Goal: Task Accomplishment & Management: Complete application form

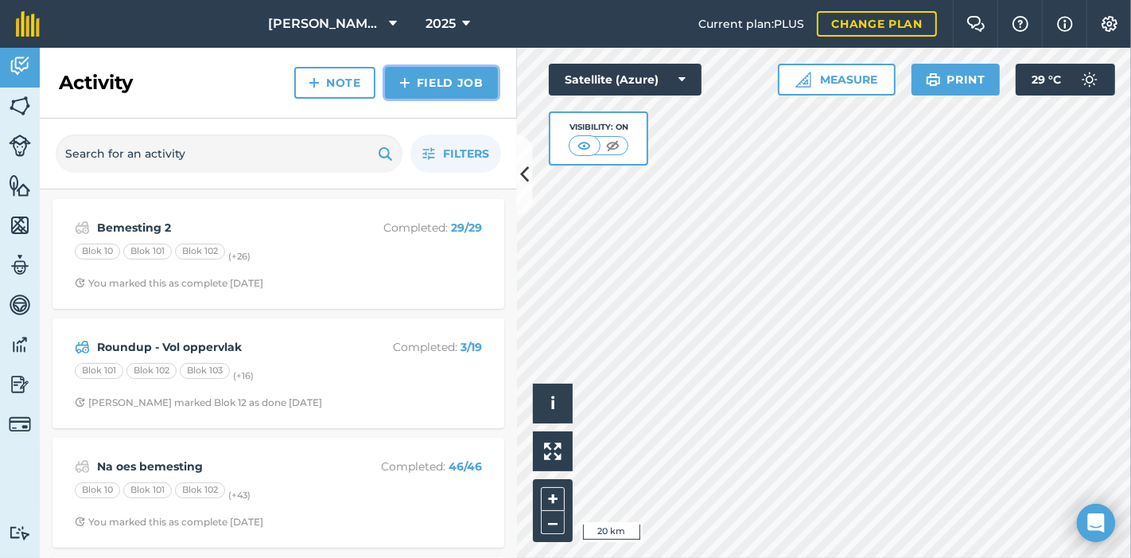
click at [437, 82] on link "Field Job" at bounding box center [441, 83] width 113 height 32
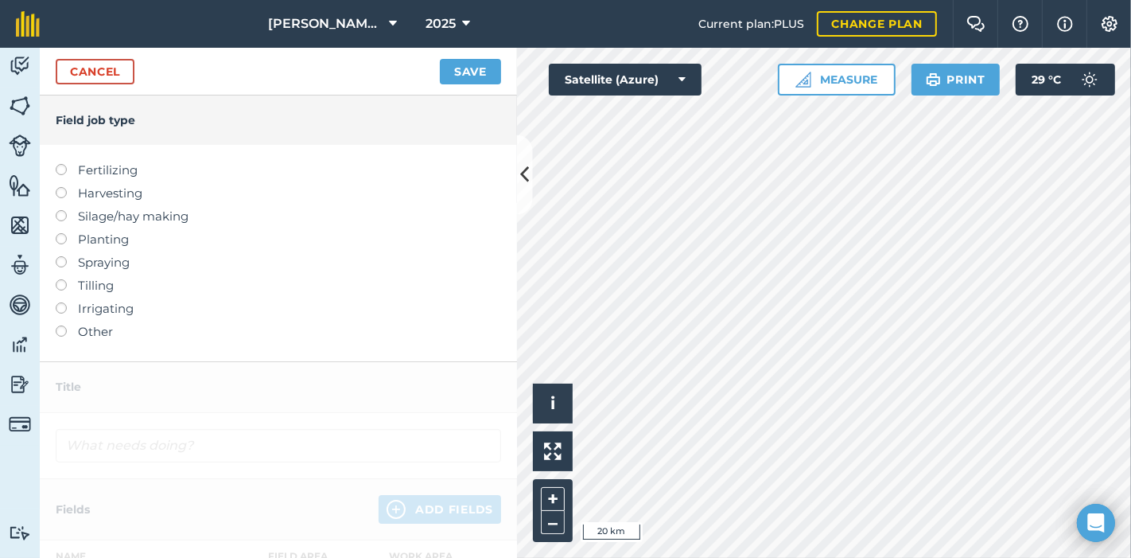
click at [57, 256] on label at bounding box center [67, 256] width 22 height 0
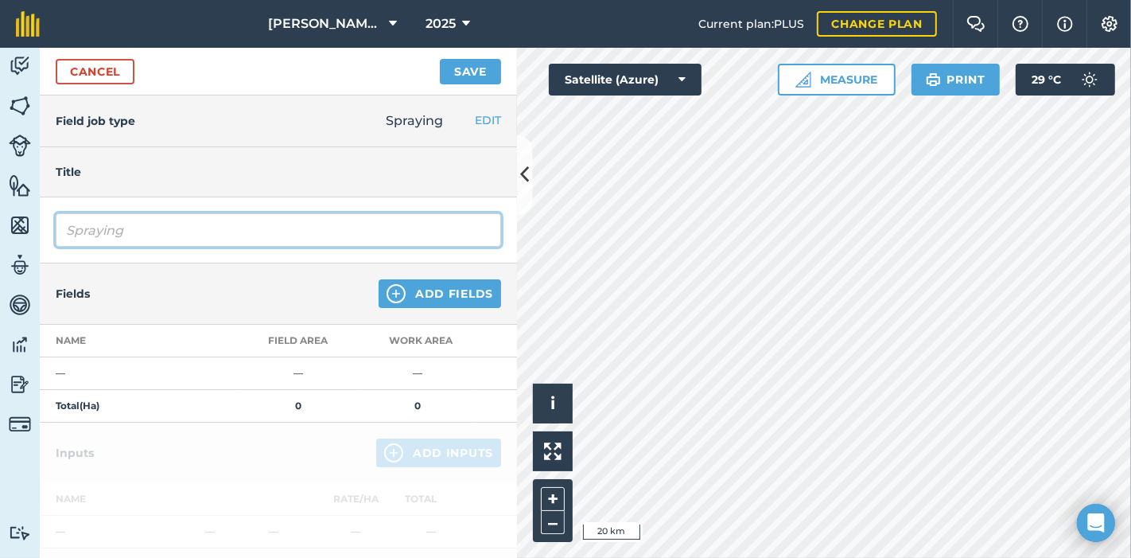
drag, startPoint x: 143, startPoint y: 231, endPoint x: 45, endPoint y: 232, distance: 98.7
click at [45, 232] on div "Spraying" at bounding box center [278, 230] width 477 height 66
type input "Dormex 2025"
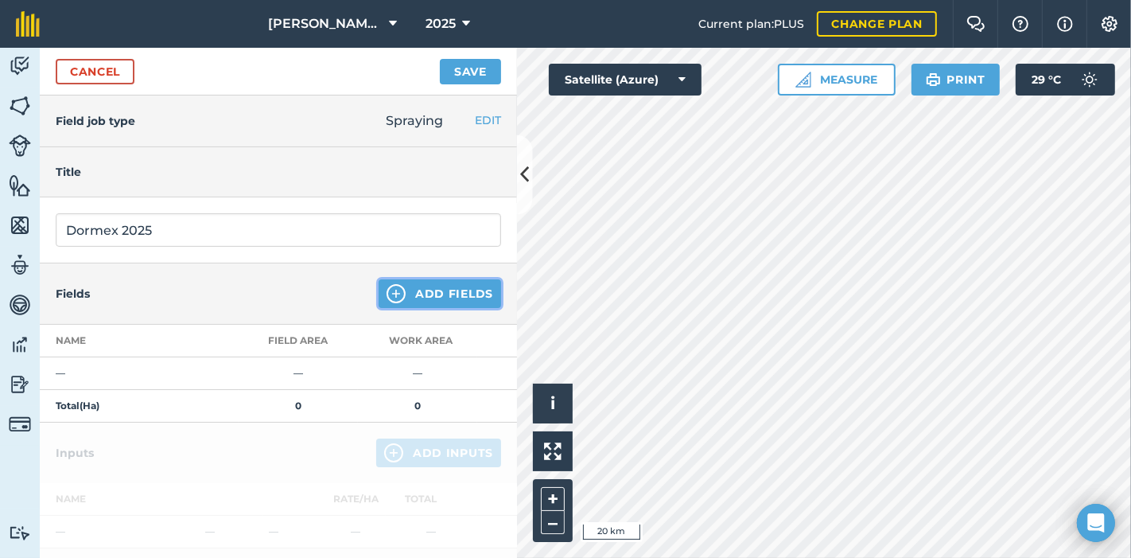
click at [422, 291] on button "Add Fields" at bounding box center [440, 293] width 123 height 29
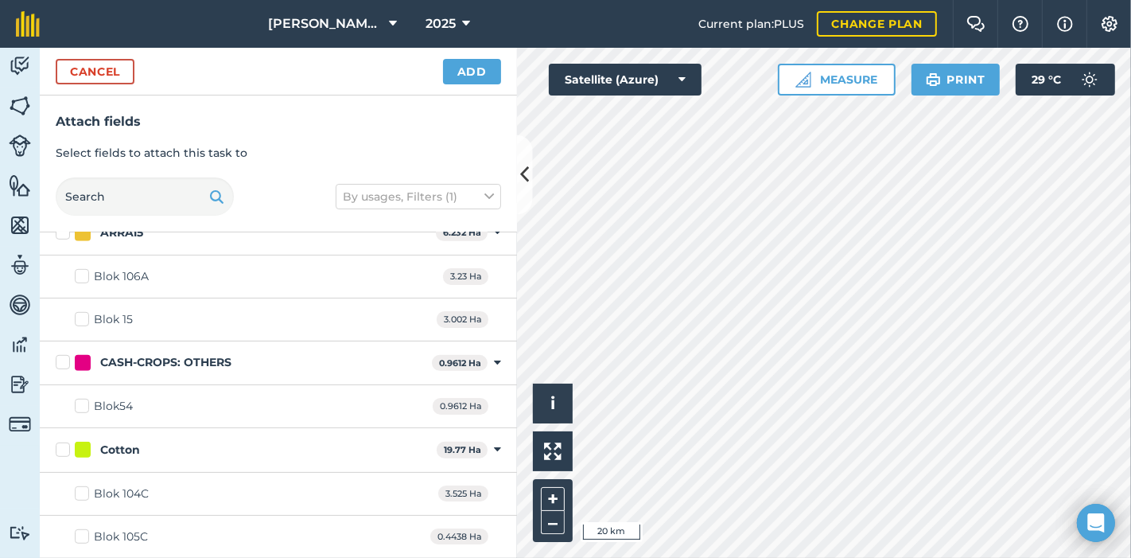
scroll to position [706, 0]
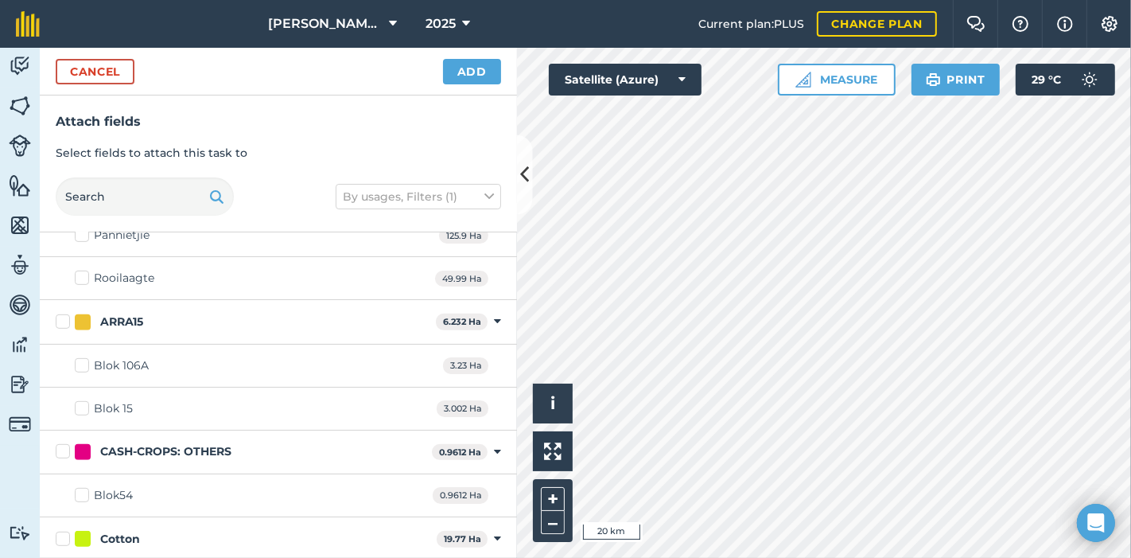
click at [78, 406] on label "Blok 15" at bounding box center [104, 408] width 58 height 17
click at [78, 406] on input "Blok 15" at bounding box center [80, 405] width 10 height 10
click at [80, 400] on label "Blok 15" at bounding box center [104, 408] width 58 height 17
click at [80, 400] on input "Blok 15" at bounding box center [80, 405] width 10 height 10
checkbox input "false"
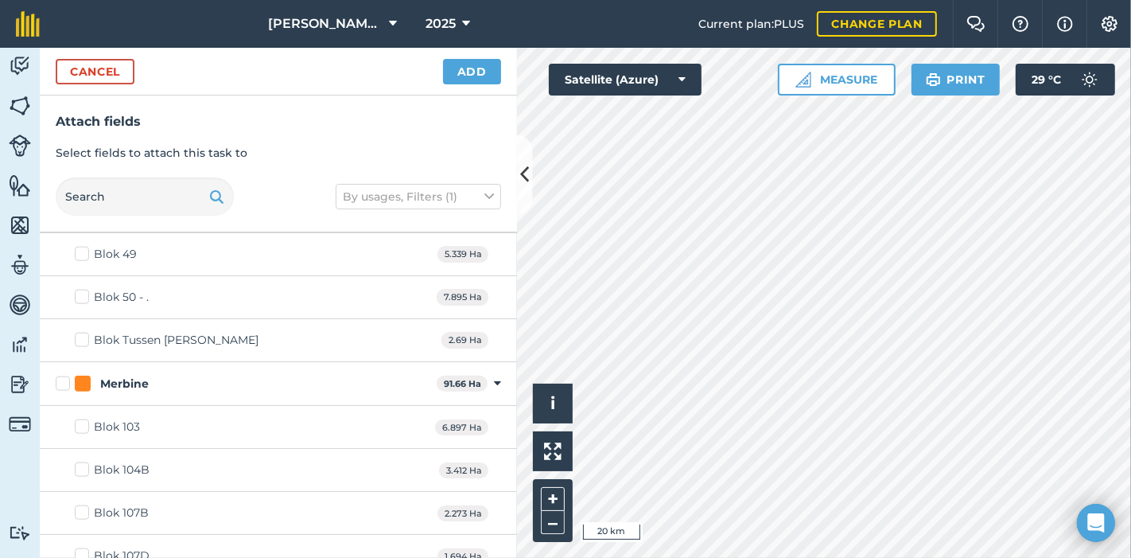
scroll to position [1768, 0]
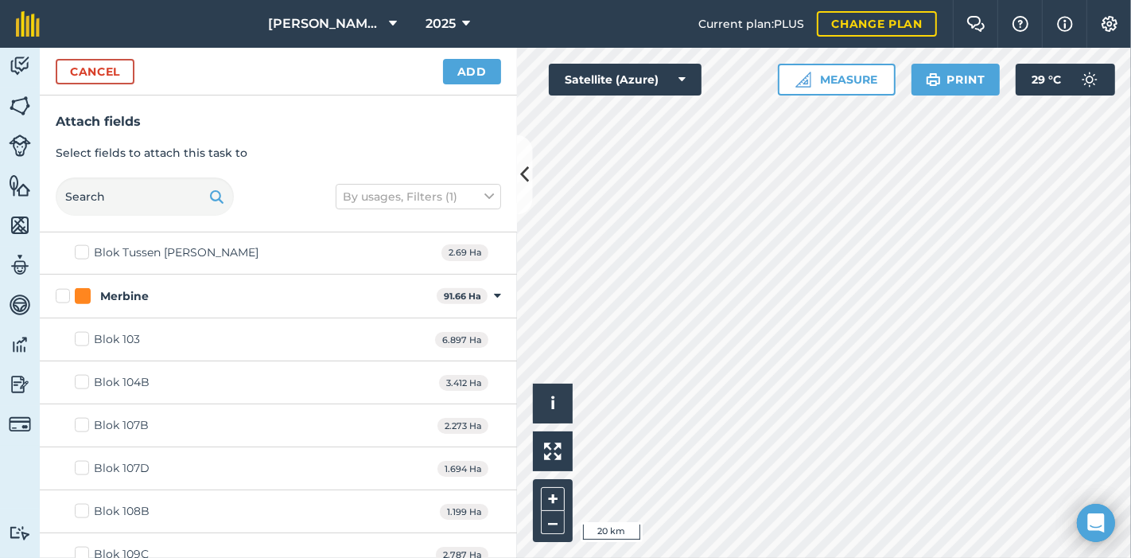
click at [84, 333] on label "Blok 103" at bounding box center [107, 339] width 65 height 17
click at [84, 333] on input "Blok 103" at bounding box center [80, 336] width 10 height 10
checkbox input "true"
click at [84, 374] on label "Blok 104B" at bounding box center [112, 382] width 75 height 17
click at [84, 374] on input "Blok 104B" at bounding box center [80, 379] width 10 height 10
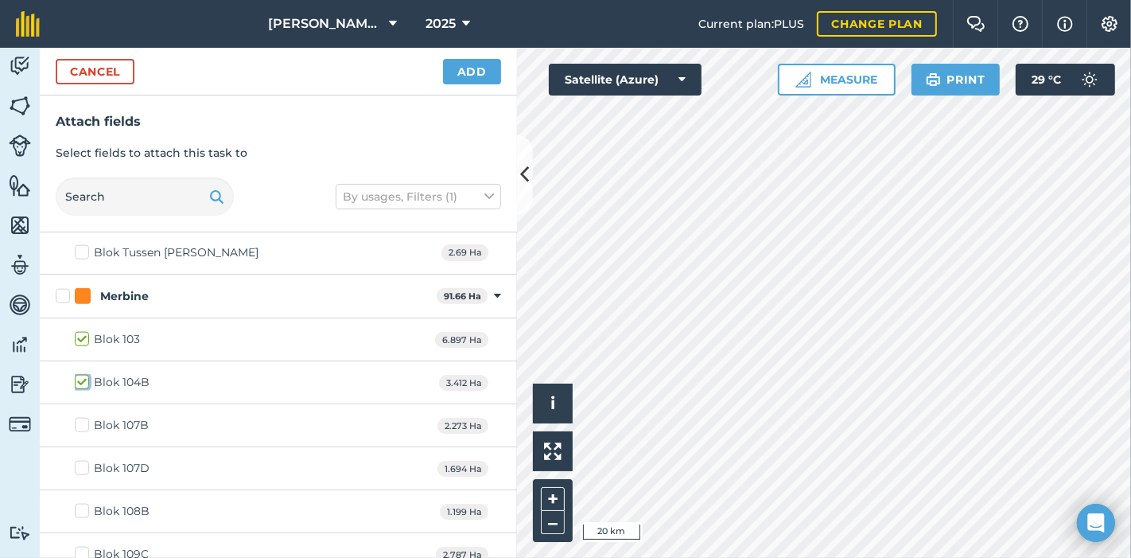
checkbox input "true"
click at [78, 418] on label "Blok 107B" at bounding box center [112, 425] width 74 height 17
click at [78, 418] on input "Blok 107B" at bounding box center [80, 422] width 10 height 10
checkbox input "true"
click at [78, 461] on label "Blok 107D" at bounding box center [112, 468] width 75 height 17
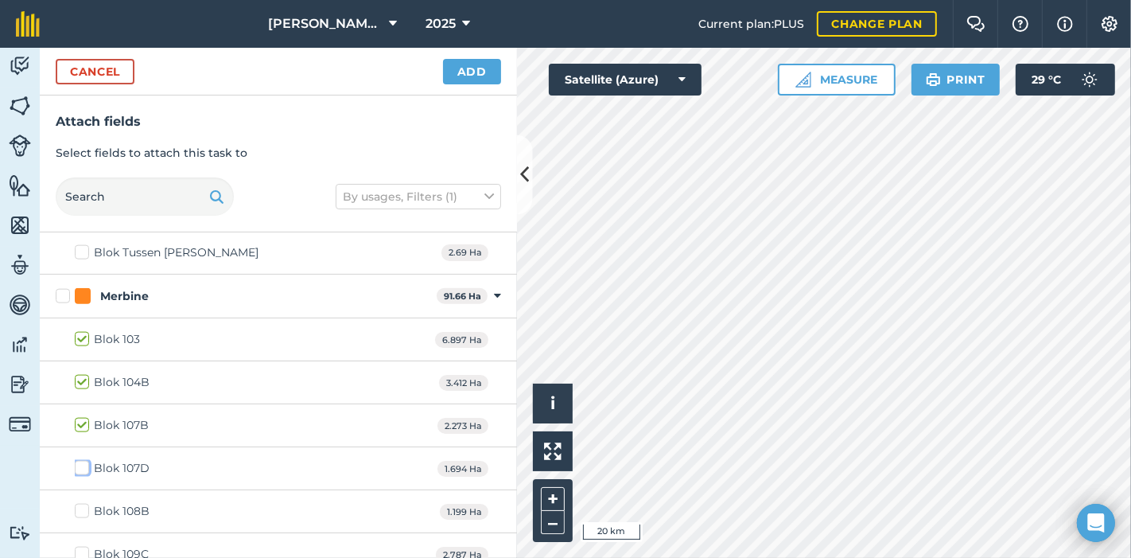
click at [78, 461] on input "Blok 107D" at bounding box center [80, 465] width 10 height 10
checkbox input "true"
click at [80, 503] on label "Blok 108B" at bounding box center [112, 511] width 75 height 17
click at [80, 503] on input "Blok 108B" at bounding box center [80, 508] width 10 height 10
checkbox input "true"
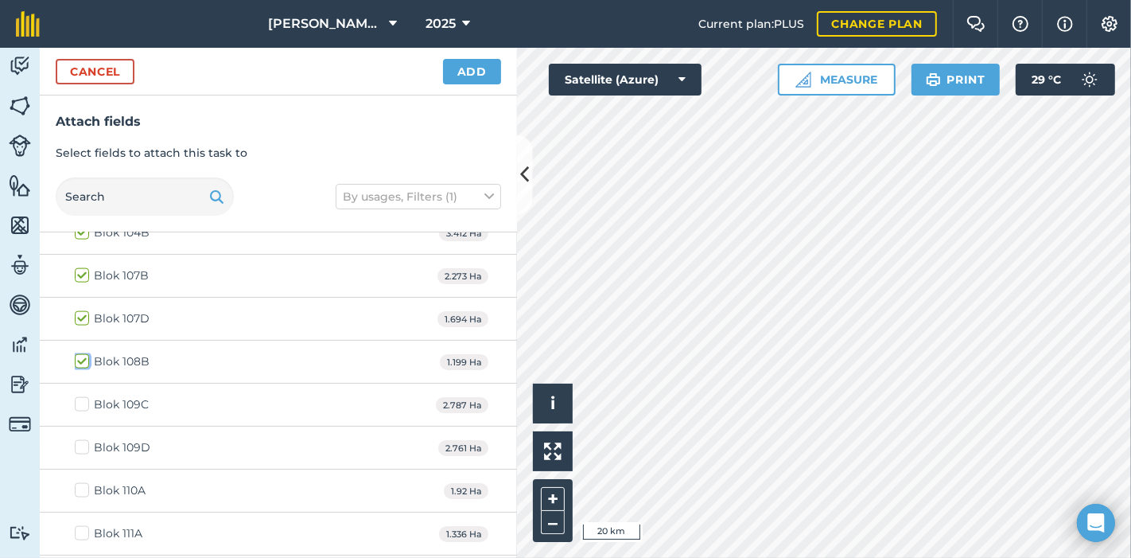
scroll to position [1944, 0]
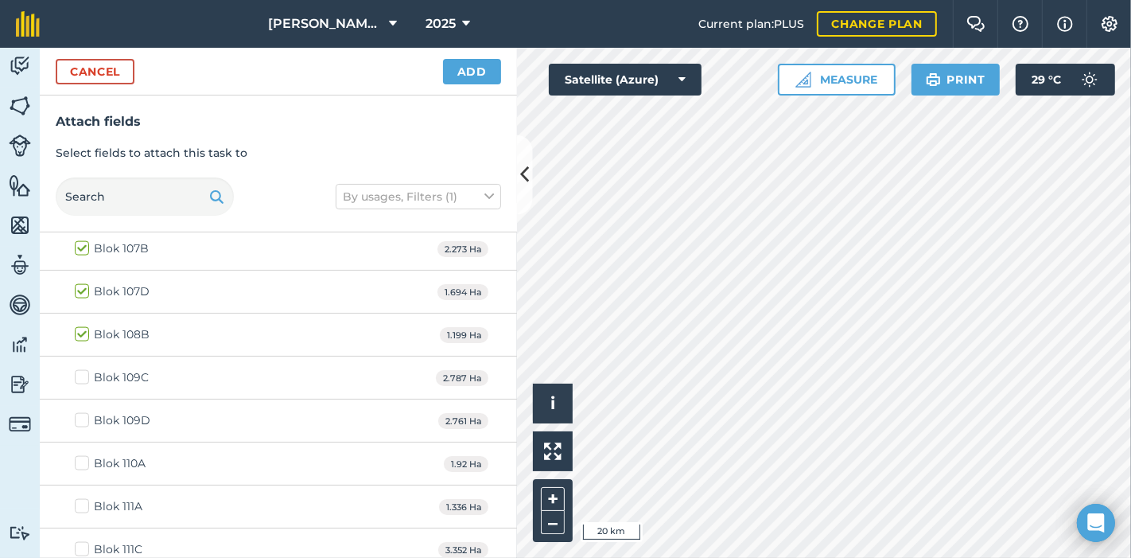
click at [81, 369] on label "Blok 109C" at bounding box center [112, 377] width 74 height 17
click at [81, 369] on input "Blok 109C" at bounding box center [80, 374] width 10 height 10
checkbox input "true"
click at [81, 412] on label "Blok 109D" at bounding box center [113, 420] width 76 height 17
click at [81, 412] on input "Blok 109D" at bounding box center [80, 417] width 10 height 10
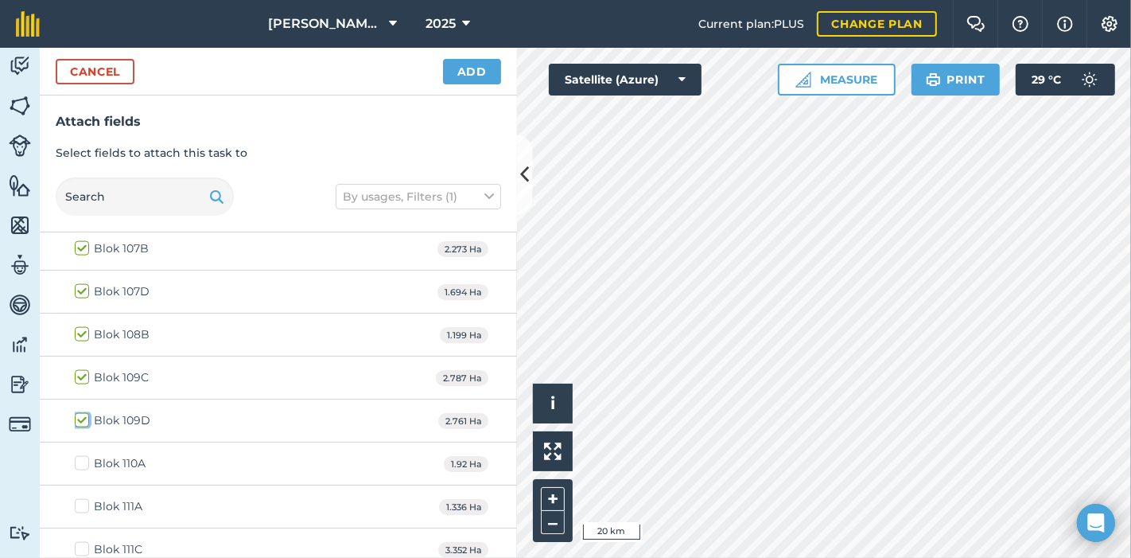
checkbox input "true"
click at [80, 455] on label "Blok 110A" at bounding box center [110, 463] width 71 height 17
click at [80, 455] on input "Blok 110A" at bounding box center [80, 460] width 10 height 10
checkbox input "true"
click at [80, 498] on label "Blok 111A" at bounding box center [109, 506] width 68 height 17
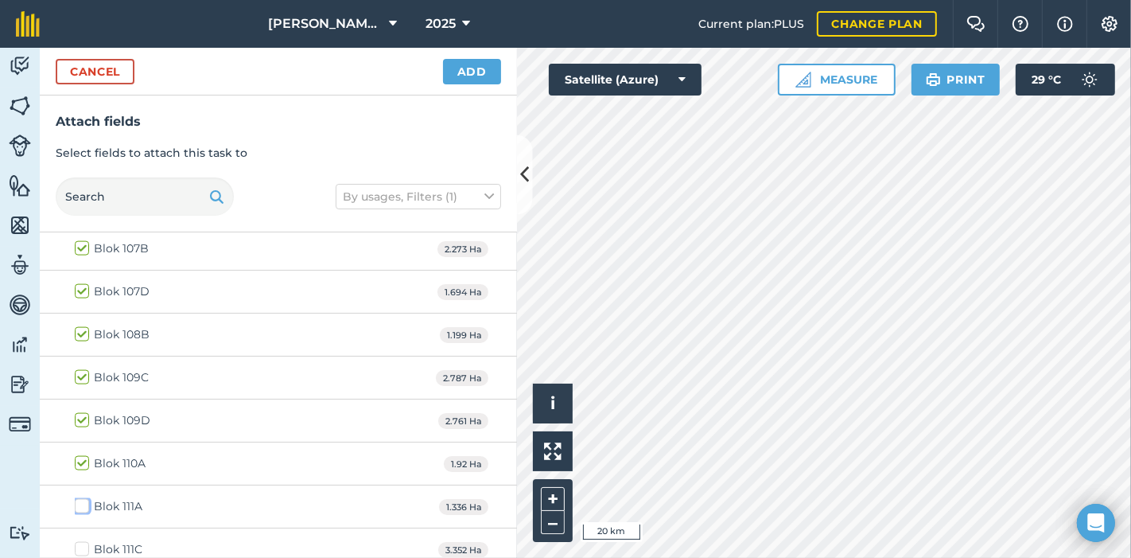
click at [80, 498] on input "Blok 111A" at bounding box center [80, 503] width 10 height 10
checkbox input "true"
click at [80, 541] on label "Blok 111C" at bounding box center [109, 549] width 68 height 17
click at [80, 541] on input "Blok 111C" at bounding box center [80, 546] width 10 height 10
checkbox input "true"
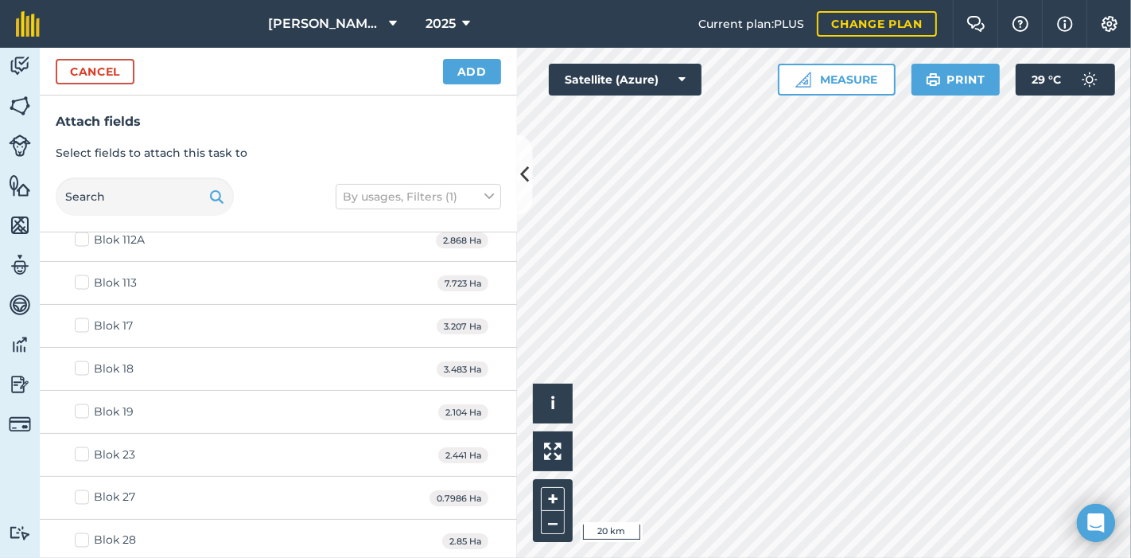
scroll to position [2298, 0]
click at [80, 274] on label "Blok 113" at bounding box center [106, 282] width 62 height 17
click at [80, 274] on input "Blok 113" at bounding box center [80, 279] width 10 height 10
checkbox input "true"
drag, startPoint x: 84, startPoint y: 317, endPoint x: 102, endPoint y: 310, distance: 19.4
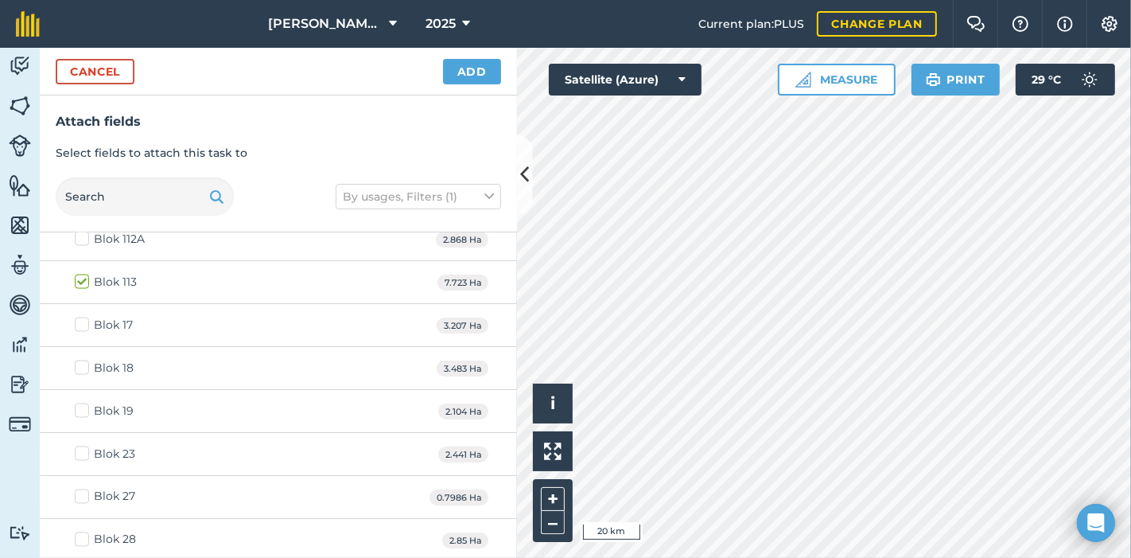
click at [82, 317] on label "Blok 17" at bounding box center [104, 325] width 58 height 17
click at [82, 317] on input "Blok 17" at bounding box center [80, 322] width 10 height 10
checkbox input "true"
click at [86, 319] on label "Blok 112A" at bounding box center [110, 327] width 70 height 17
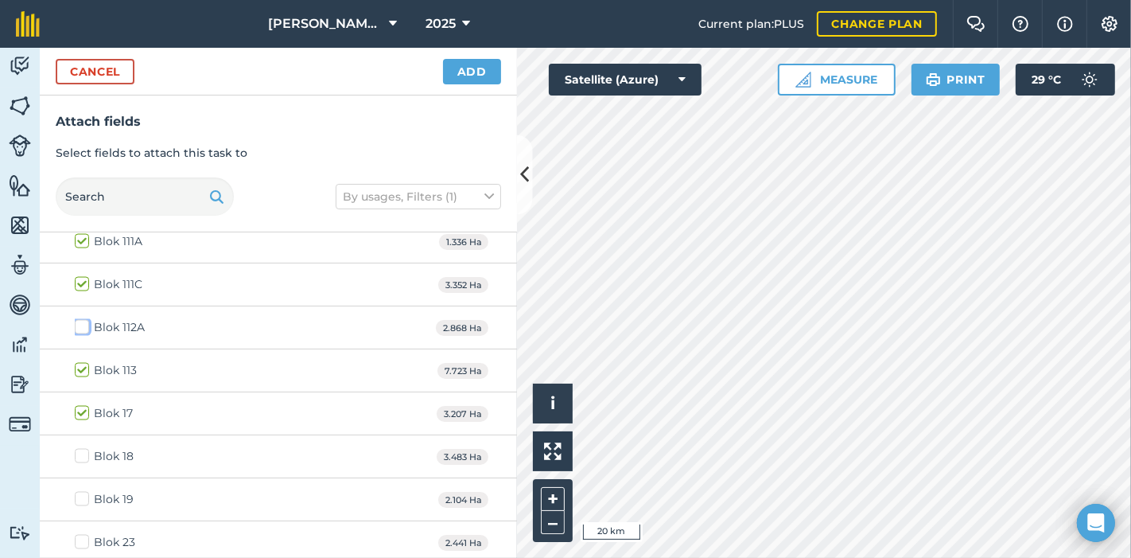
click at [85, 319] on input "Blok 112A" at bounding box center [80, 324] width 10 height 10
checkbox input "true"
click at [83, 448] on label "Blok 18" at bounding box center [104, 456] width 59 height 17
click at [83, 448] on input "Blok 18" at bounding box center [80, 453] width 10 height 10
checkbox input "true"
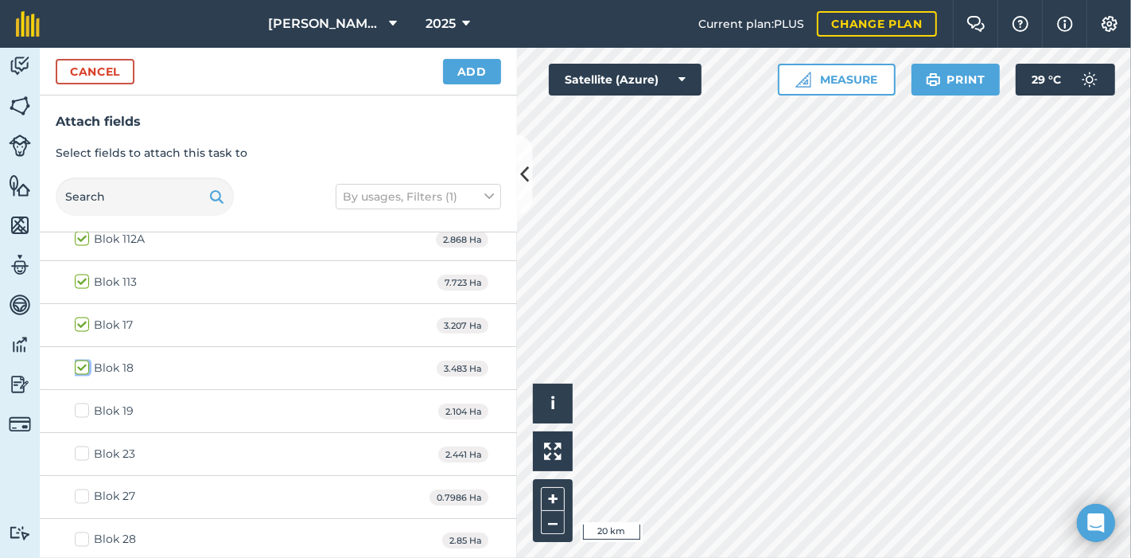
scroll to position [2387, 0]
click at [80, 356] on label "Blok 23" at bounding box center [105, 364] width 60 height 17
click at [80, 356] on input "Blok 23" at bounding box center [80, 361] width 10 height 10
checkbox input "true"
click at [84, 399] on label "Blok 27" at bounding box center [105, 407] width 60 height 17
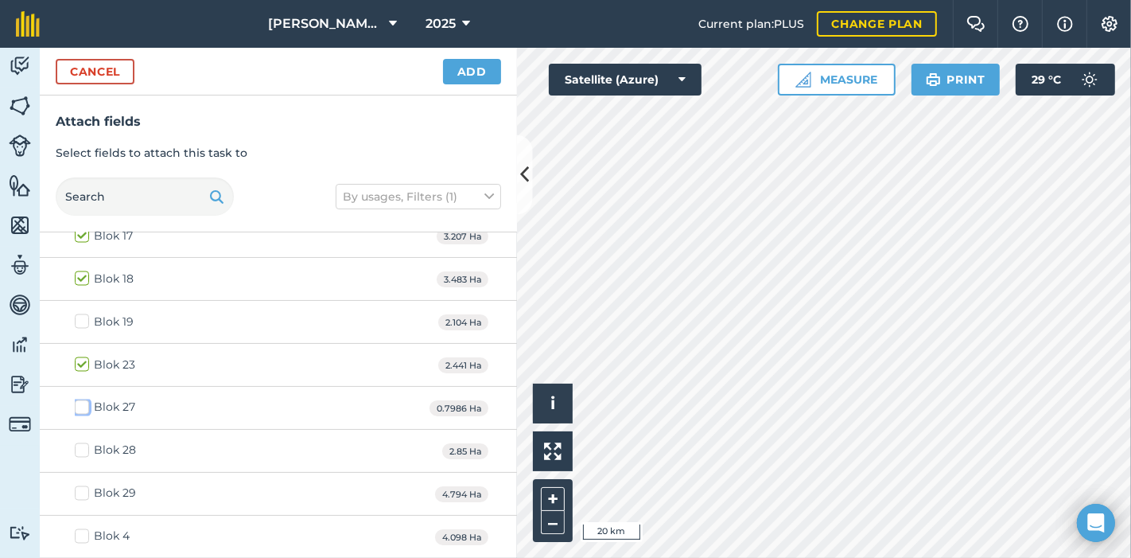
click at [84, 399] on input "Blok 27" at bounding box center [80, 404] width 10 height 10
checkbox input "true"
click at [81, 442] on label "Blok 28" at bounding box center [105, 450] width 61 height 17
click at [81, 442] on input "Blok 28" at bounding box center [80, 447] width 10 height 10
checkbox input "true"
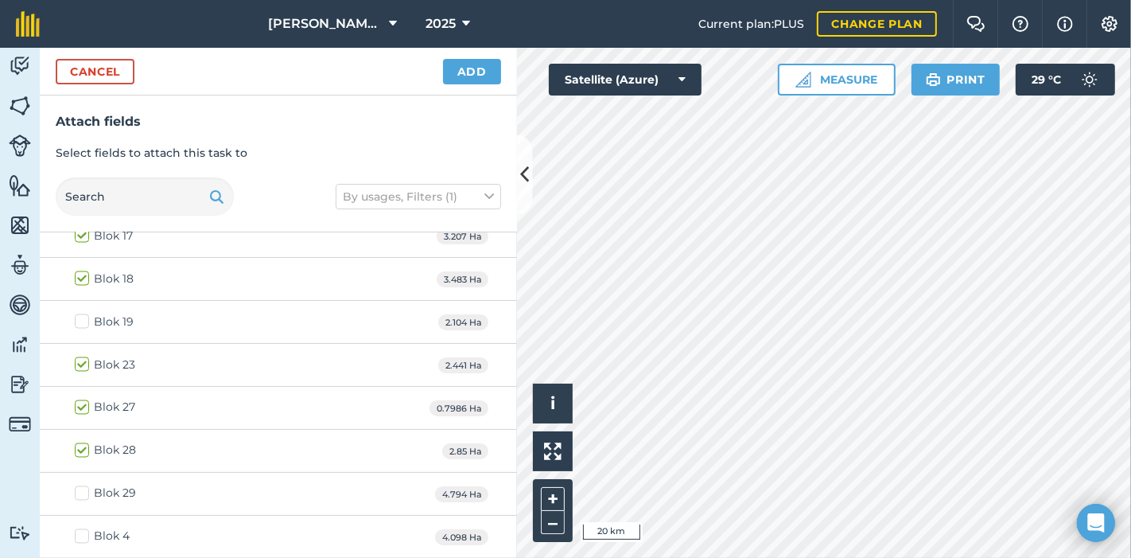
click at [77, 485] on label "Blok 29" at bounding box center [105, 493] width 61 height 17
click at [77, 485] on input "Blok 29" at bounding box center [80, 490] width 10 height 10
checkbox input "true"
click at [80, 528] on label "Blok 4" at bounding box center [102, 536] width 55 height 17
click at [80, 528] on input "Blok 4" at bounding box center [80, 533] width 10 height 10
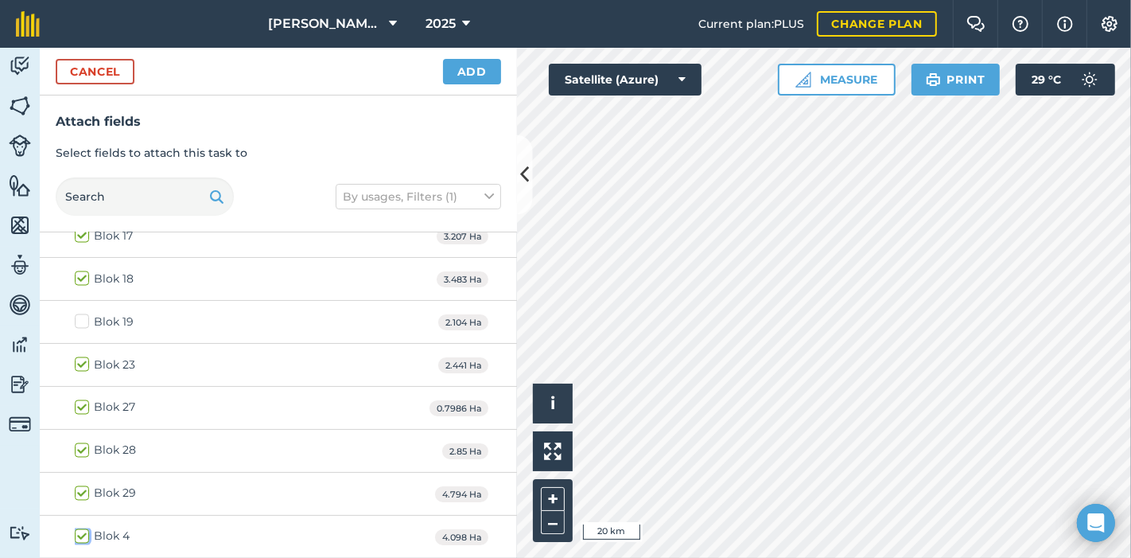
checkbox input "true"
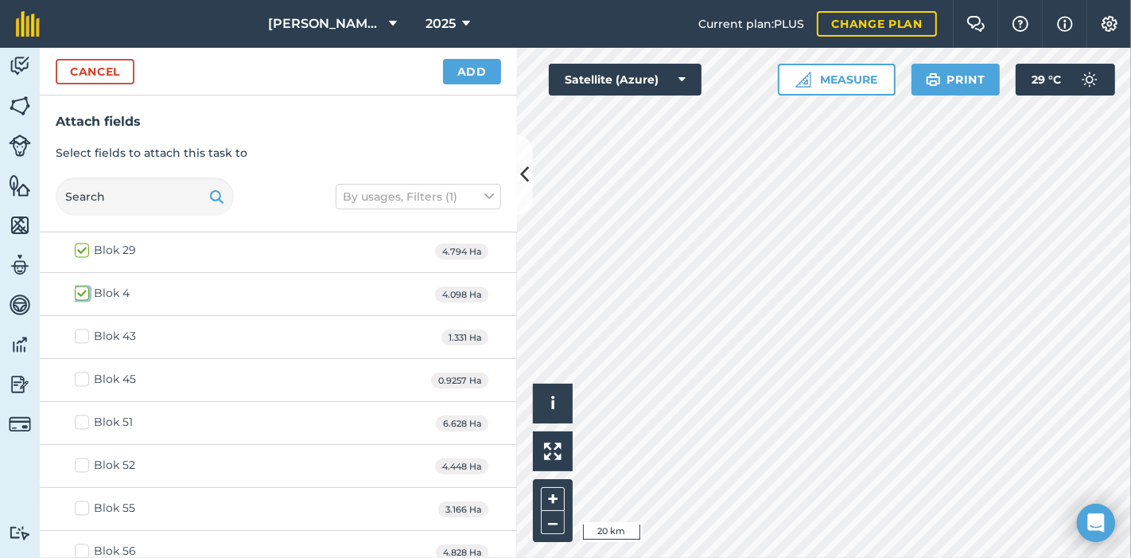
scroll to position [2652, 0]
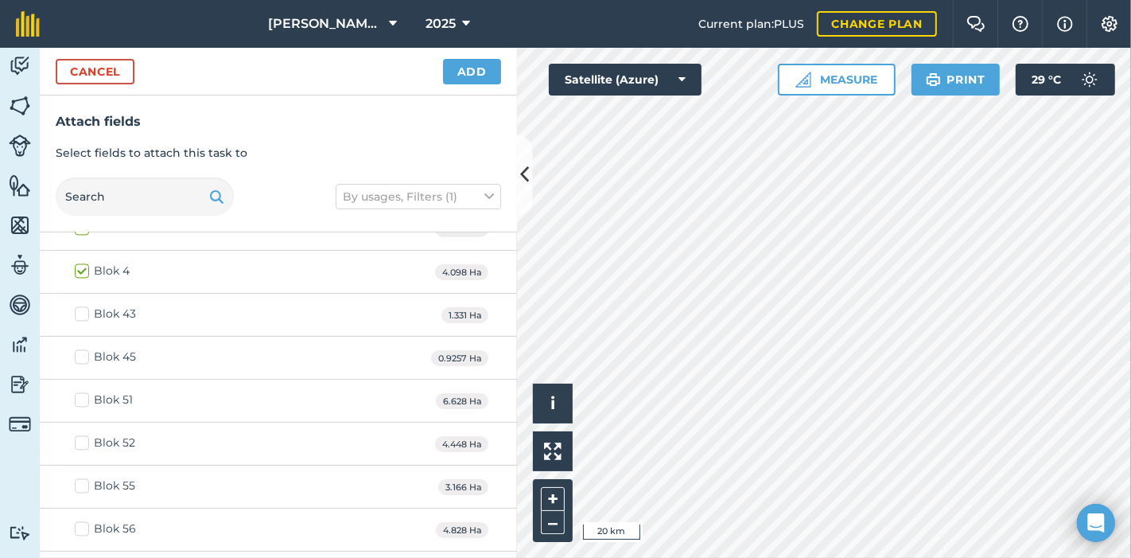
click at [80, 306] on label "Blok 43" at bounding box center [105, 314] width 61 height 17
click at [80, 306] on input "Blok 43" at bounding box center [80, 311] width 10 height 10
checkbox input "true"
click at [77, 349] on label "Blok 45" at bounding box center [105, 357] width 61 height 17
click at [77, 349] on input "Blok 45" at bounding box center [80, 354] width 10 height 10
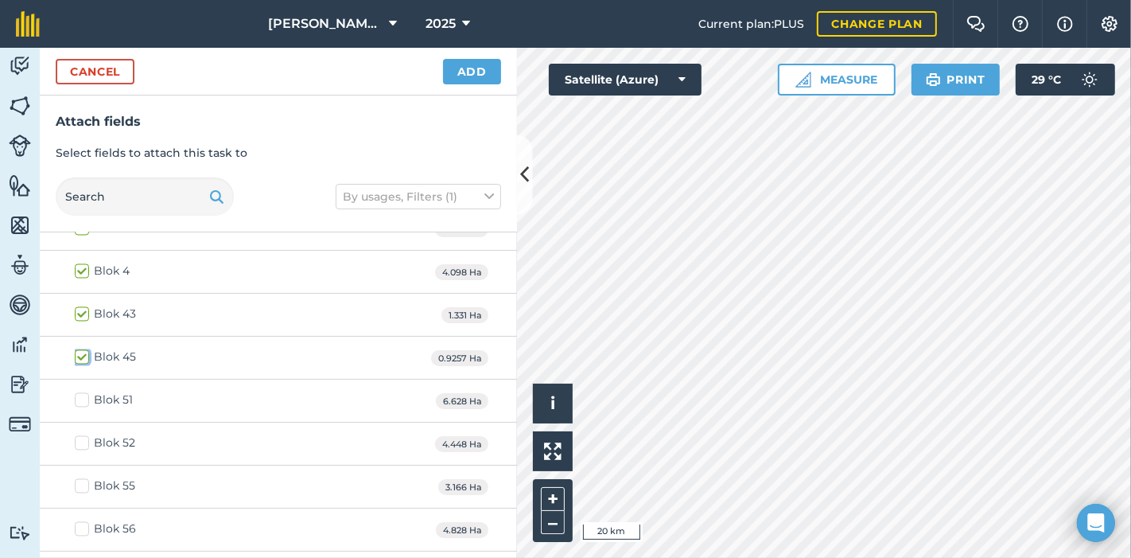
checkbox input "true"
click at [80, 397] on div "Blok 51 6.628 Ha" at bounding box center [278, 400] width 477 height 43
click at [76, 392] on label "Blok 51" at bounding box center [104, 400] width 58 height 17
click at [76, 392] on input "Blok 51" at bounding box center [80, 397] width 10 height 10
checkbox input "true"
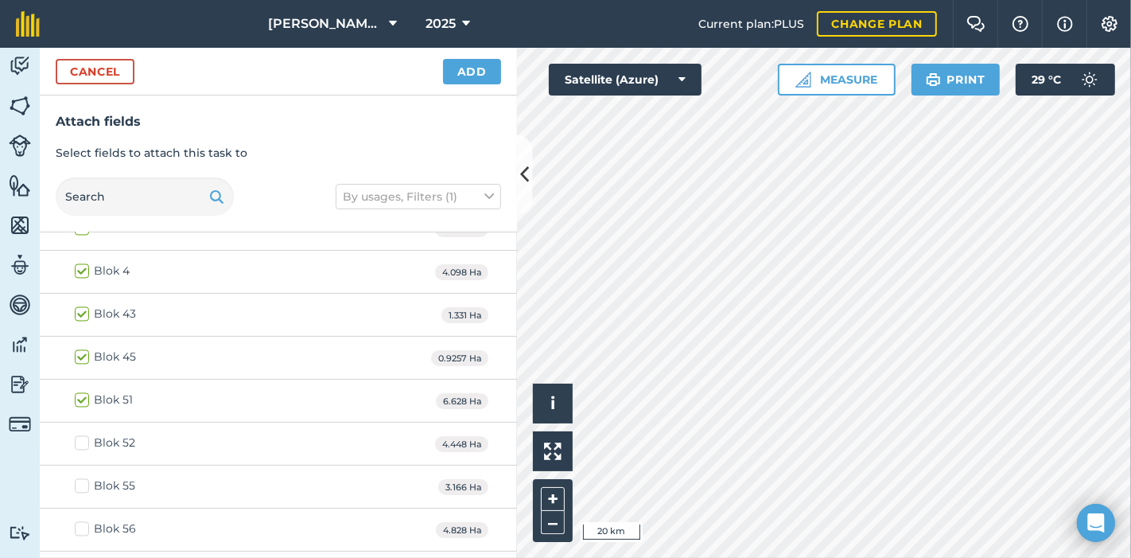
click at [79, 435] on label "Blok 52" at bounding box center [105, 443] width 60 height 17
click at [79, 435] on input "Blok 52" at bounding box center [80, 440] width 10 height 10
checkbox input "true"
click at [81, 478] on label "Blok 55" at bounding box center [105, 486] width 60 height 17
click at [81, 478] on input "Blok 55" at bounding box center [80, 483] width 10 height 10
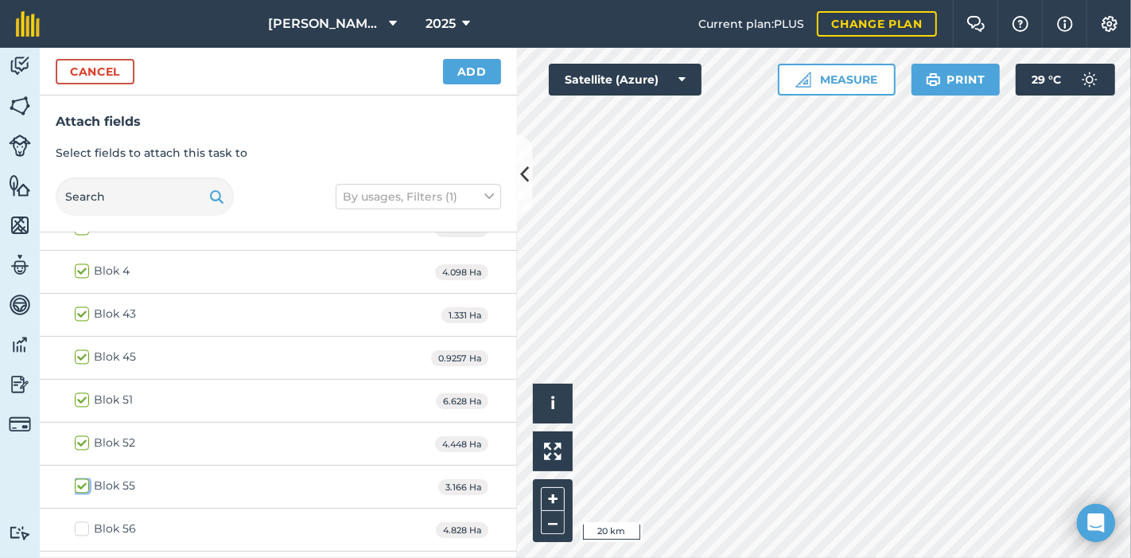
checkbox input "true"
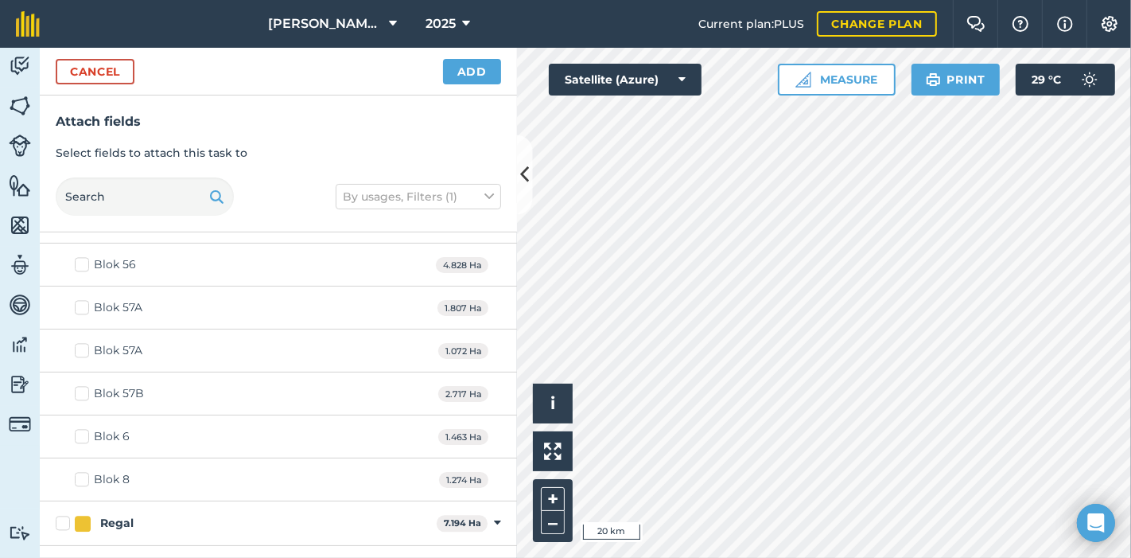
scroll to position [2828, 0]
click at [84, 344] on label "Blok 56" at bounding box center [105, 352] width 61 height 17
click at [84, 344] on input "Blok 56" at bounding box center [80, 349] width 10 height 10
checkbox input "true"
click at [83, 473] on label "Blok 57B" at bounding box center [109, 481] width 69 height 17
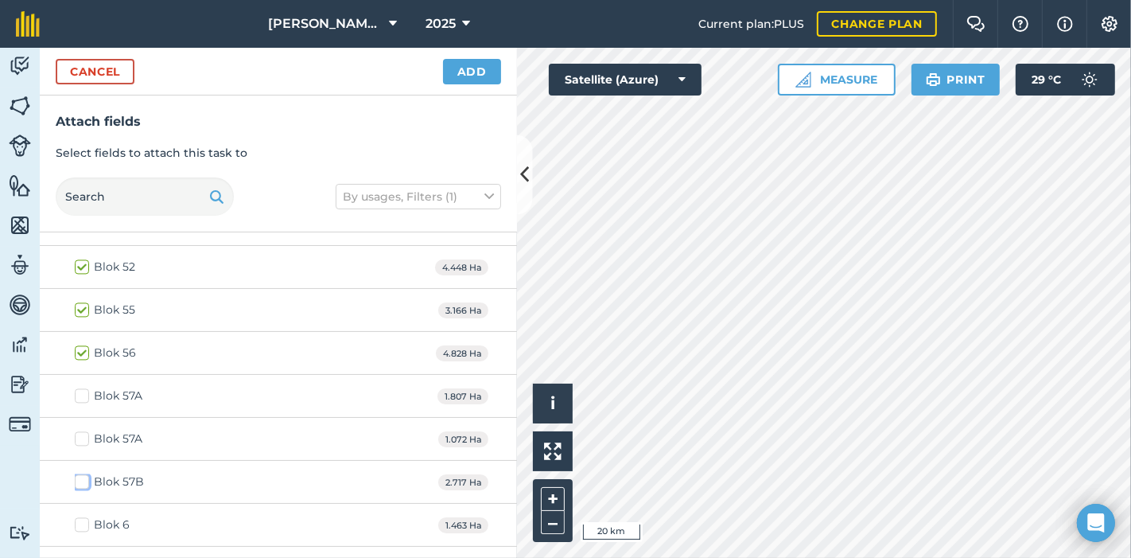
click at [83, 473] on input "Blok 57B" at bounding box center [80, 478] width 10 height 10
checkbox input "true"
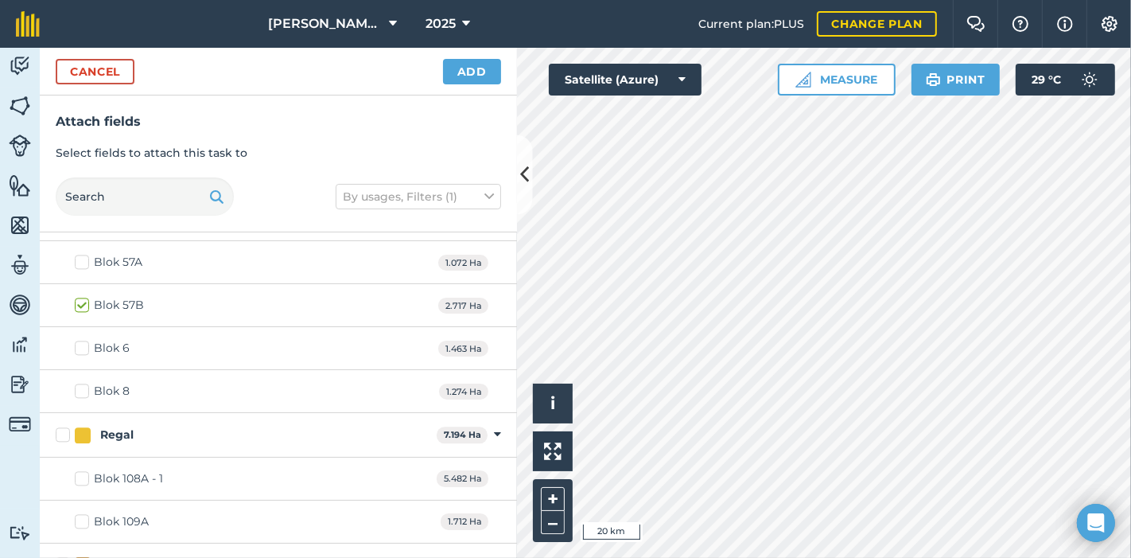
click at [76, 340] on label "Blok 6" at bounding box center [102, 348] width 55 height 17
click at [76, 340] on input "Blok 6" at bounding box center [80, 345] width 10 height 10
checkbox input "true"
click at [80, 383] on label "Blok 8" at bounding box center [102, 391] width 55 height 17
click at [80, 383] on input "Blok 8" at bounding box center [80, 388] width 10 height 10
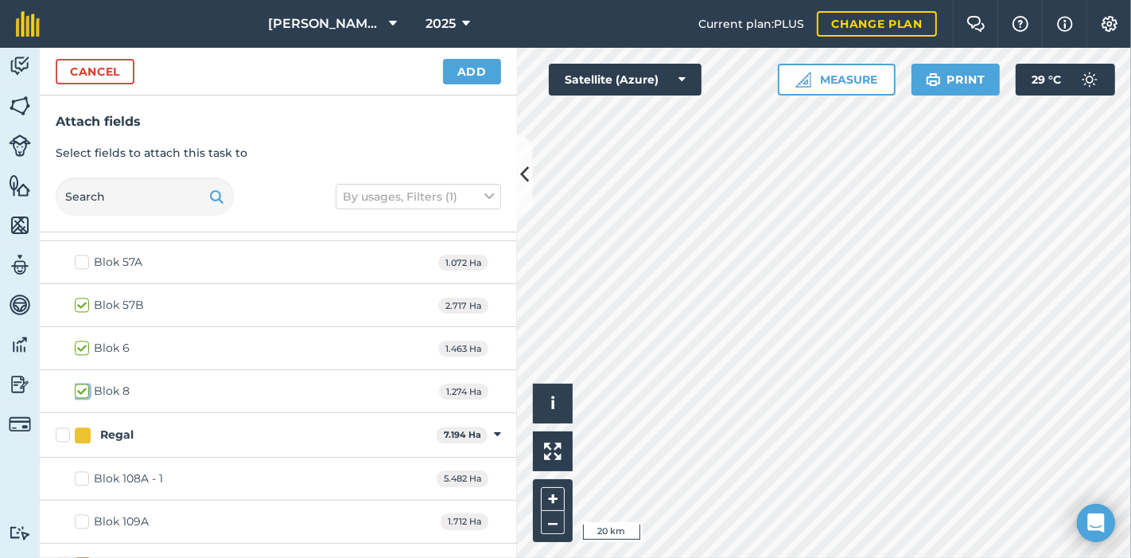
checkbox input "true"
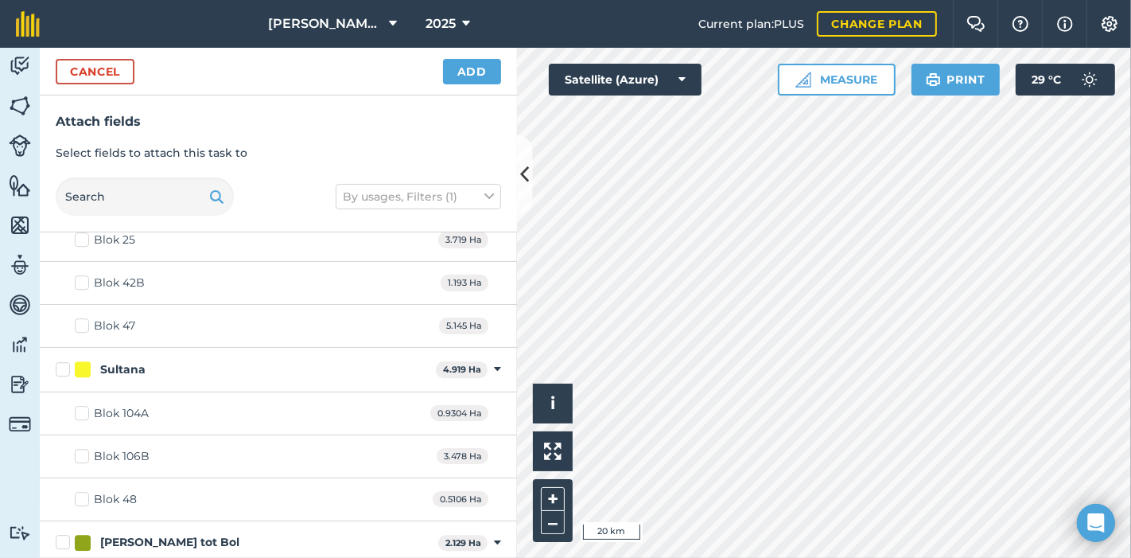
scroll to position [4066, 0]
click at [80, 403] on label "Blok 104A" at bounding box center [112, 411] width 74 height 17
click at [80, 403] on input "Blok 104A" at bounding box center [80, 408] width 10 height 10
checkbox input "true"
click at [479, 70] on button "Add" at bounding box center [472, 71] width 58 height 25
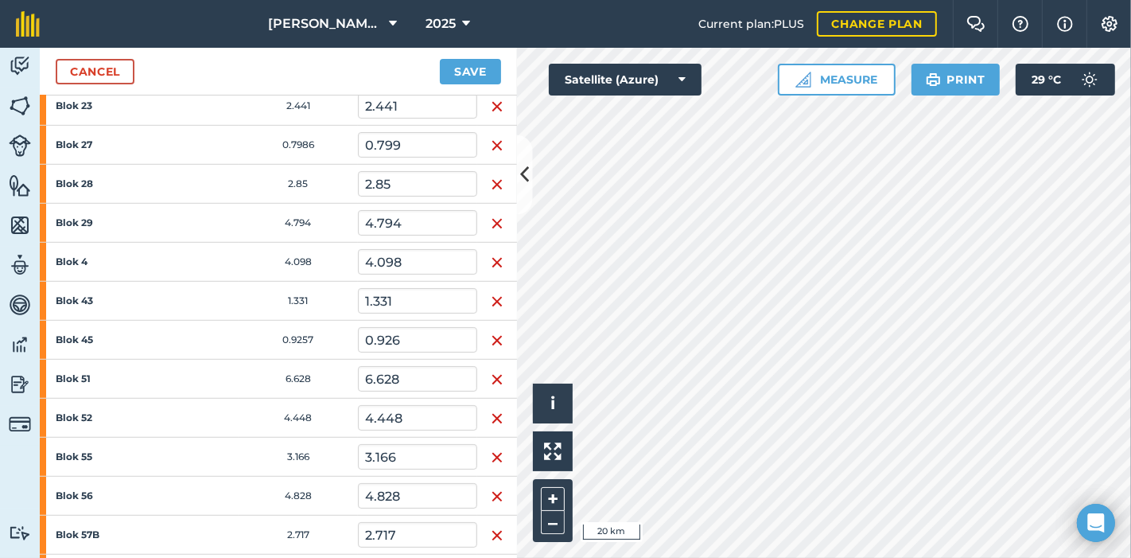
scroll to position [1325, 0]
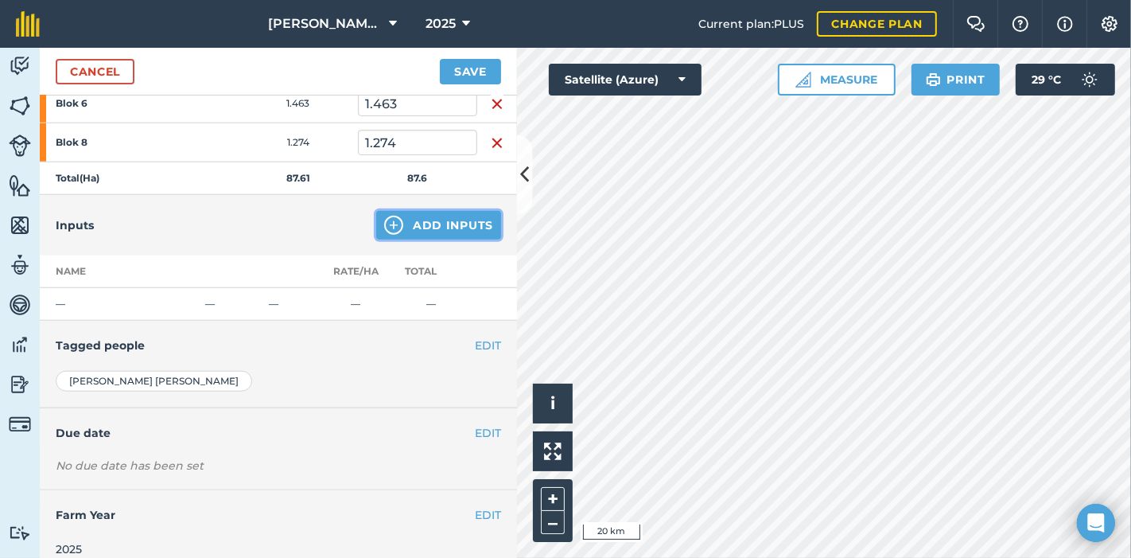
click at [411, 214] on button "Add Inputs" at bounding box center [438, 225] width 125 height 29
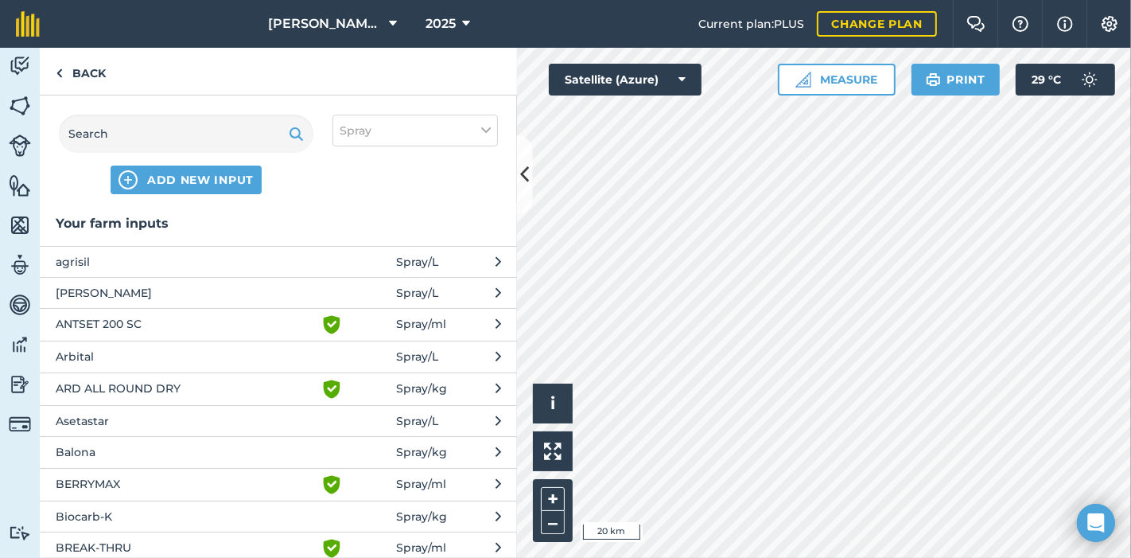
click at [77, 284] on span "[PERSON_NAME]" at bounding box center [186, 293] width 260 height 18
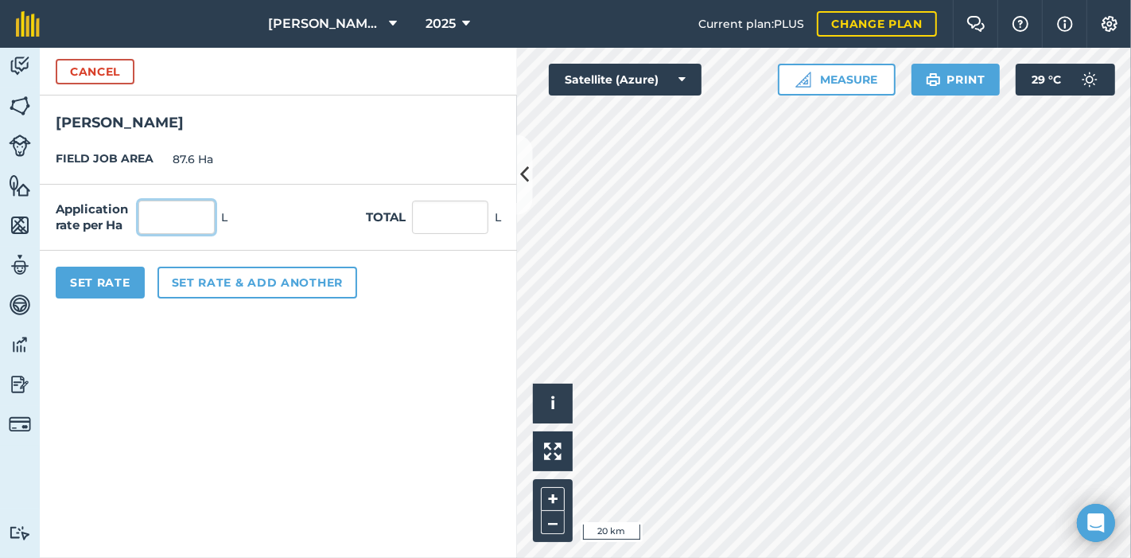
click at [197, 218] on input "text" at bounding box center [176, 216] width 76 height 33
type input "12"
type input "1,051.2"
click at [239, 274] on button "Set rate & add another" at bounding box center [258, 283] width 200 height 32
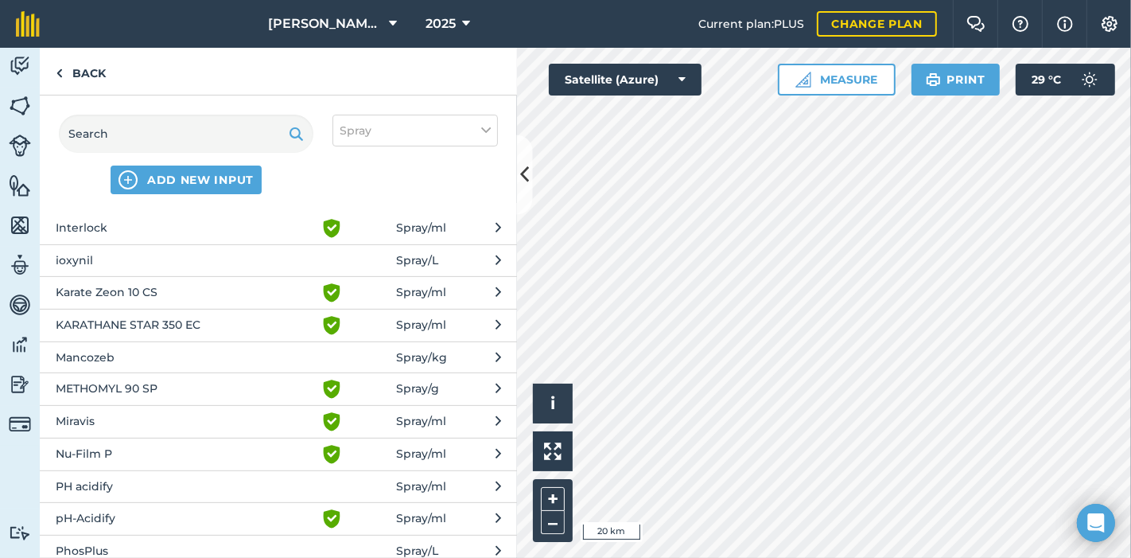
scroll to position [618, 0]
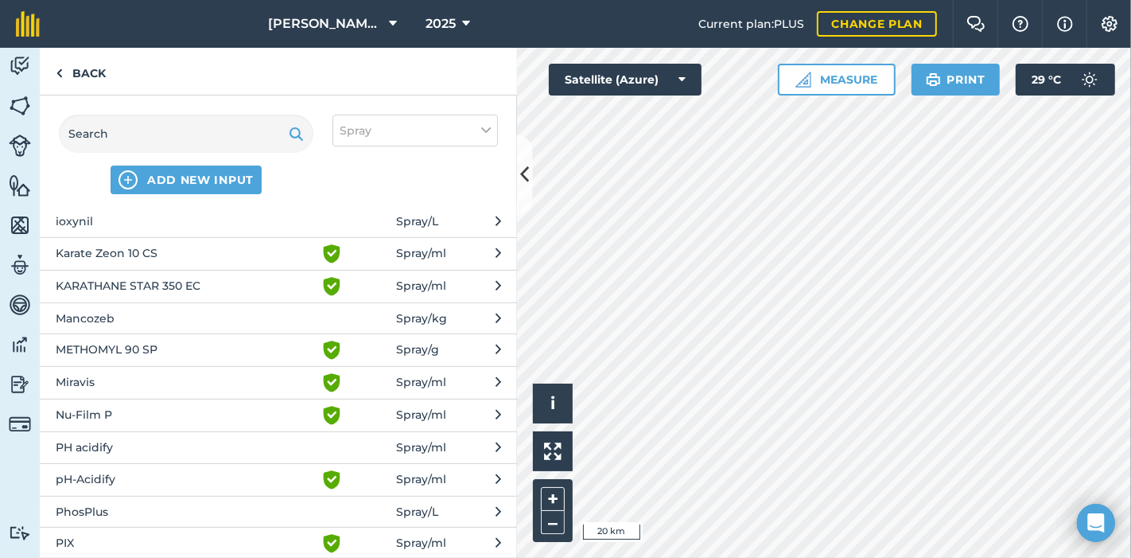
click at [168, 406] on span "Nu-Film P" at bounding box center [186, 415] width 260 height 19
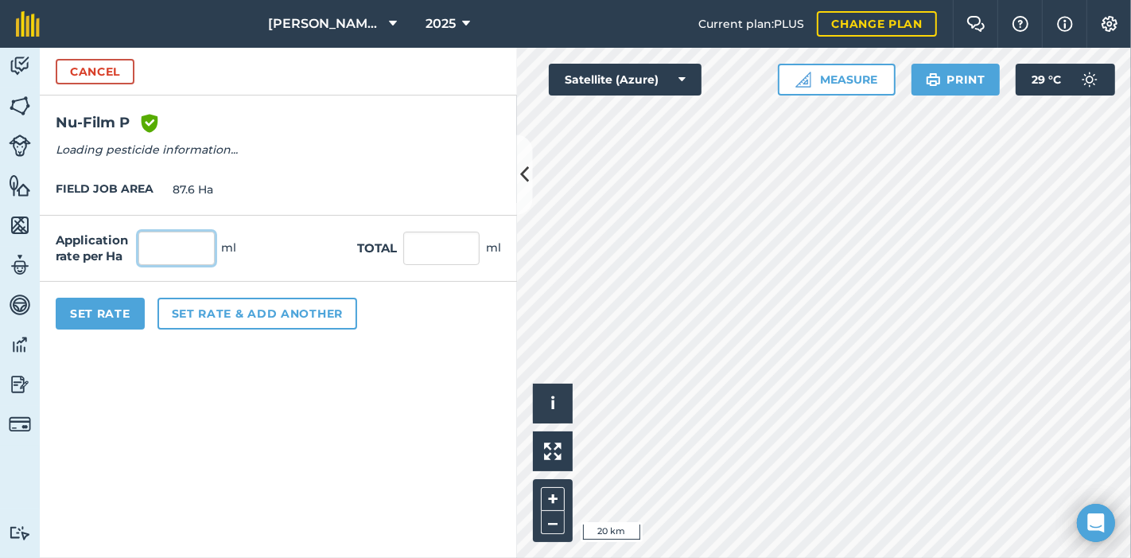
click at [190, 248] on input "text" at bounding box center [176, 248] width 76 height 33
type input "150"
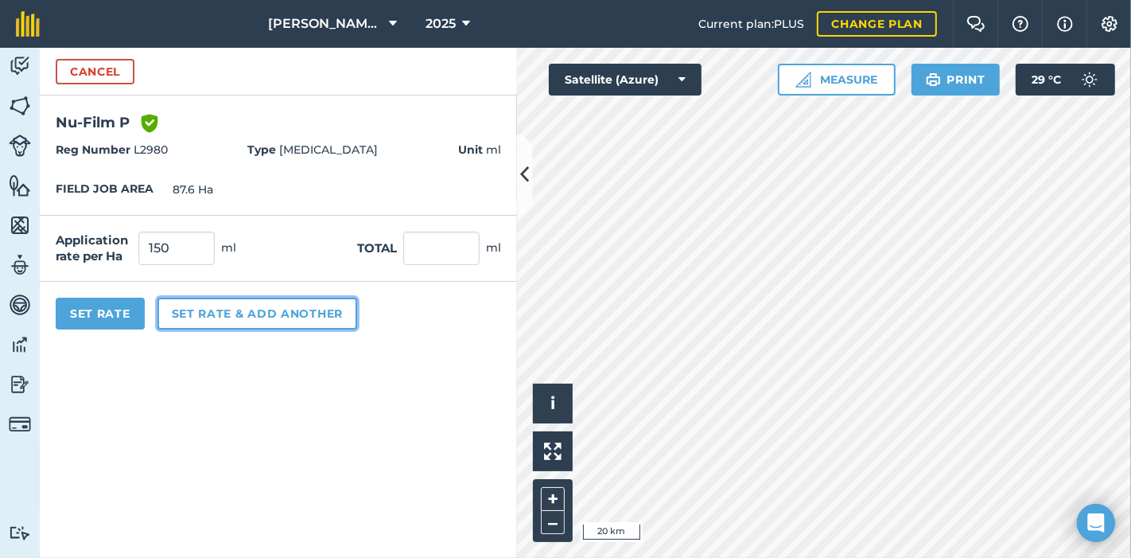
type input "13,140"
click at [226, 310] on button "Set rate & add another" at bounding box center [258, 314] width 200 height 32
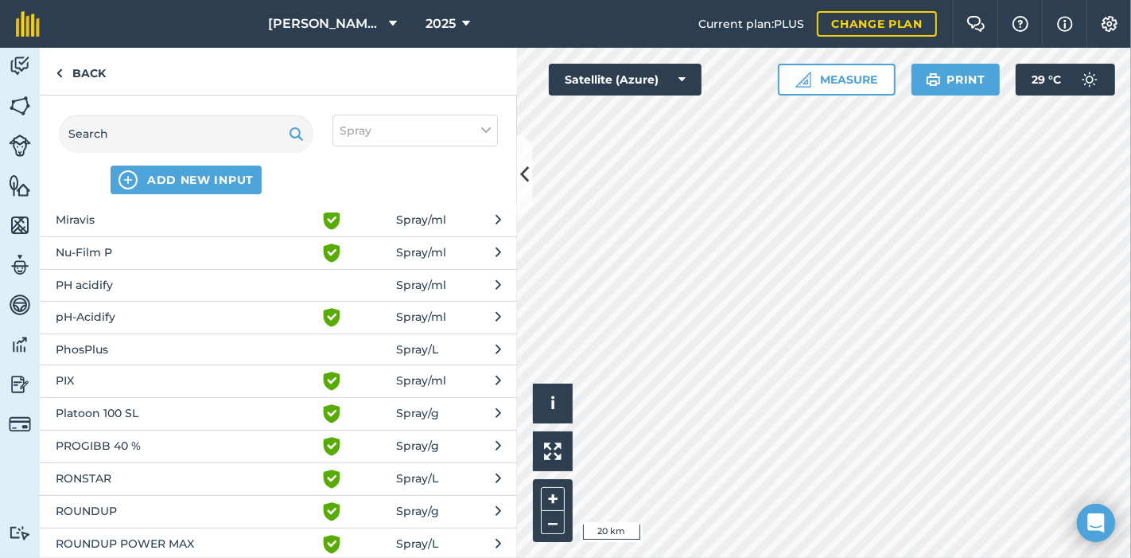
scroll to position [753, 0]
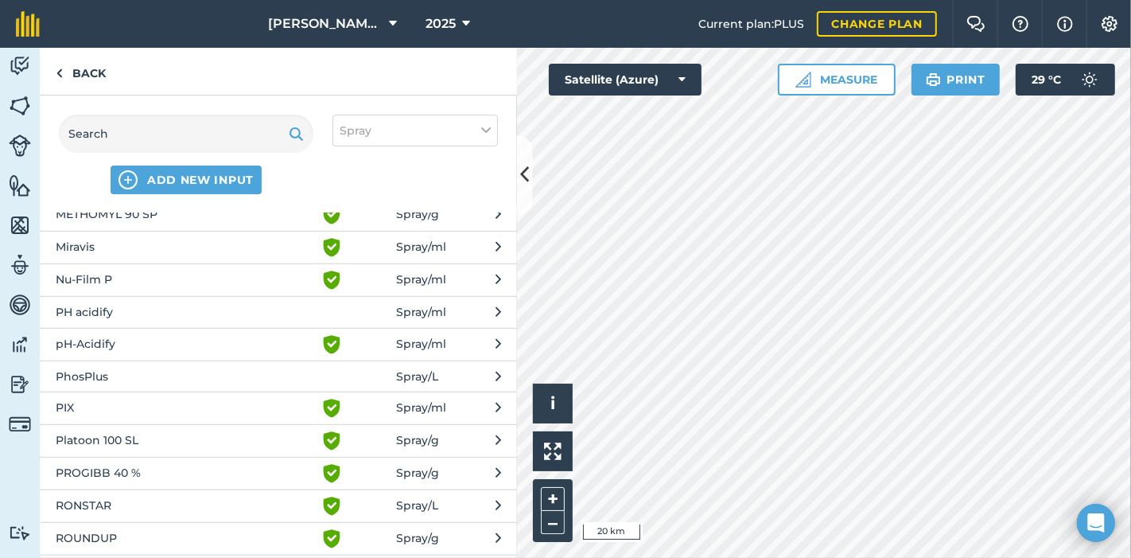
click at [97, 335] on span "pH-Acidify" at bounding box center [186, 344] width 260 height 19
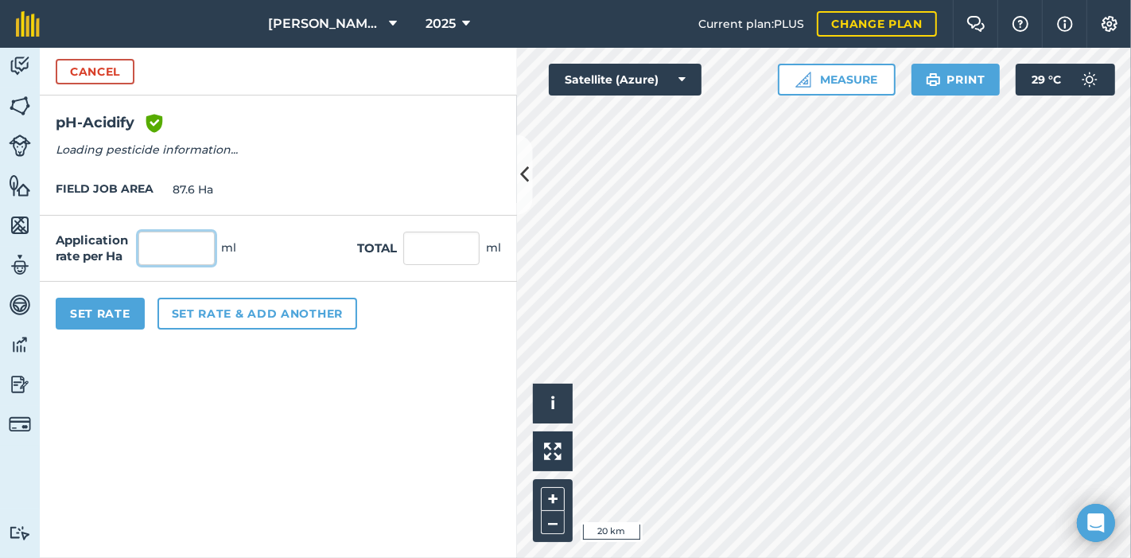
click at [193, 247] on input "text" at bounding box center [176, 248] width 76 height 33
drag, startPoint x: 157, startPoint y: 251, endPoint x: 131, endPoint y: 253, distance: 25.5
click at [131, 253] on div "Application rate per Ha 400 ml" at bounding box center [146, 248] width 181 height 33
type input "200"
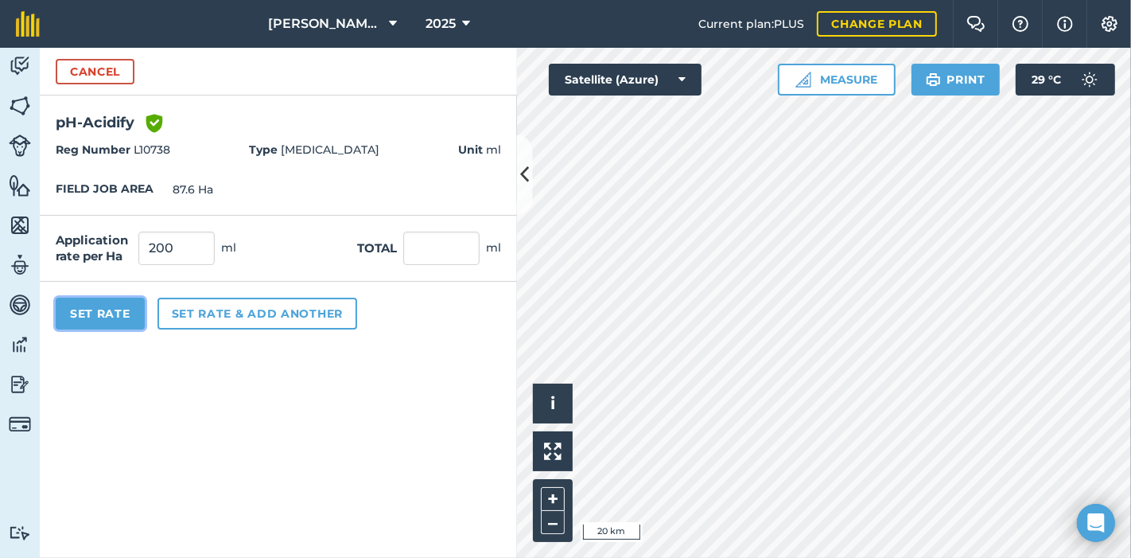
type input "17,520"
click at [88, 317] on button "Set Rate" at bounding box center [100, 314] width 89 height 32
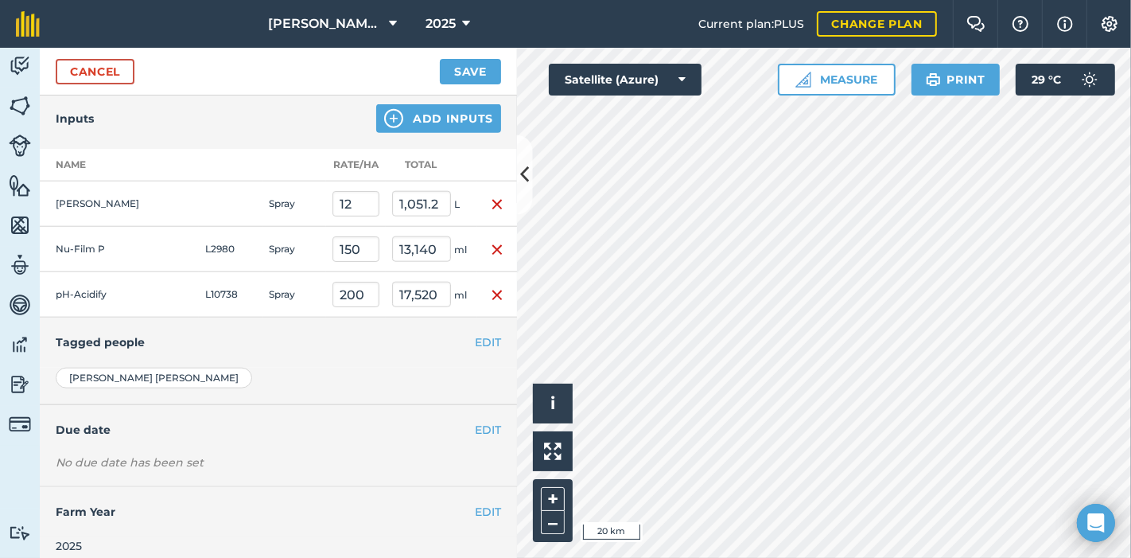
scroll to position [1434, 0]
click at [477, 332] on button "EDIT" at bounding box center [488, 341] width 26 height 18
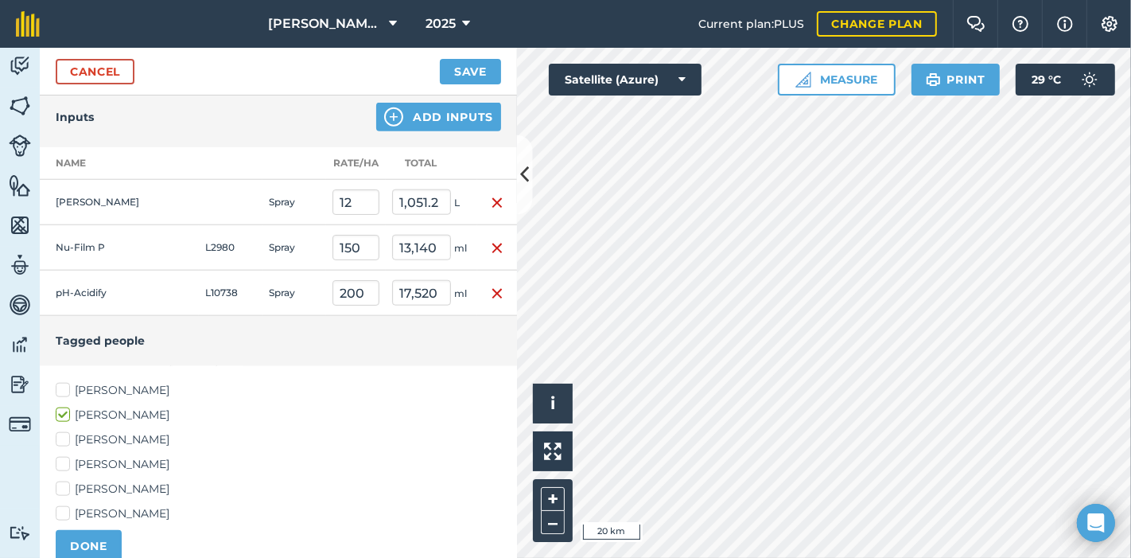
click at [65, 431] on label "[PERSON_NAME]" at bounding box center [279, 439] width 446 height 17
click at [65, 431] on input "[PERSON_NAME]" at bounding box center [61, 436] width 10 height 10
checkbox input "true"
click at [97, 530] on button "DONE" at bounding box center [89, 546] width 66 height 32
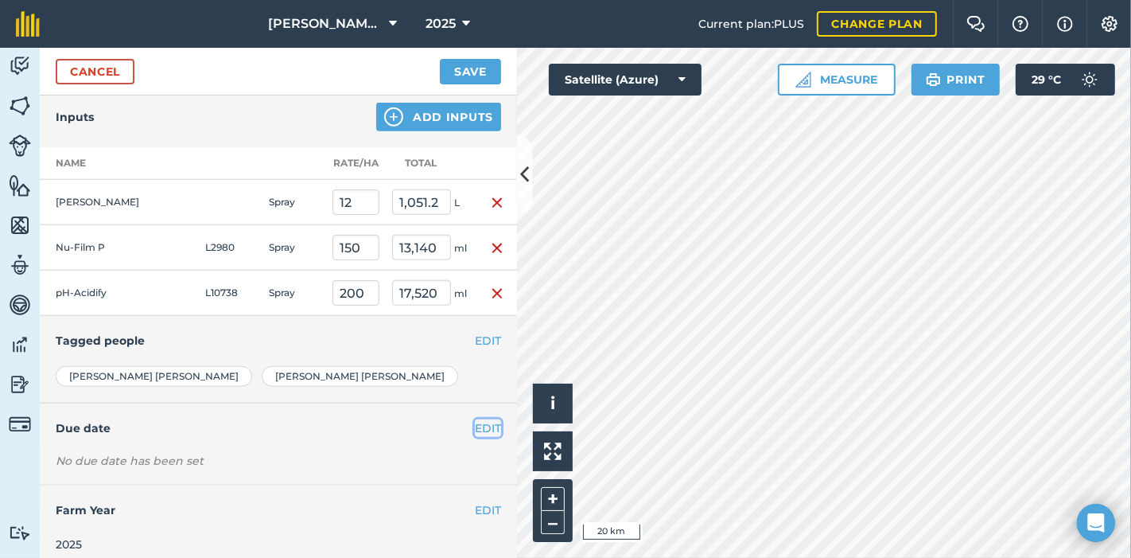
click at [480, 419] on button "EDIT" at bounding box center [488, 428] width 26 height 18
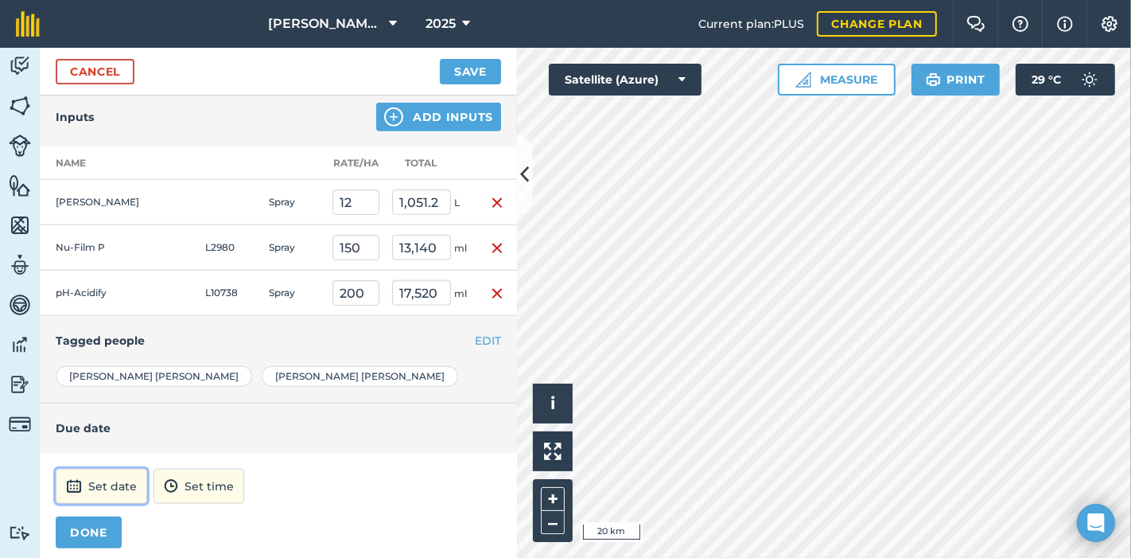
click at [110, 476] on button "Set date" at bounding box center [101, 486] width 91 height 35
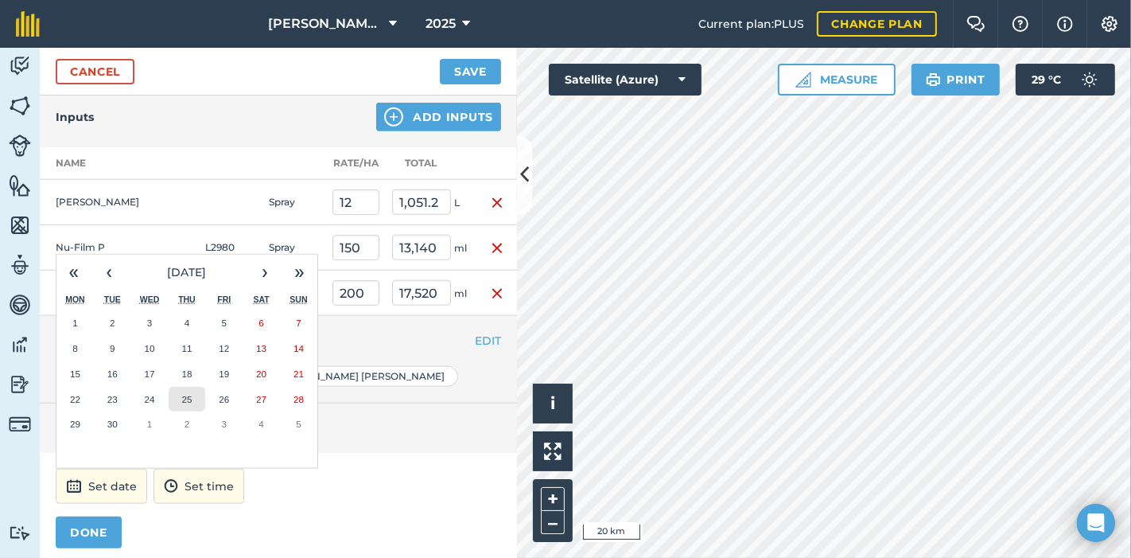
click at [192, 392] on button "25" at bounding box center [187, 399] width 37 height 25
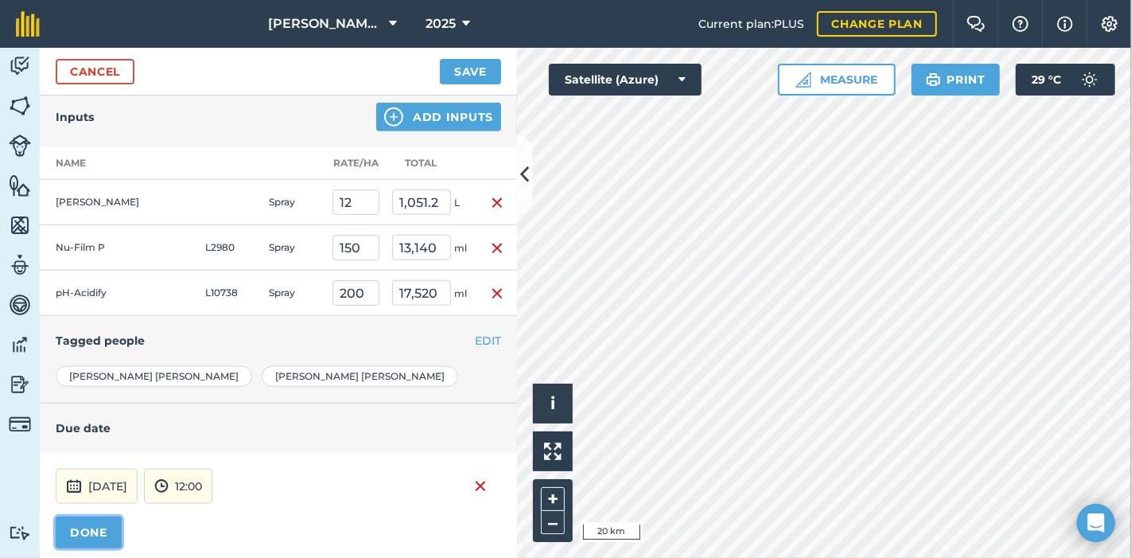
click at [93, 517] on button "DONE" at bounding box center [89, 532] width 66 height 32
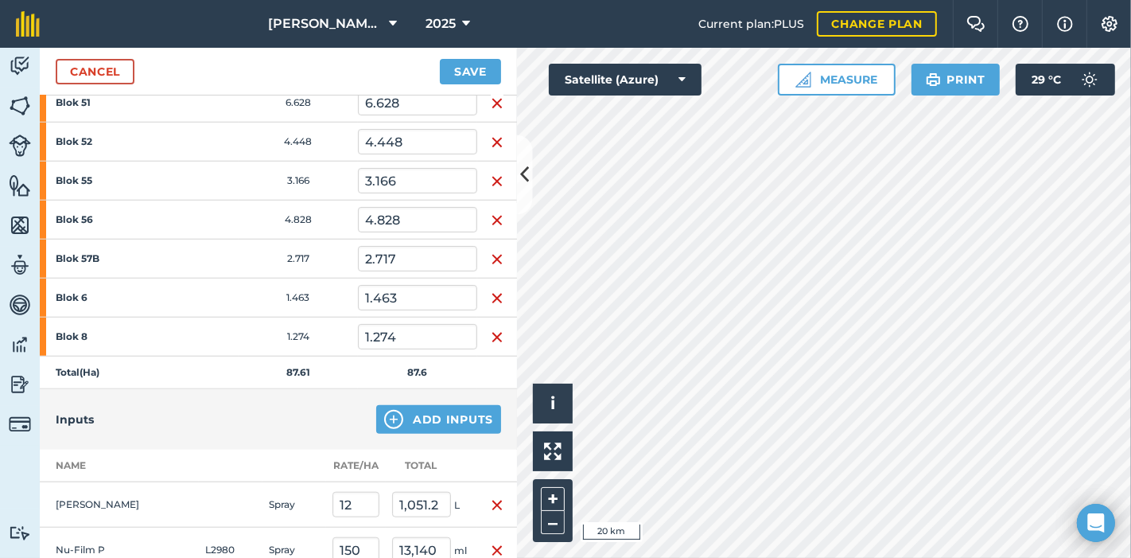
scroll to position [1237, 0]
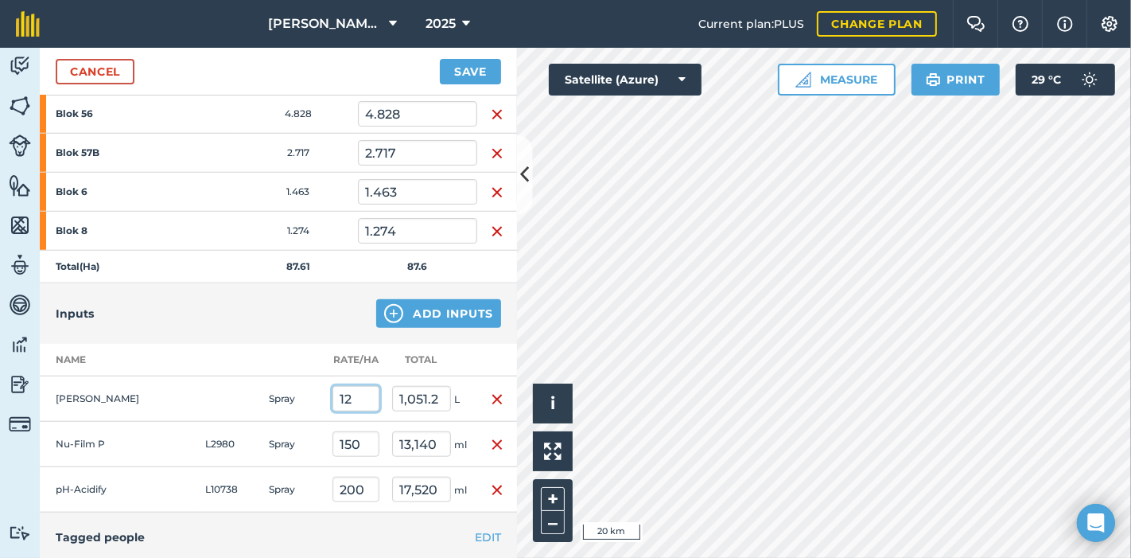
click at [346, 392] on input "12" at bounding box center [356, 398] width 47 height 25
type input "10"
click at [440, 59] on button "Save" at bounding box center [470, 71] width 61 height 25
type input "876"
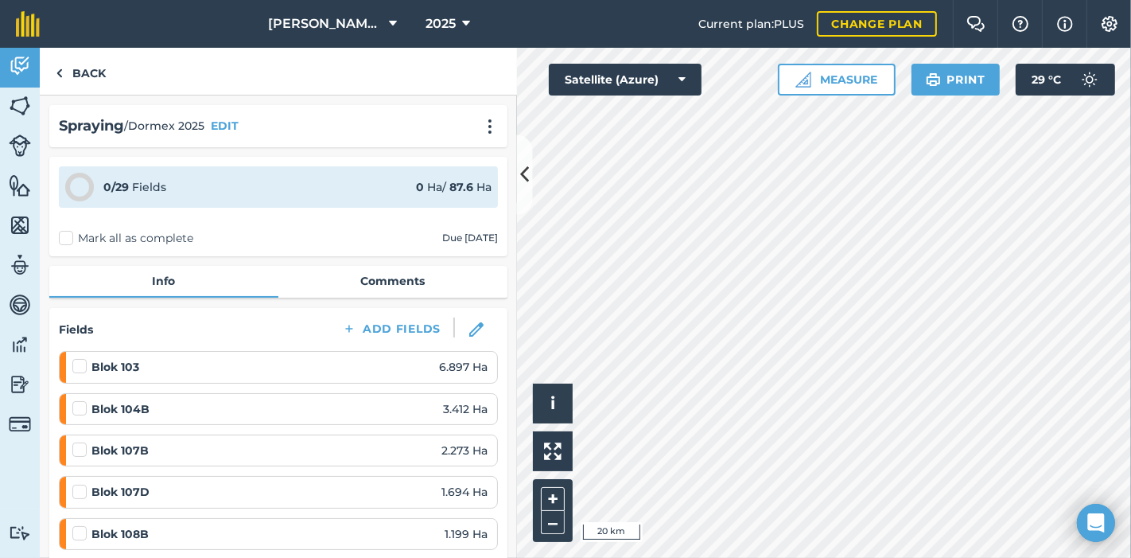
scroll to position [88, 0]
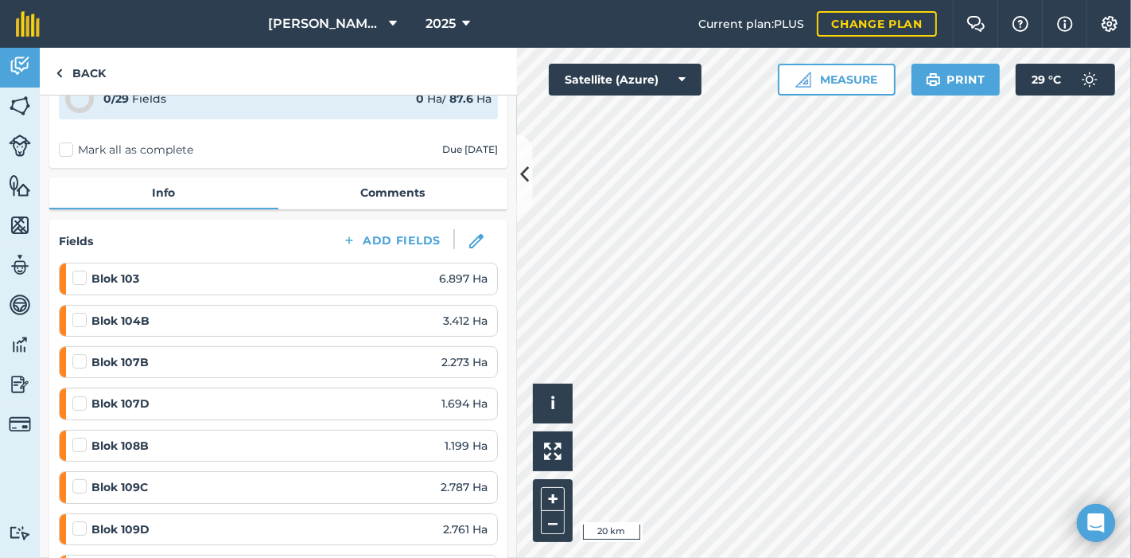
click at [84, 312] on label at bounding box center [81, 312] width 19 height 0
click at [83, 321] on input "checkbox" at bounding box center [77, 317] width 10 height 10
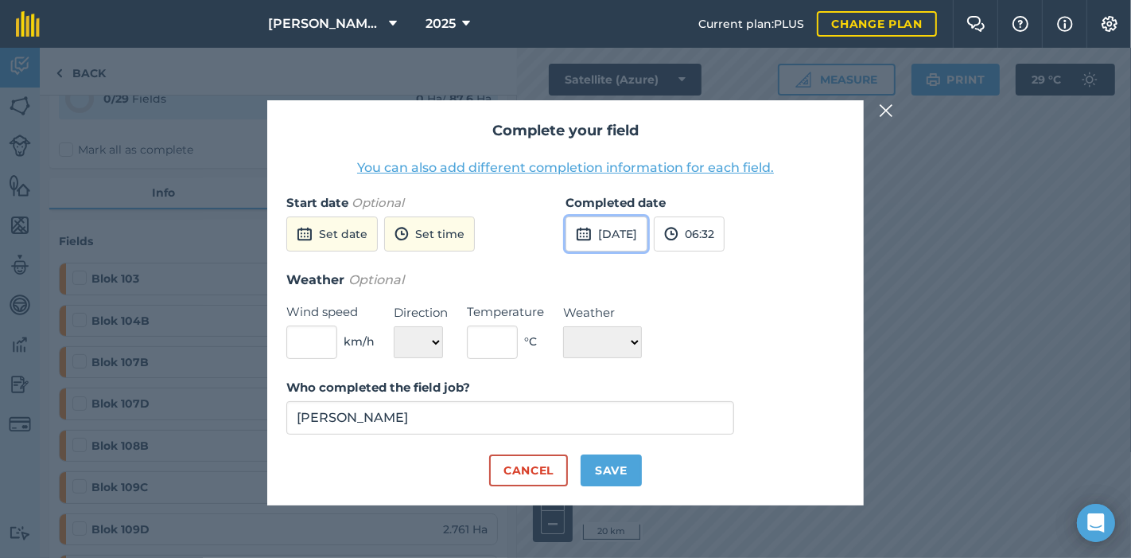
click at [648, 231] on button "[DATE]" at bounding box center [607, 233] width 82 height 35
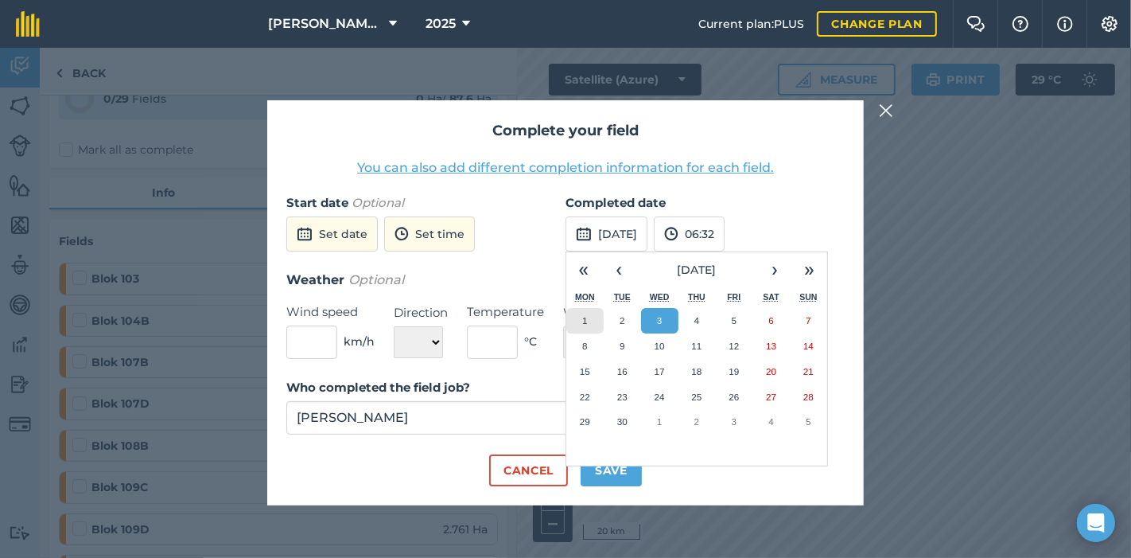
click at [582, 321] on abbr "1" at bounding box center [584, 320] width 5 height 10
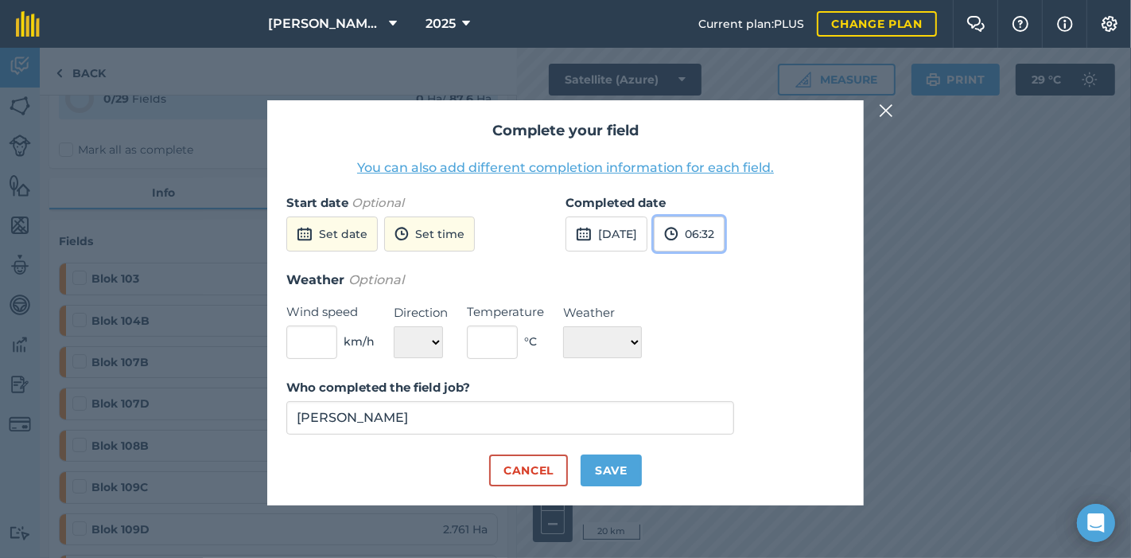
click at [725, 232] on button "06:32" at bounding box center [689, 233] width 71 height 35
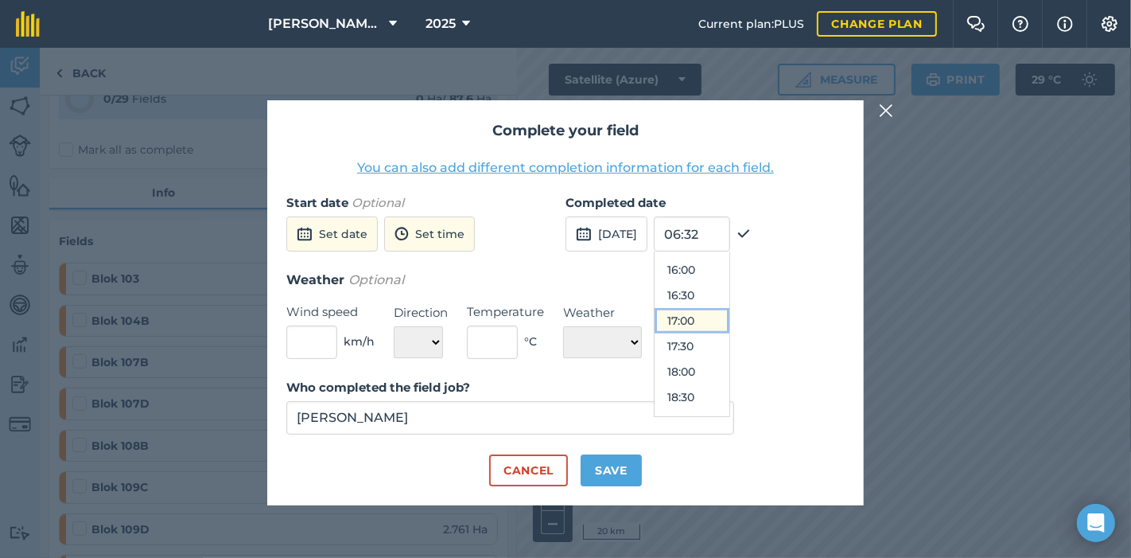
click at [717, 322] on button "17:00" at bounding box center [692, 320] width 75 height 25
click at [614, 471] on button "Save" at bounding box center [611, 470] width 61 height 32
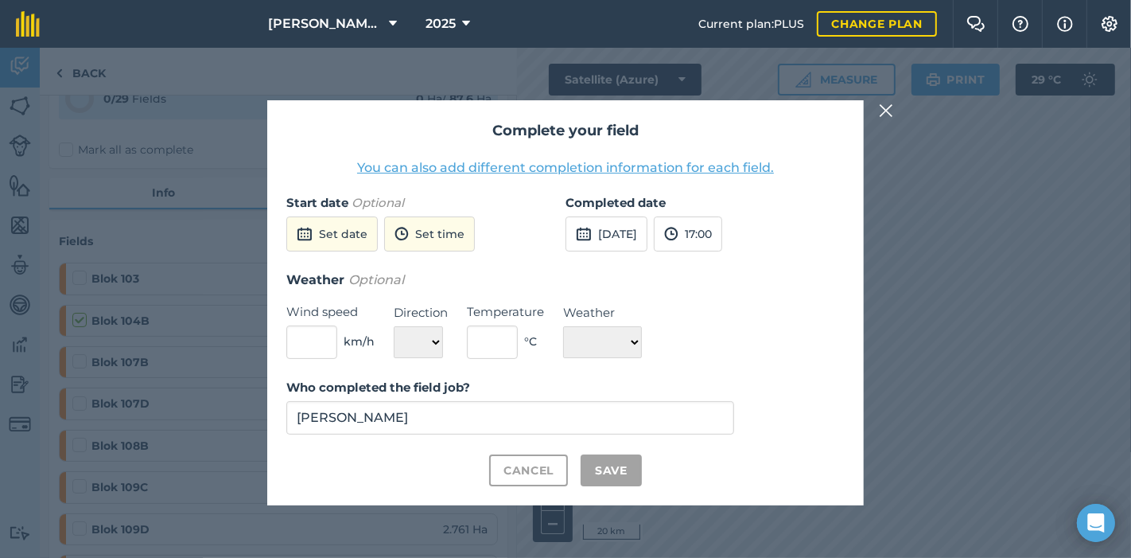
checkbox input "true"
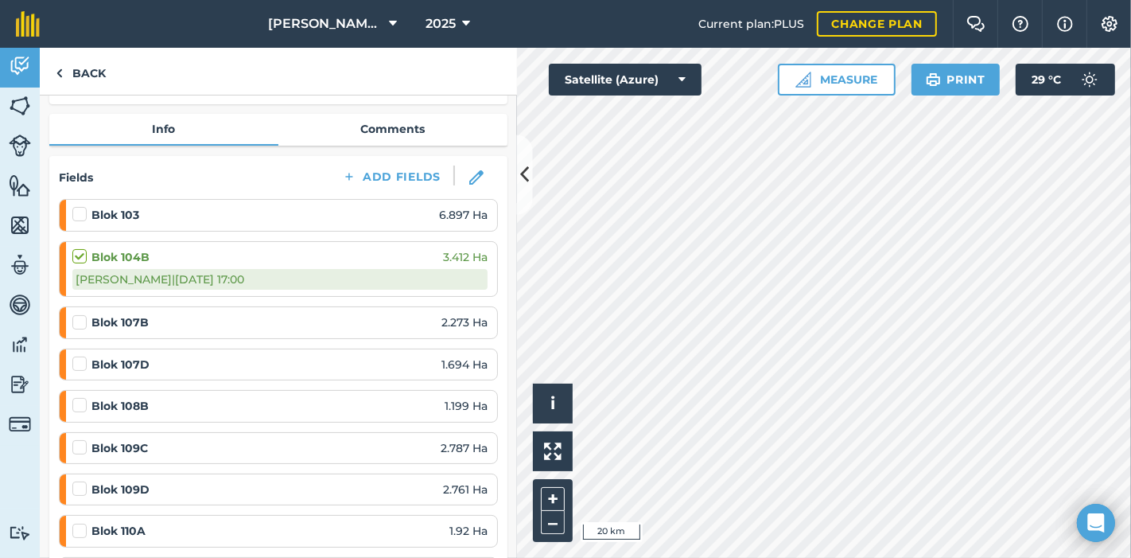
scroll to position [177, 0]
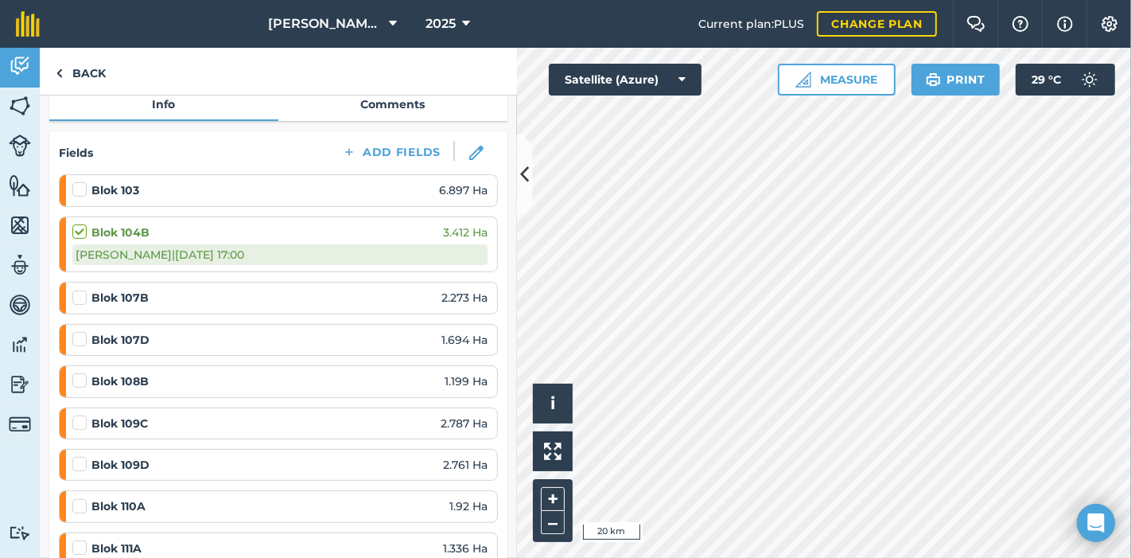
click at [83, 290] on label at bounding box center [81, 290] width 19 height 0
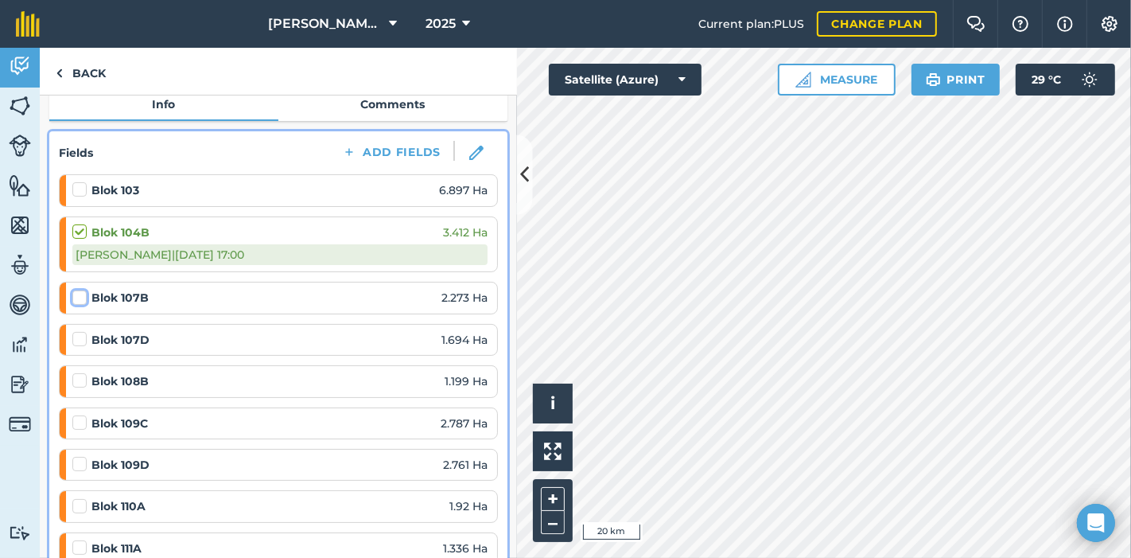
click at [83, 296] on input "checkbox" at bounding box center [77, 295] width 10 height 10
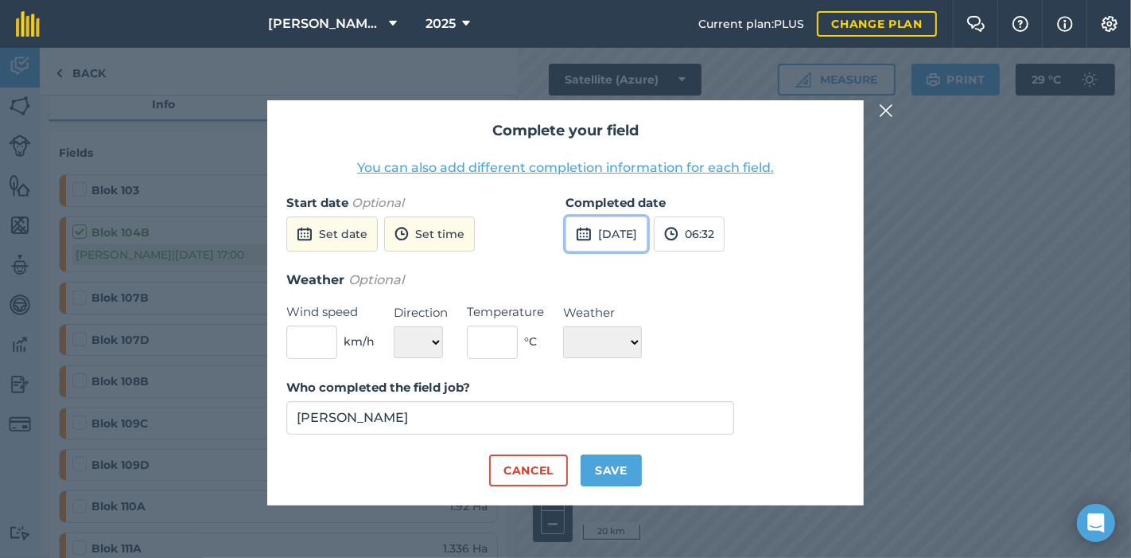
click at [640, 237] on button "[DATE]" at bounding box center [607, 233] width 82 height 35
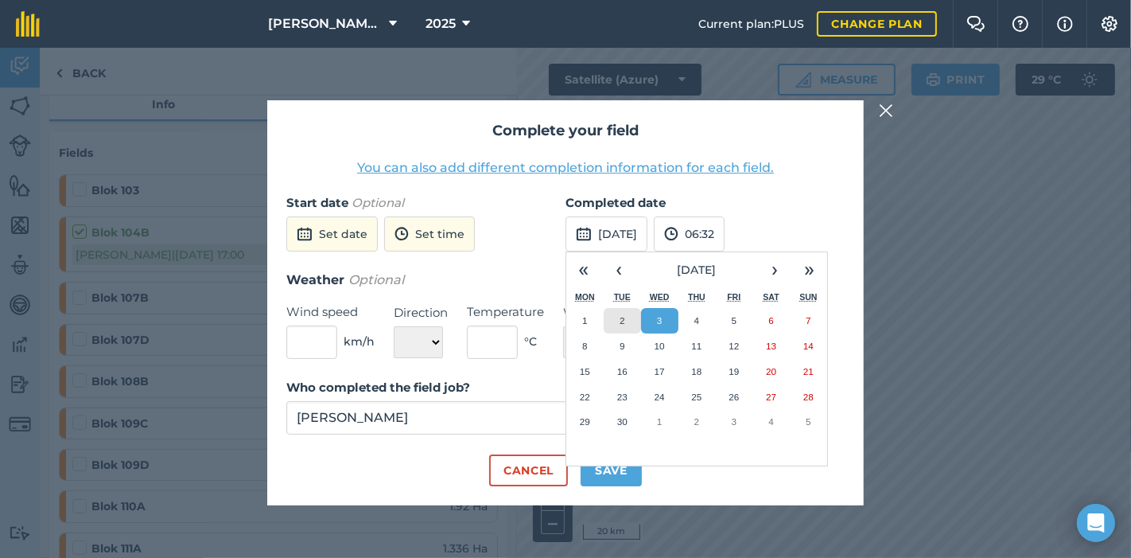
click at [614, 321] on button "2" at bounding box center [622, 320] width 37 height 25
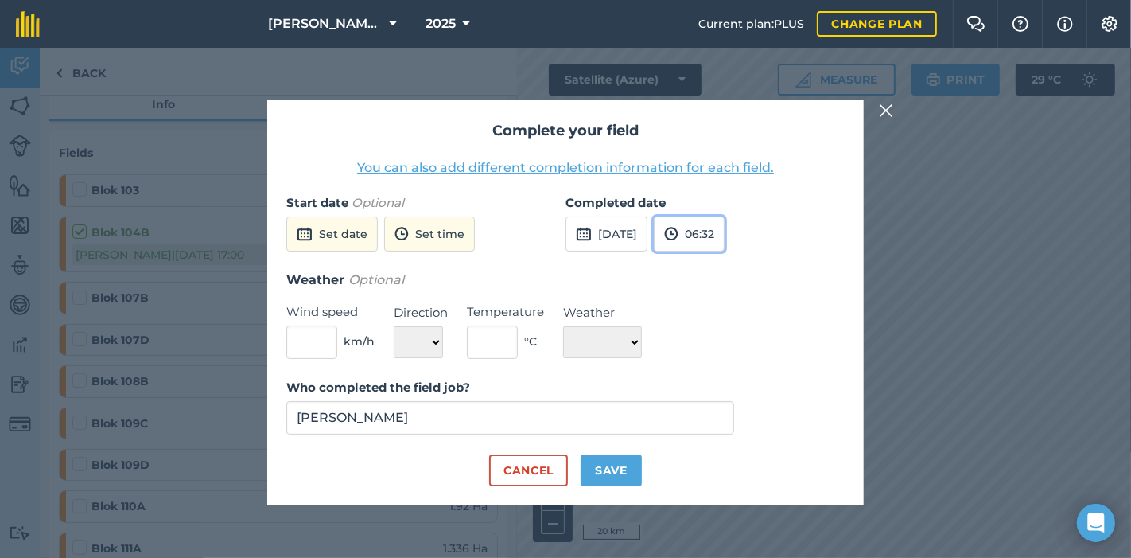
click at [725, 235] on button "06:32" at bounding box center [689, 233] width 71 height 35
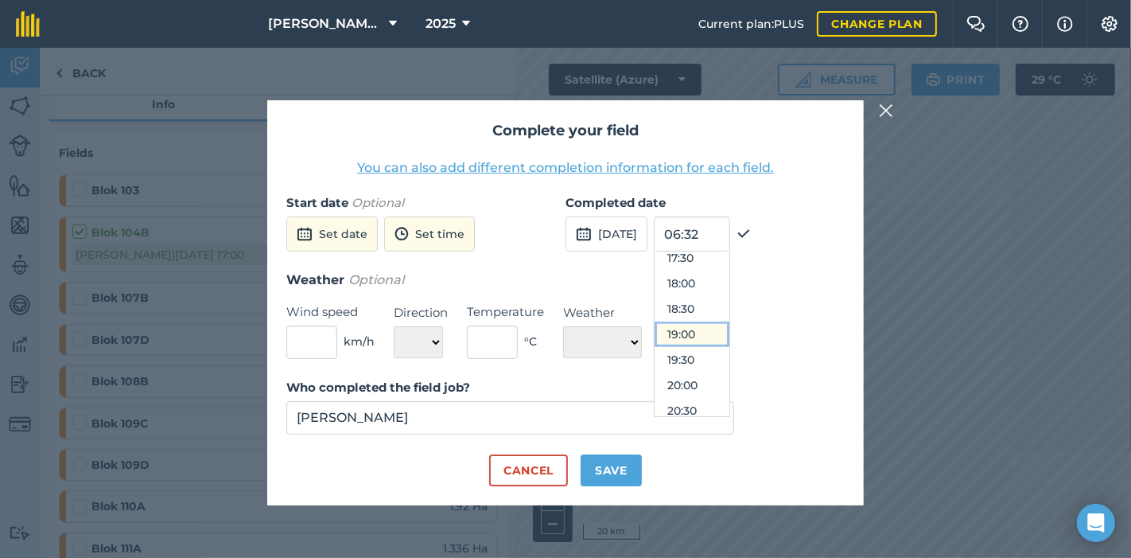
click at [720, 333] on button "19:00" at bounding box center [692, 333] width 75 height 25
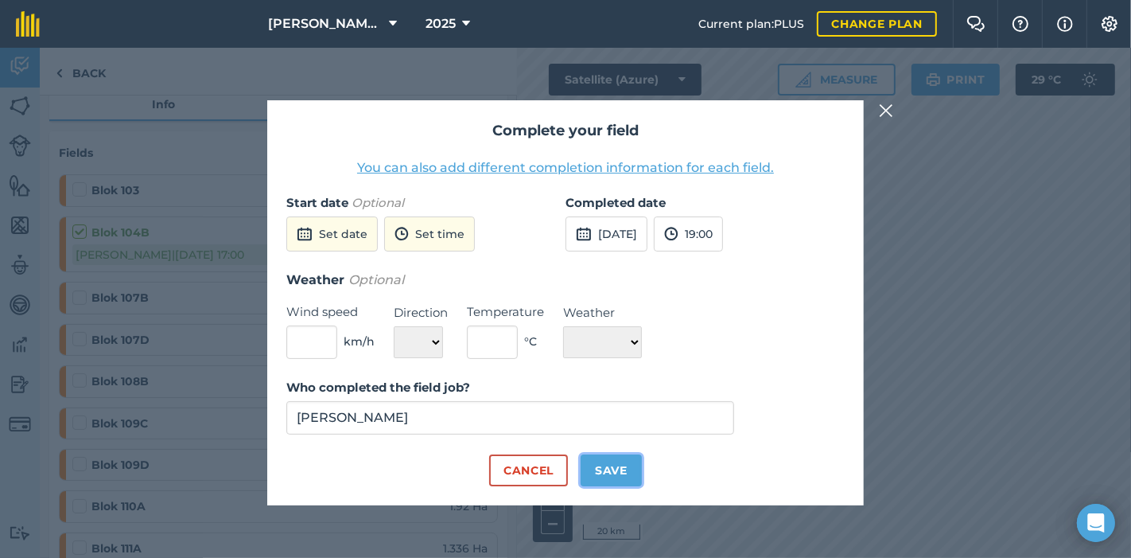
click at [609, 467] on button "Save" at bounding box center [611, 470] width 61 height 32
checkbox input "true"
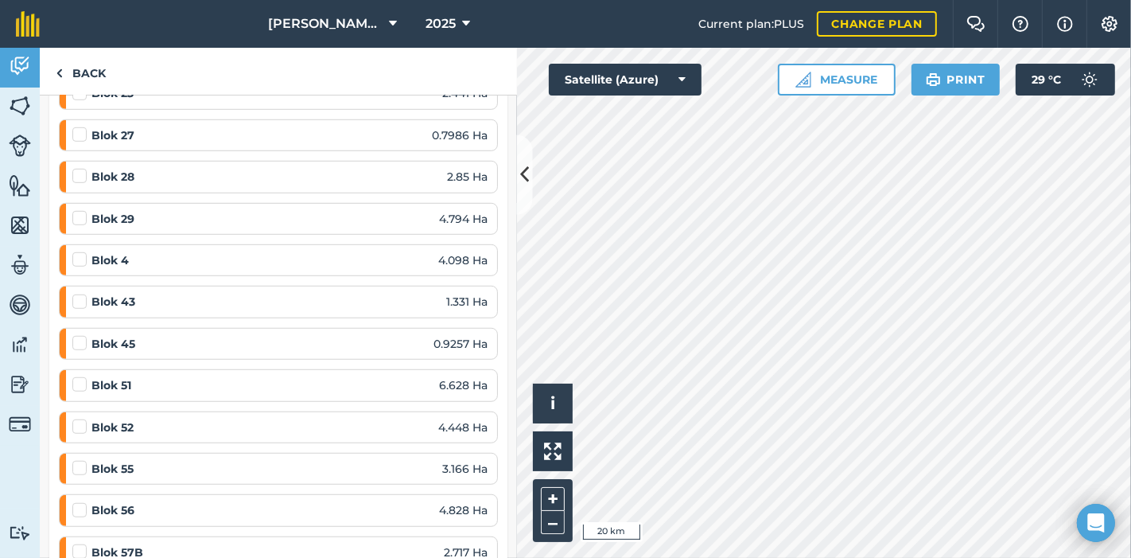
scroll to position [972, 0]
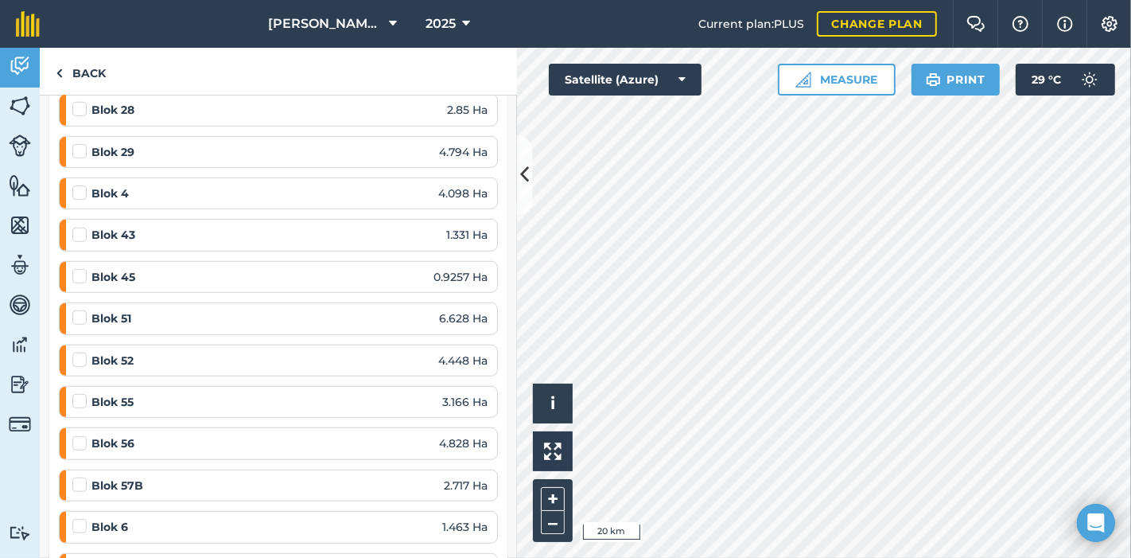
click at [84, 393] on label at bounding box center [81, 393] width 19 height 0
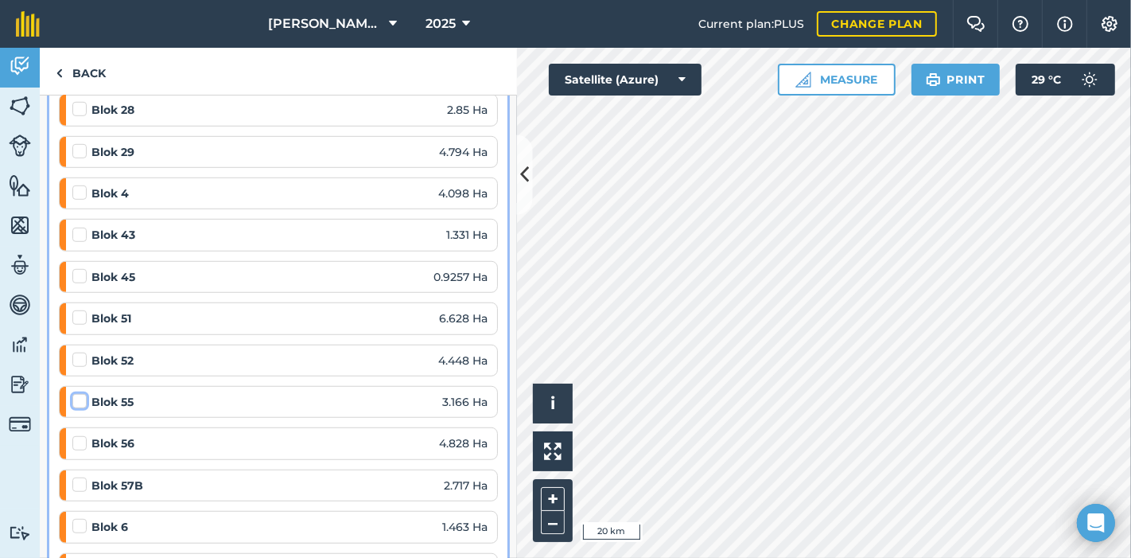
click at [83, 393] on input "checkbox" at bounding box center [77, 398] width 10 height 10
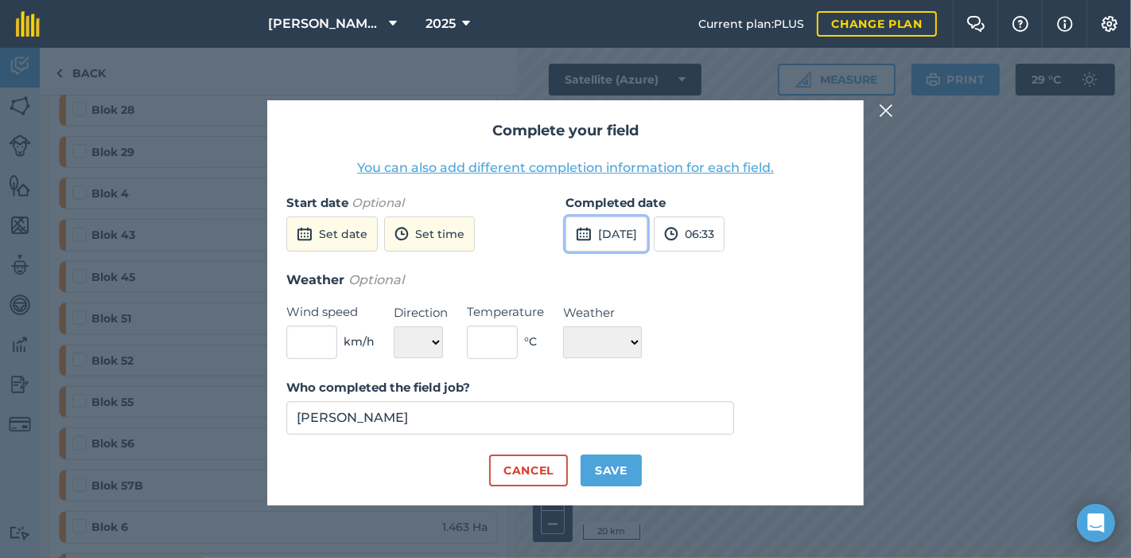
click at [632, 228] on button "[DATE]" at bounding box center [607, 233] width 82 height 35
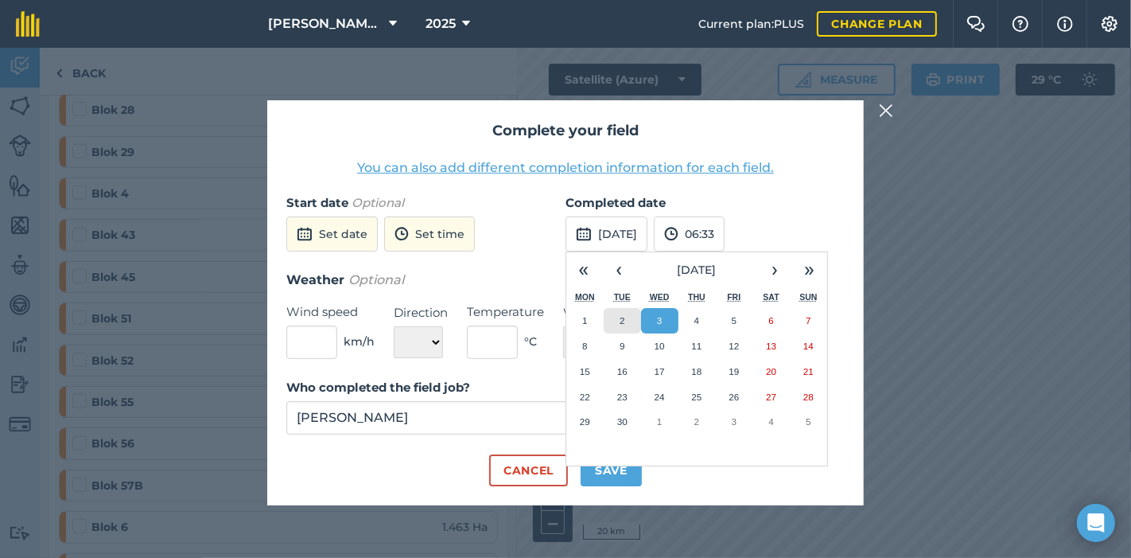
click at [622, 319] on abbr "2" at bounding box center [622, 320] width 5 height 10
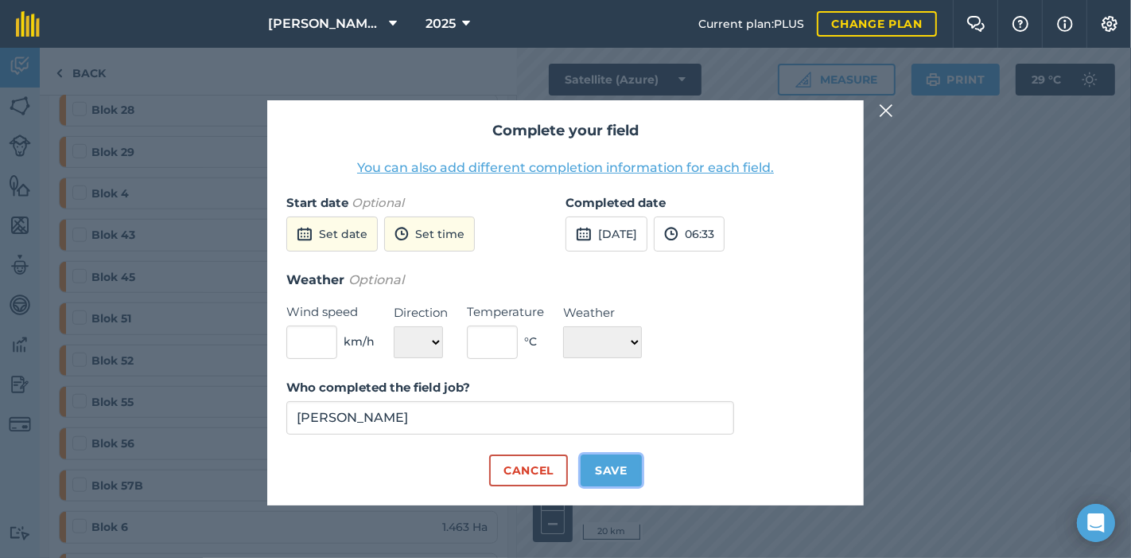
click at [621, 465] on button "Save" at bounding box center [611, 470] width 61 height 32
checkbox input "true"
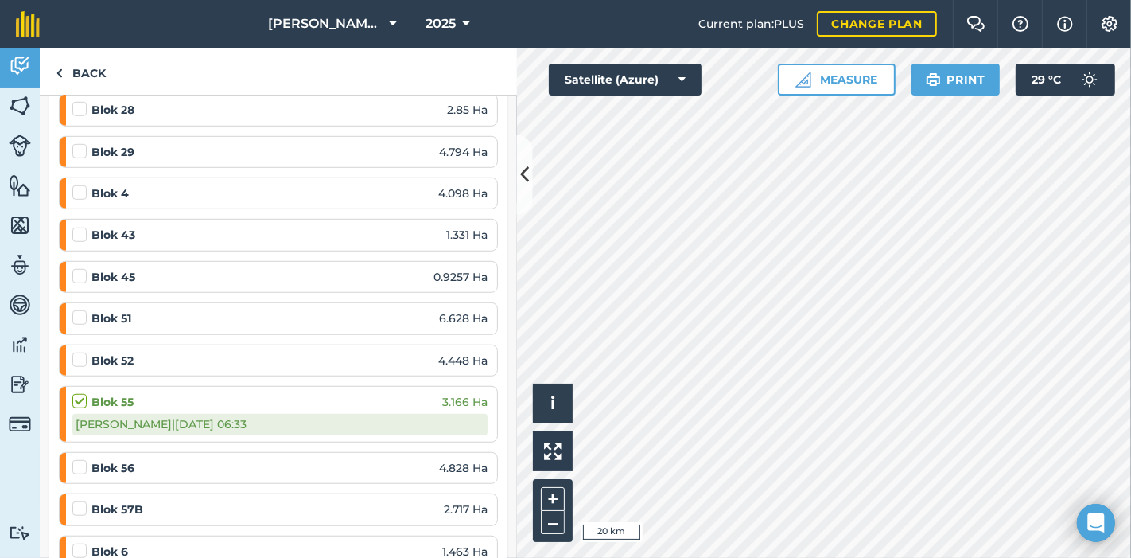
click at [79, 459] on label at bounding box center [81, 459] width 19 height 0
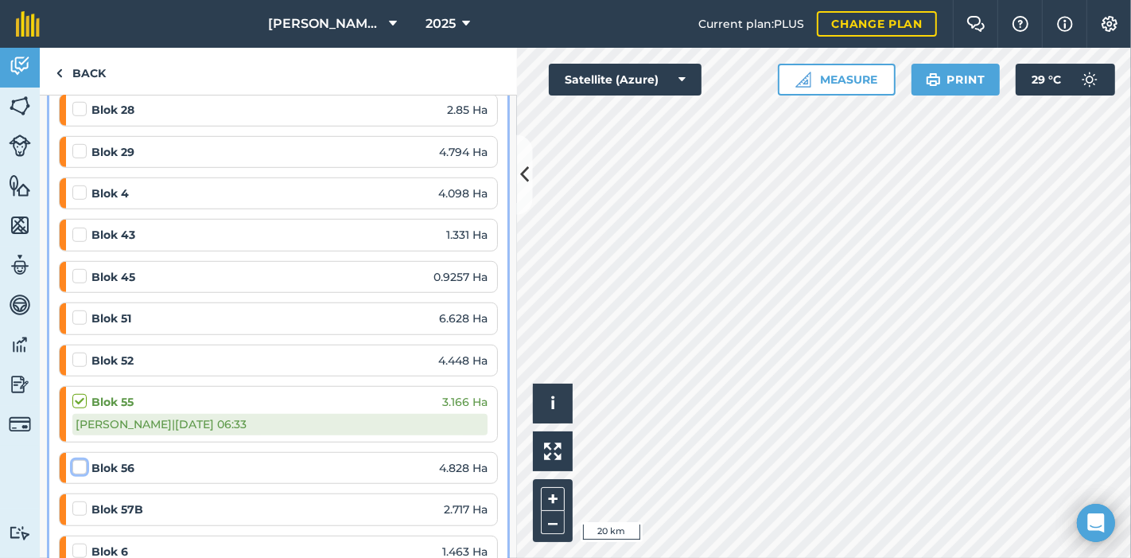
click at [79, 459] on input "checkbox" at bounding box center [77, 464] width 10 height 10
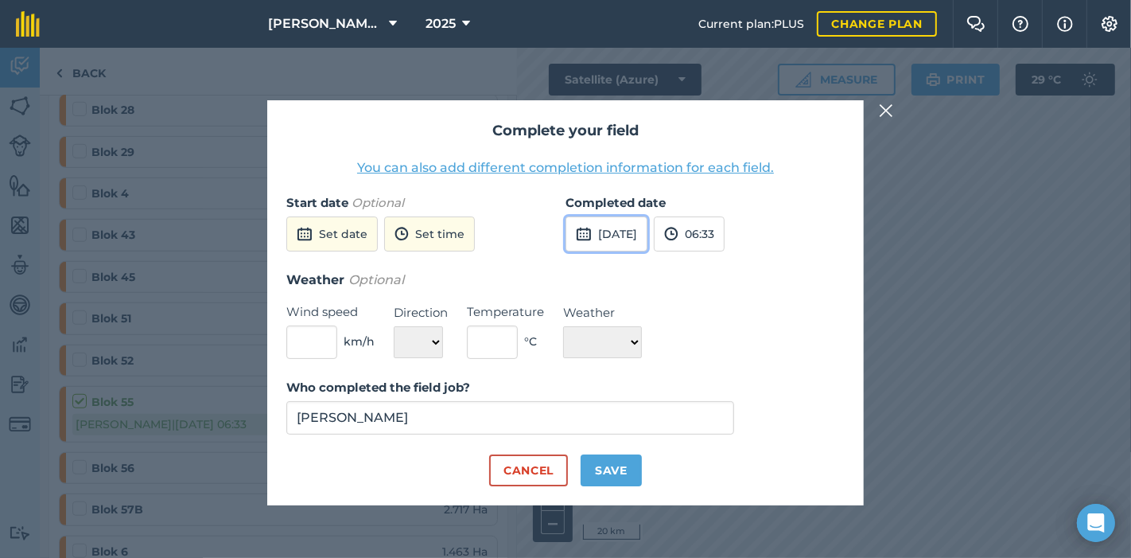
click at [623, 237] on button "[DATE]" at bounding box center [607, 233] width 82 height 35
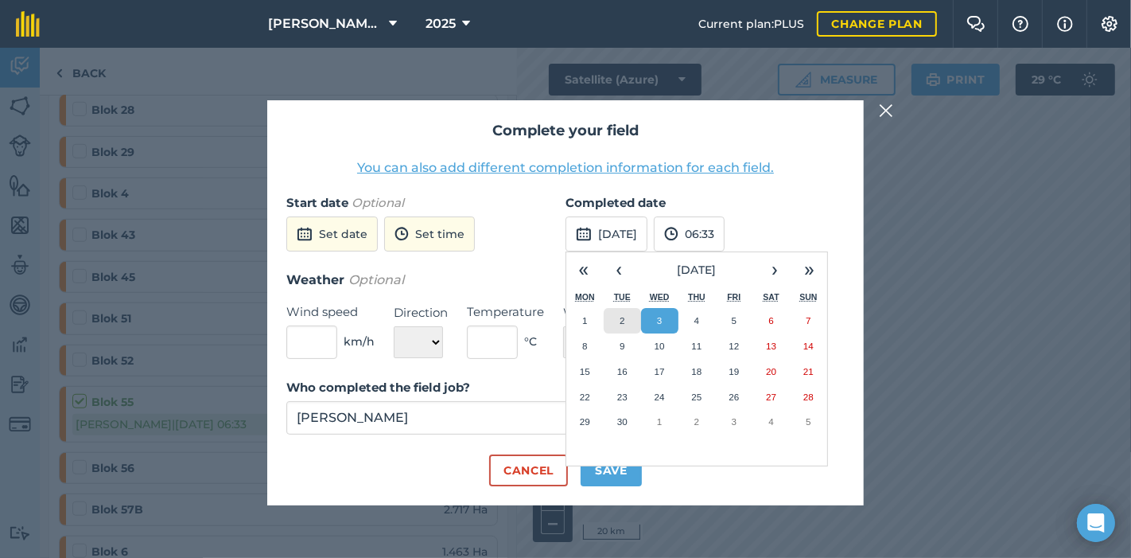
click at [621, 318] on abbr "2" at bounding box center [622, 320] width 5 height 10
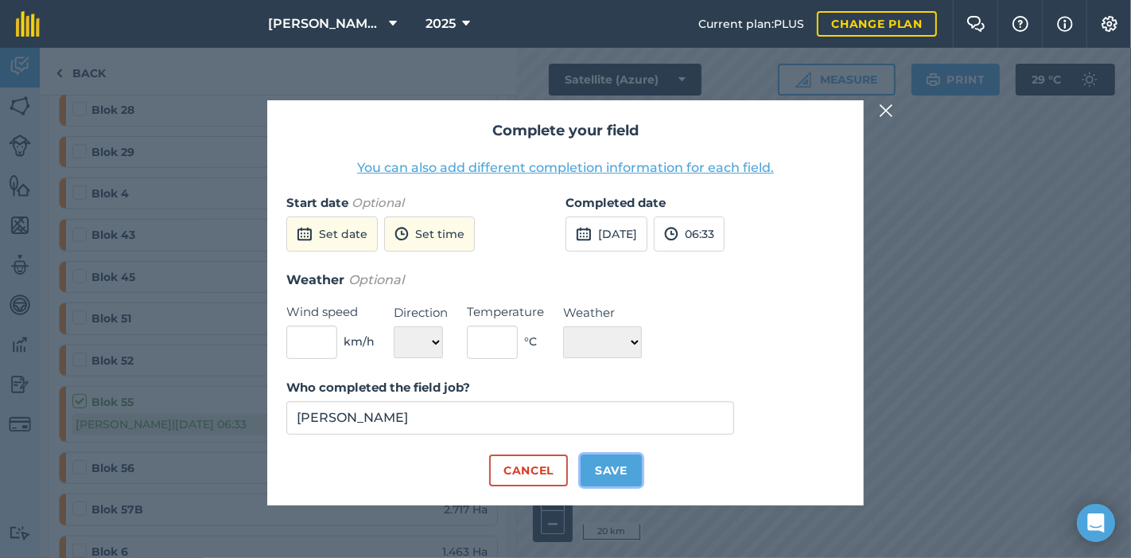
click at [605, 468] on button "Save" at bounding box center [611, 470] width 61 height 32
checkbox input "true"
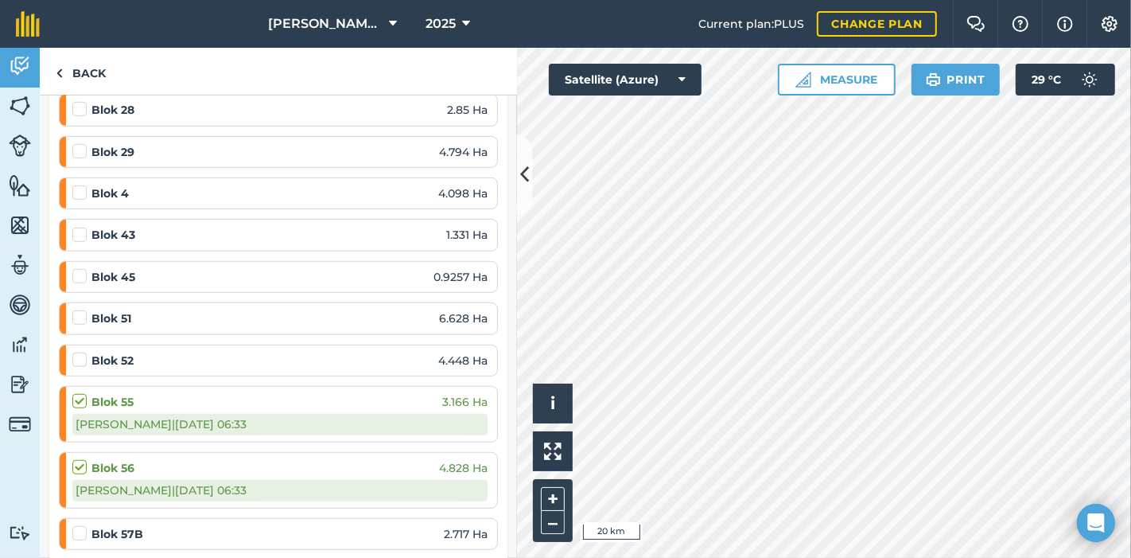
click at [188, 268] on div "Blok 45 0.9257 Ha" at bounding box center [279, 277] width 415 height 18
click at [79, 268] on label at bounding box center [81, 268] width 19 height 0
click at [79, 268] on input "checkbox" at bounding box center [77, 273] width 10 height 10
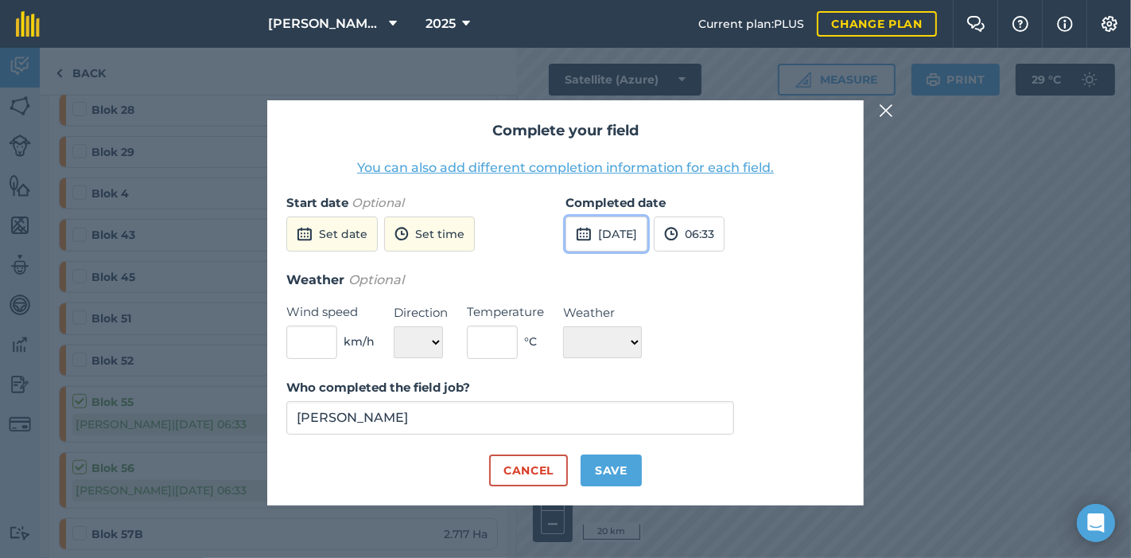
click at [645, 232] on button "[DATE]" at bounding box center [607, 233] width 82 height 35
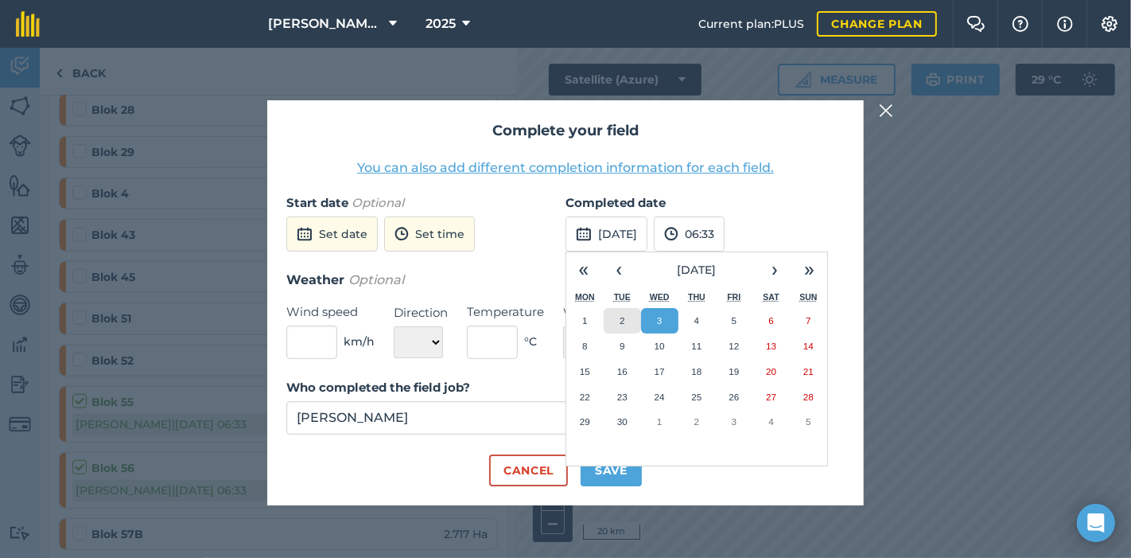
click at [624, 317] on abbr "2" at bounding box center [622, 320] width 5 height 10
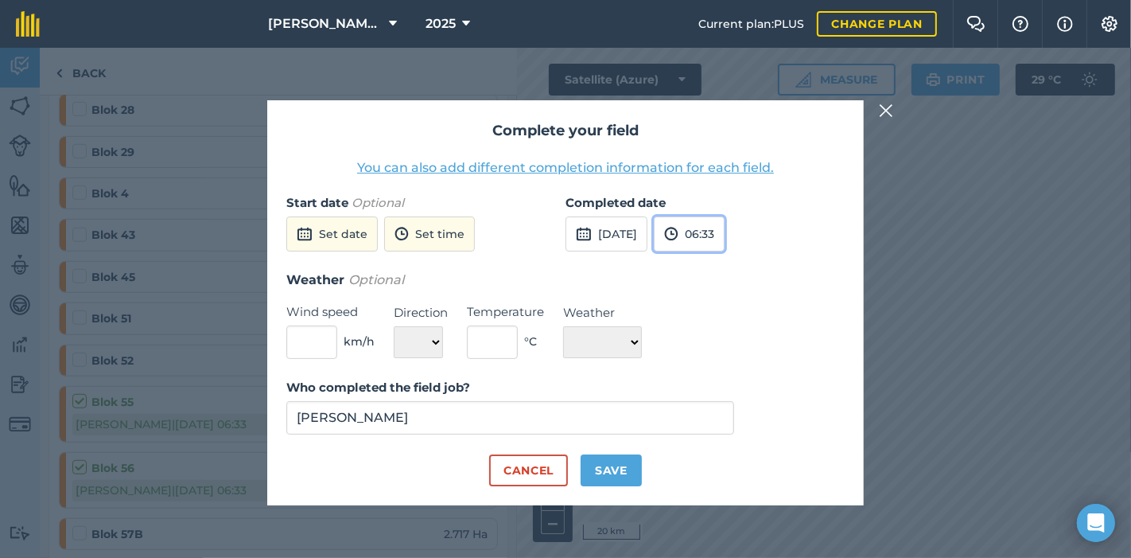
click at [679, 232] on img at bounding box center [671, 233] width 14 height 19
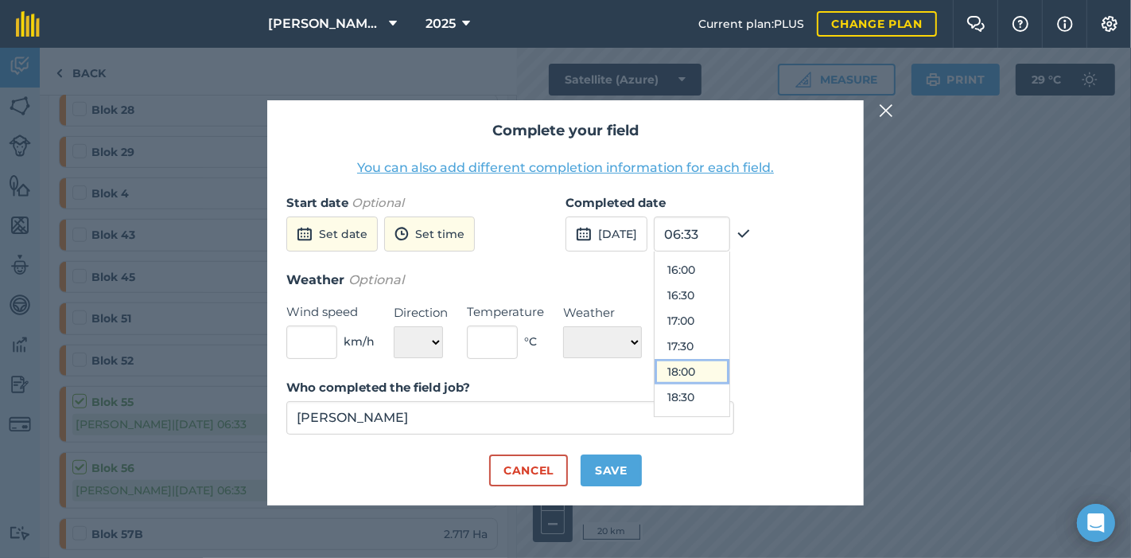
click at [713, 368] on button "18:00" at bounding box center [692, 371] width 75 height 25
click at [600, 470] on button "Save" at bounding box center [611, 470] width 61 height 32
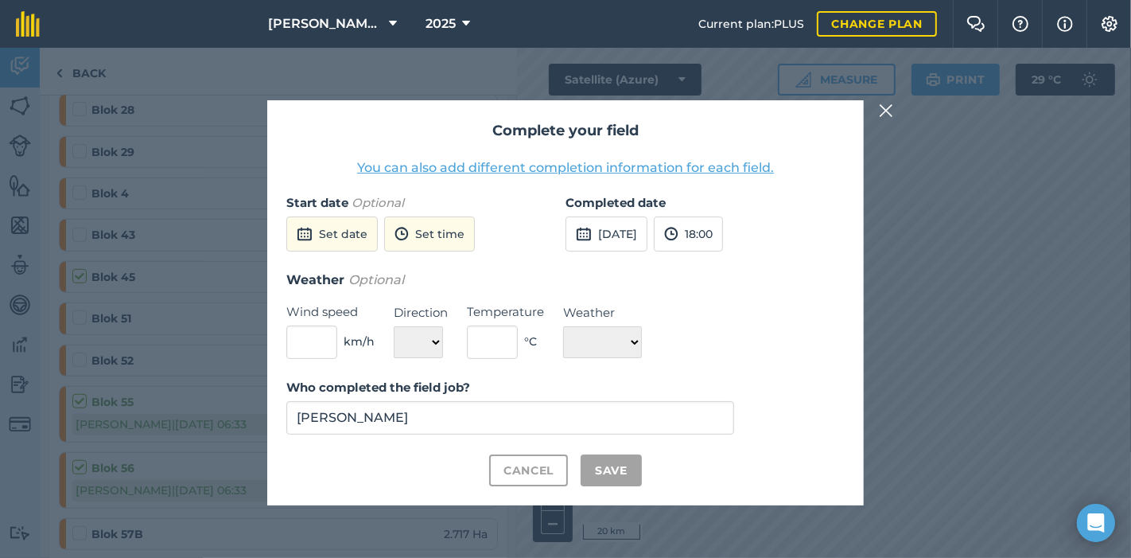
checkbox input "true"
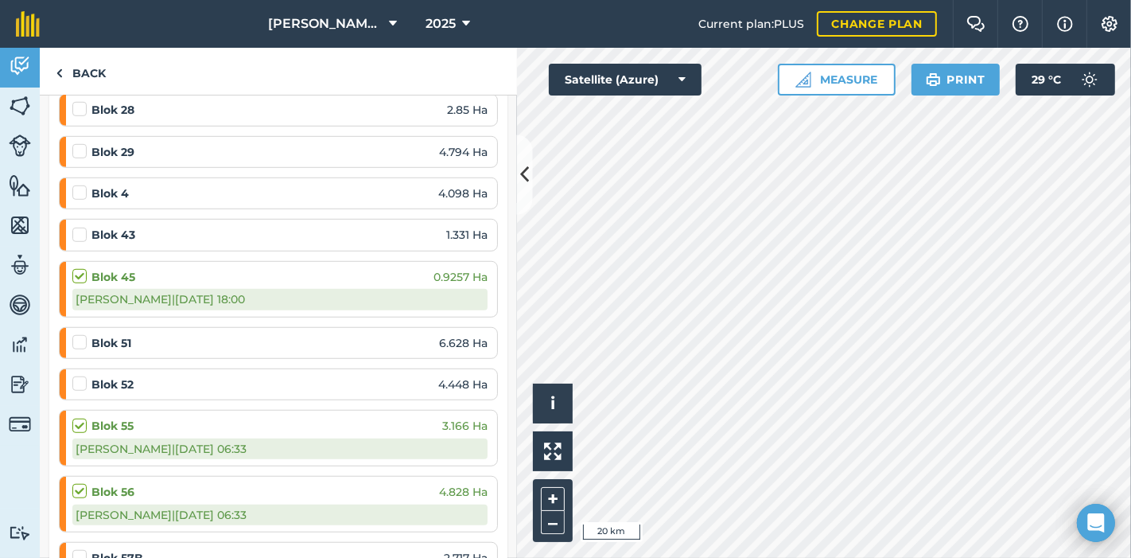
click at [81, 227] on label at bounding box center [81, 227] width 19 height 0
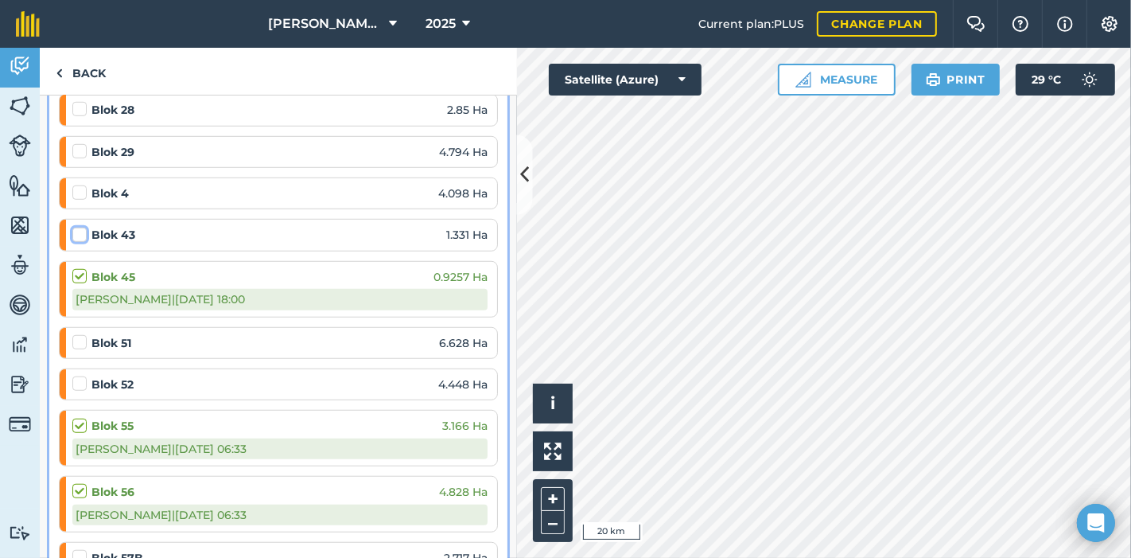
click at [81, 227] on input "checkbox" at bounding box center [77, 232] width 10 height 10
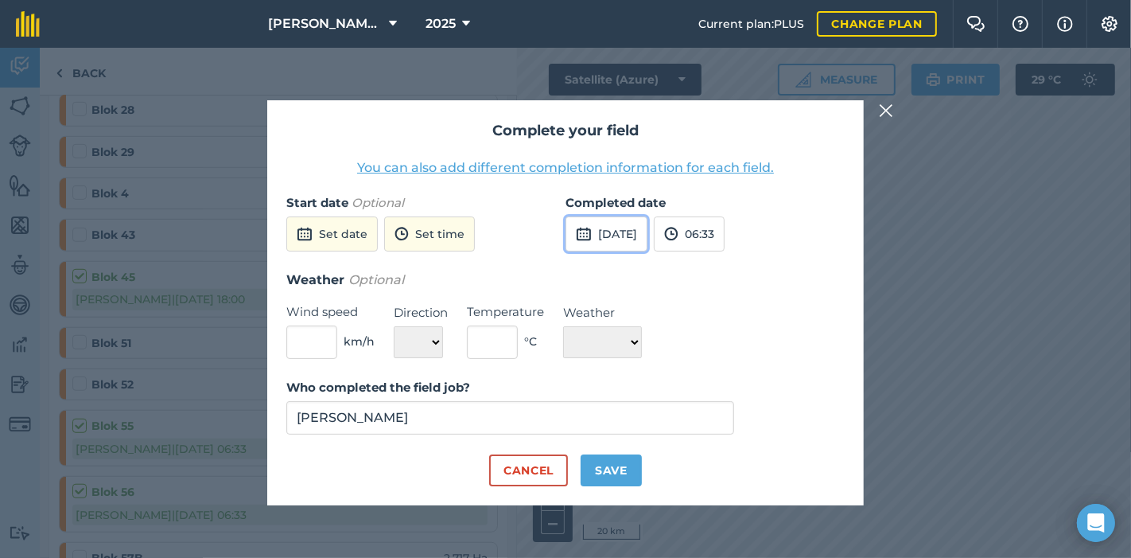
click at [604, 234] on button "[DATE]" at bounding box center [607, 233] width 82 height 35
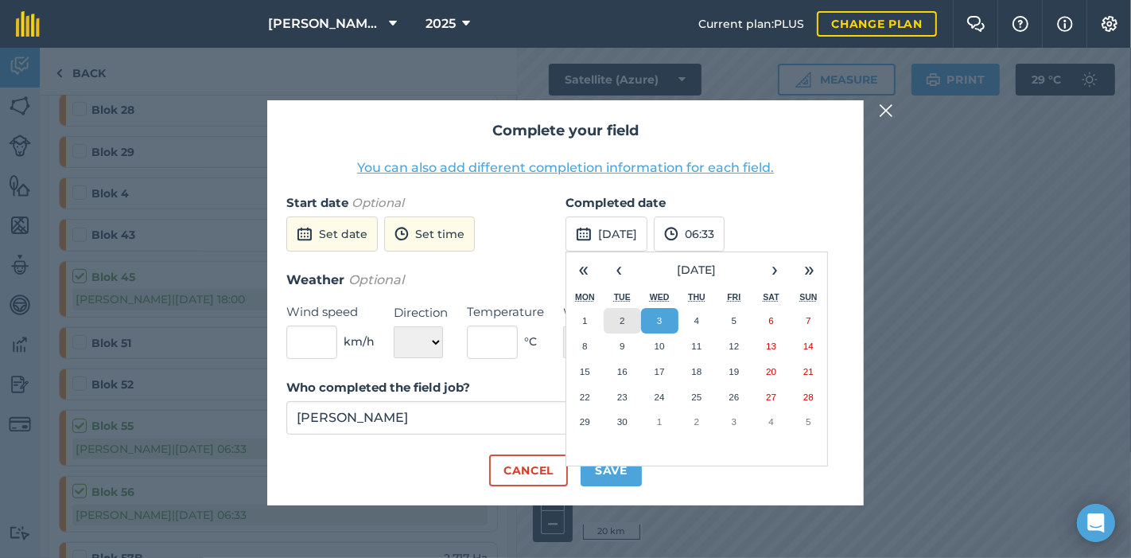
click at [618, 310] on button "2" at bounding box center [622, 320] width 37 height 25
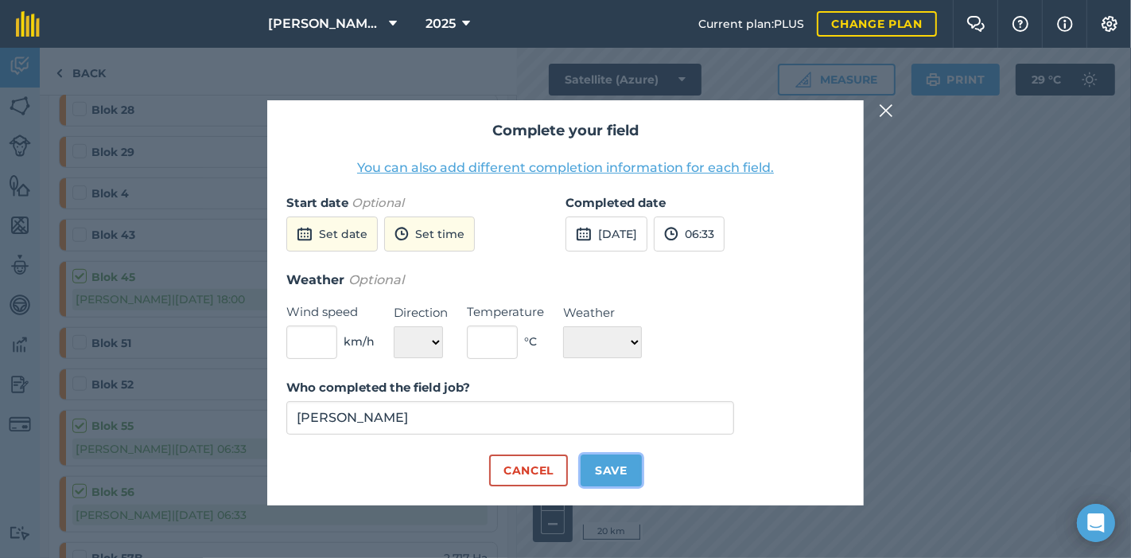
click at [621, 465] on button "Save" at bounding box center [611, 470] width 61 height 32
checkbox input "true"
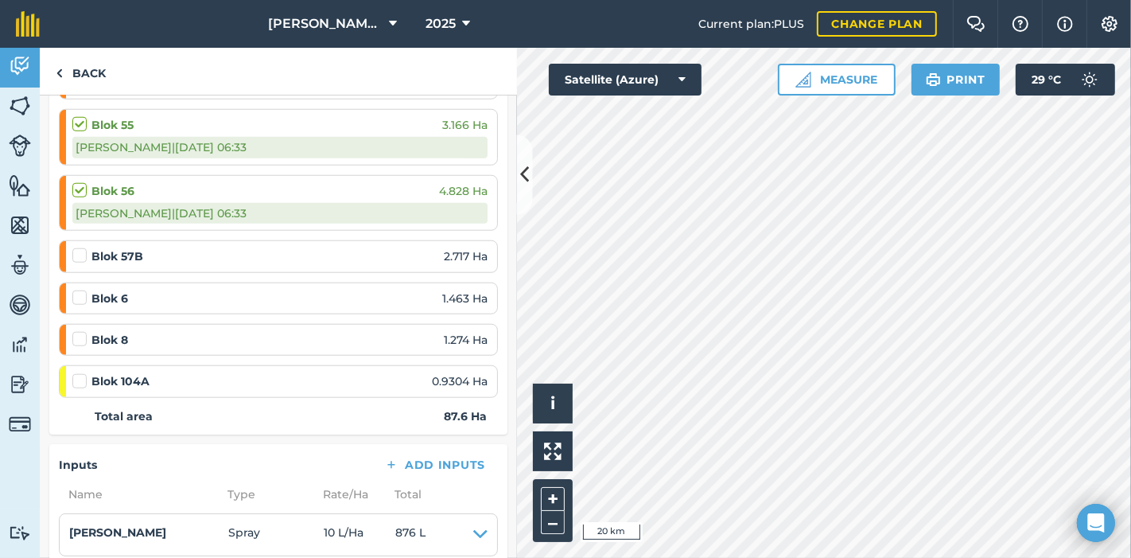
scroll to position [1325, 0]
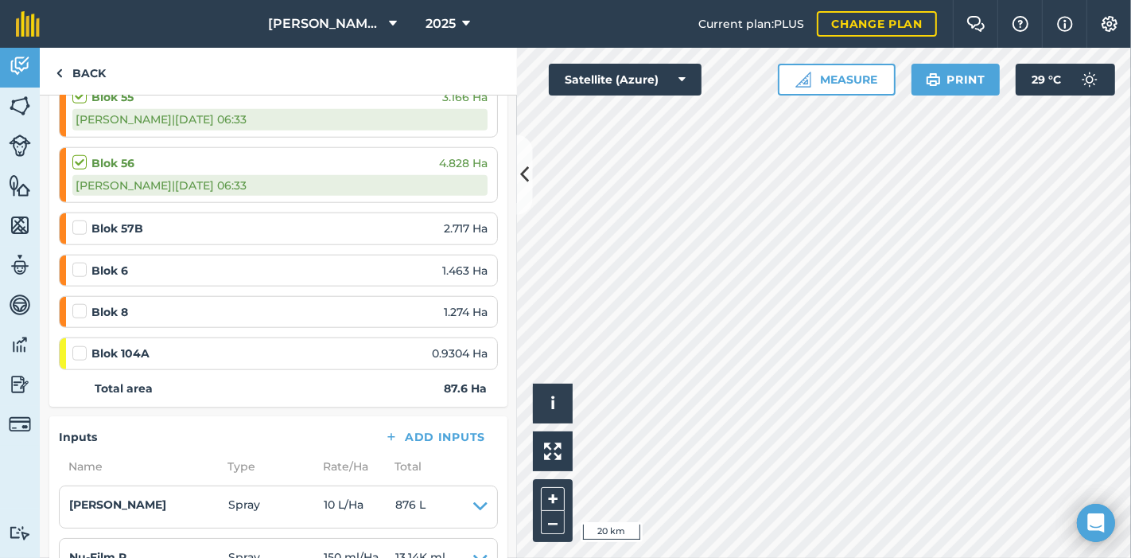
click at [79, 345] on label at bounding box center [81, 345] width 19 height 0
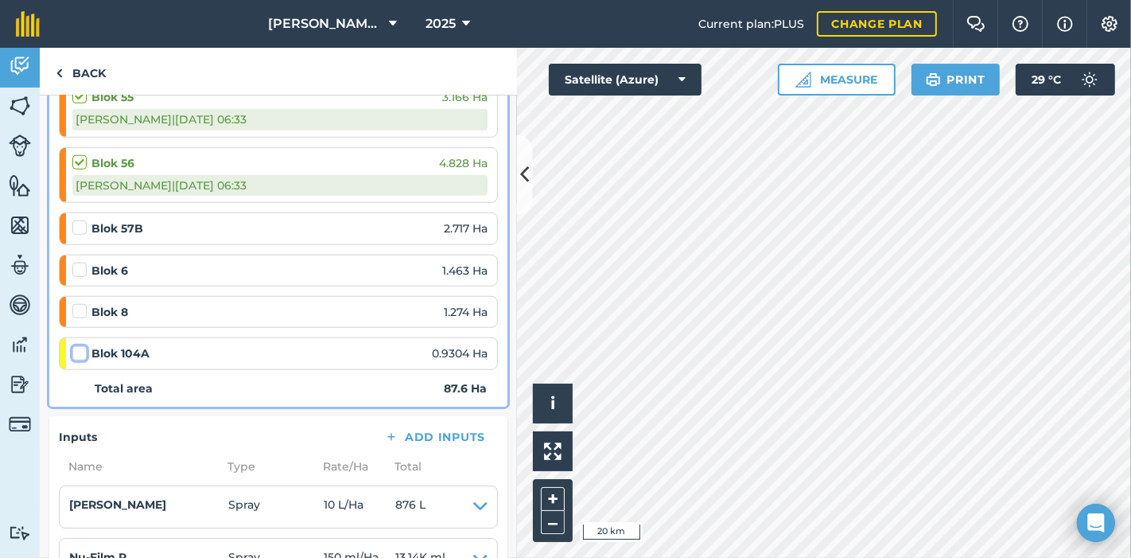
click at [79, 345] on input "checkbox" at bounding box center [77, 350] width 10 height 10
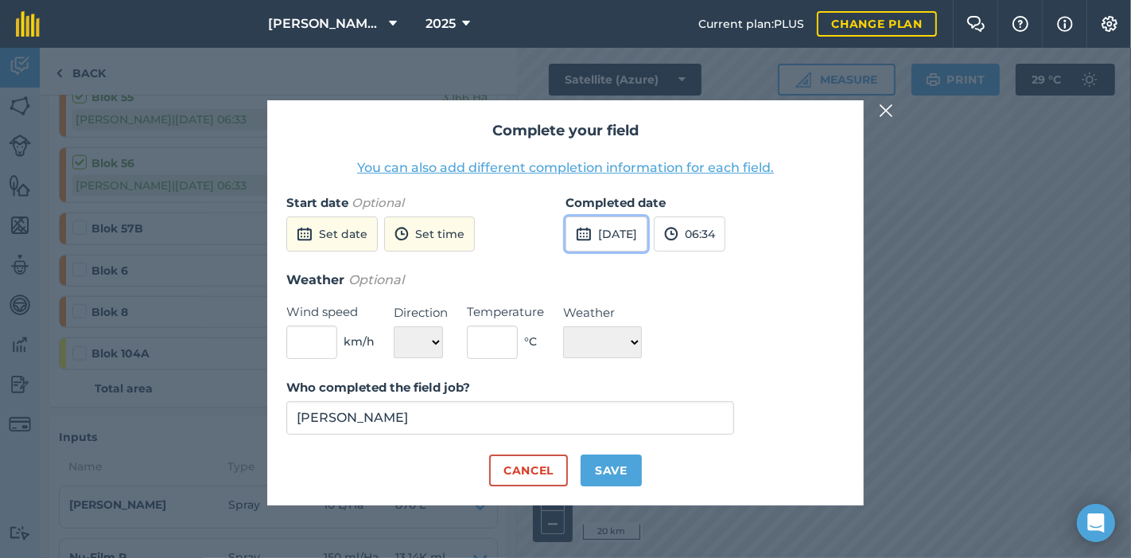
click at [624, 232] on button "[DATE]" at bounding box center [607, 233] width 82 height 35
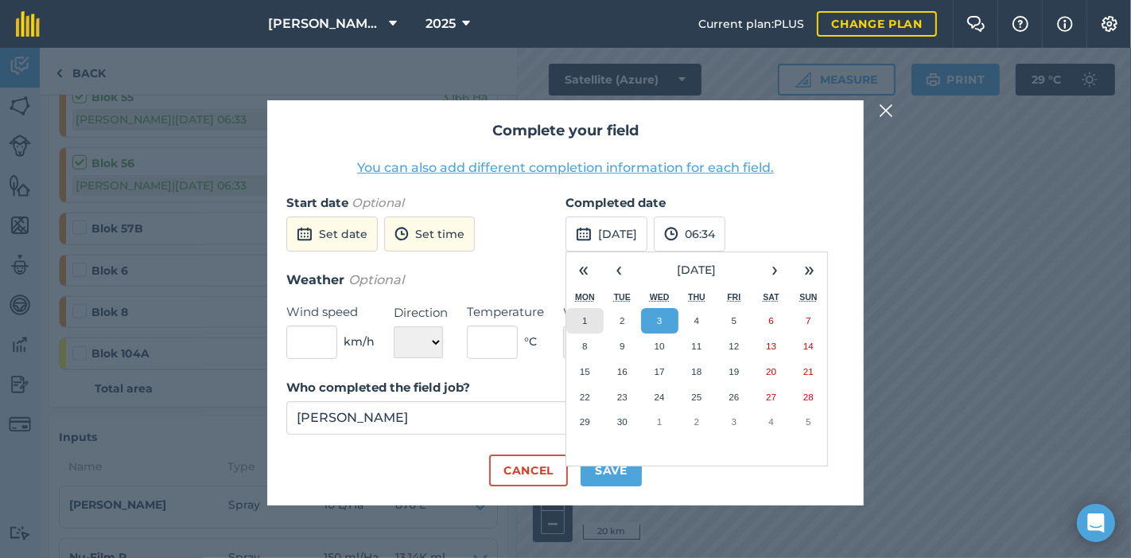
click at [588, 319] on button "1" at bounding box center [584, 320] width 37 height 25
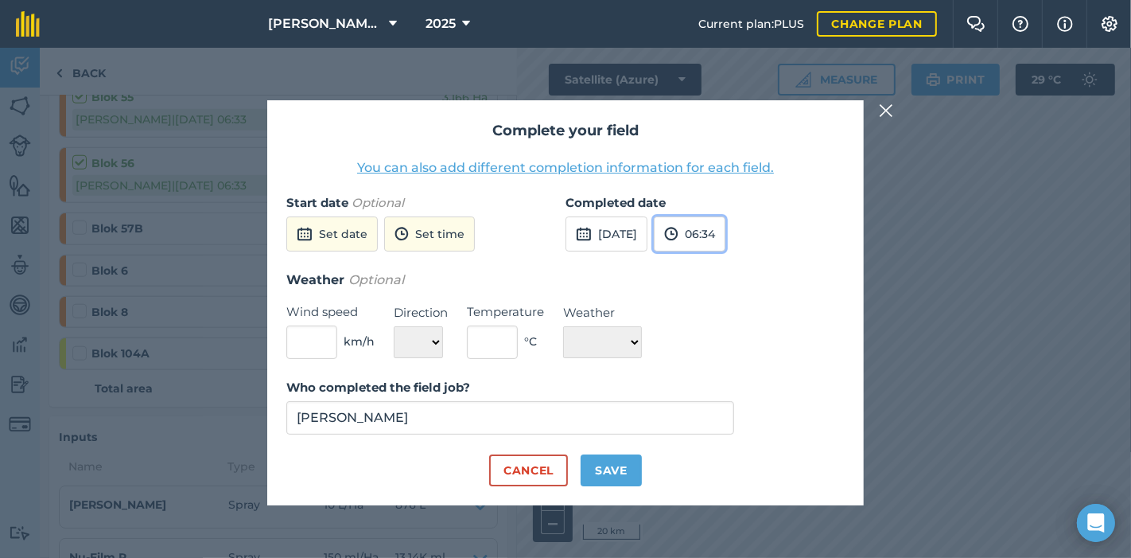
click at [724, 235] on button "06:34" at bounding box center [690, 233] width 72 height 35
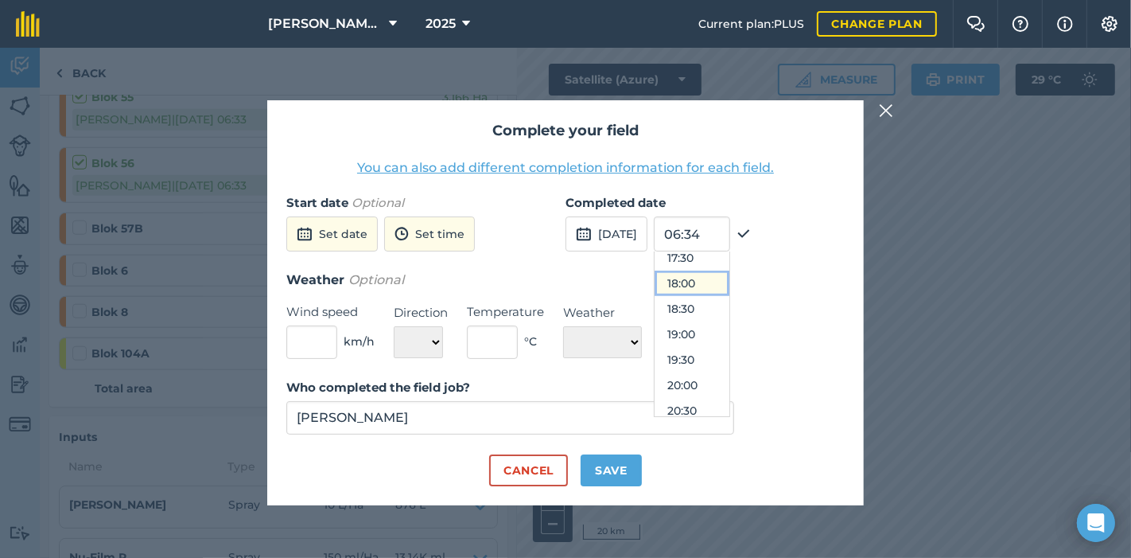
click at [708, 282] on button "18:00" at bounding box center [692, 283] width 75 height 25
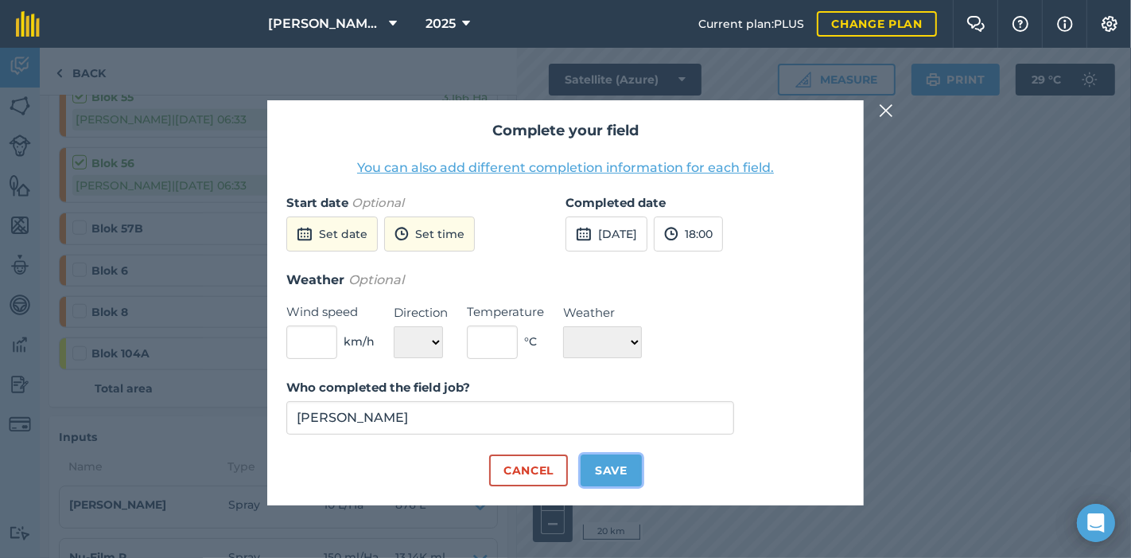
click at [613, 465] on button "Save" at bounding box center [611, 470] width 61 height 32
checkbox input "true"
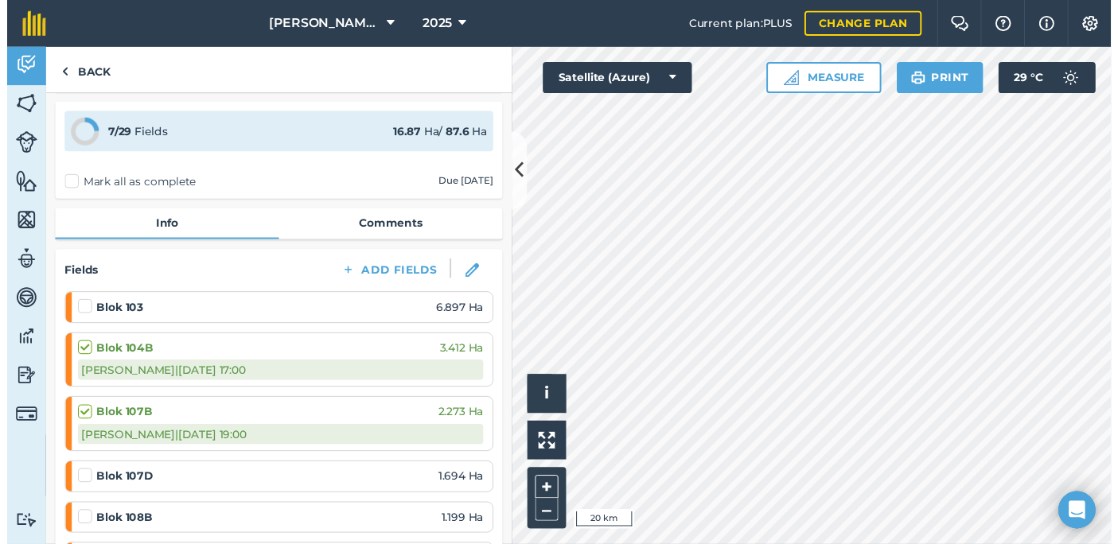
scroll to position [0, 0]
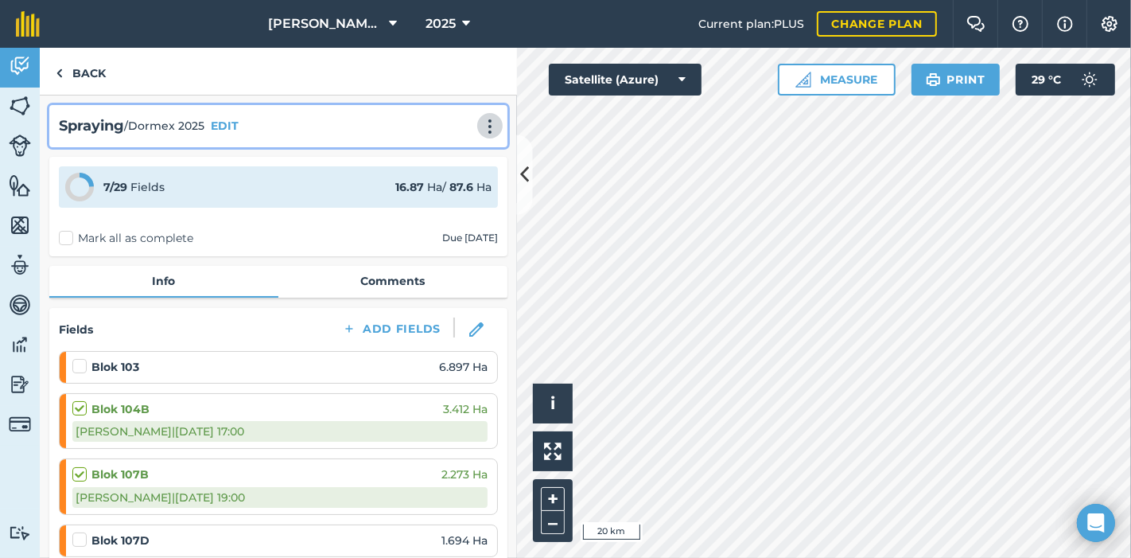
click at [481, 130] on img at bounding box center [490, 127] width 19 height 16
click at [435, 165] on link "Print" at bounding box center [457, 161] width 102 height 32
click at [481, 126] on img at bounding box center [490, 127] width 19 height 16
click at [448, 151] on link "Print" at bounding box center [457, 161] width 102 height 32
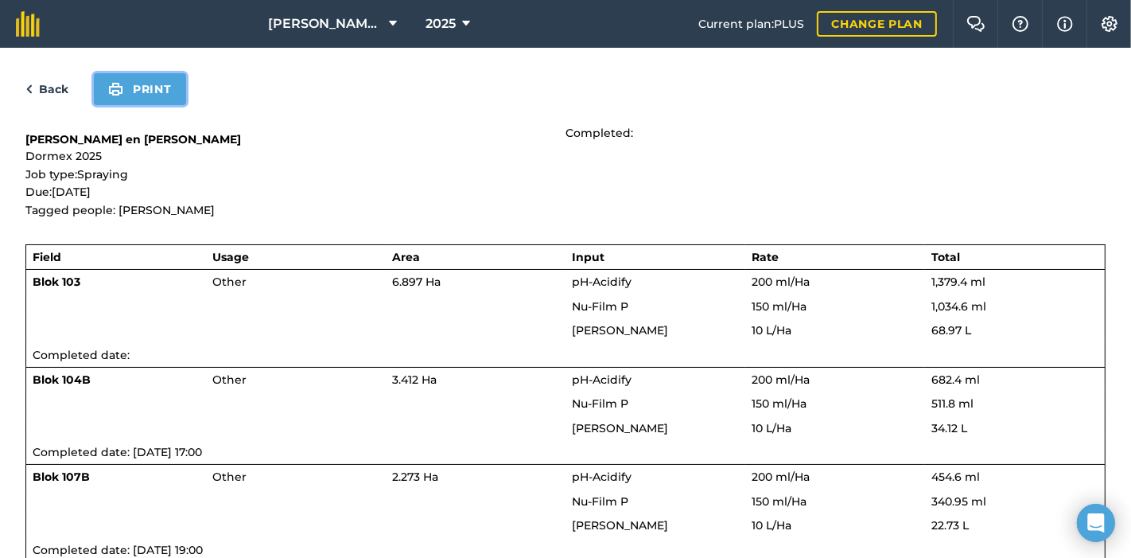
click at [159, 95] on button "Print" at bounding box center [140, 89] width 92 height 32
click at [48, 84] on link "Back" at bounding box center [46, 89] width 43 height 19
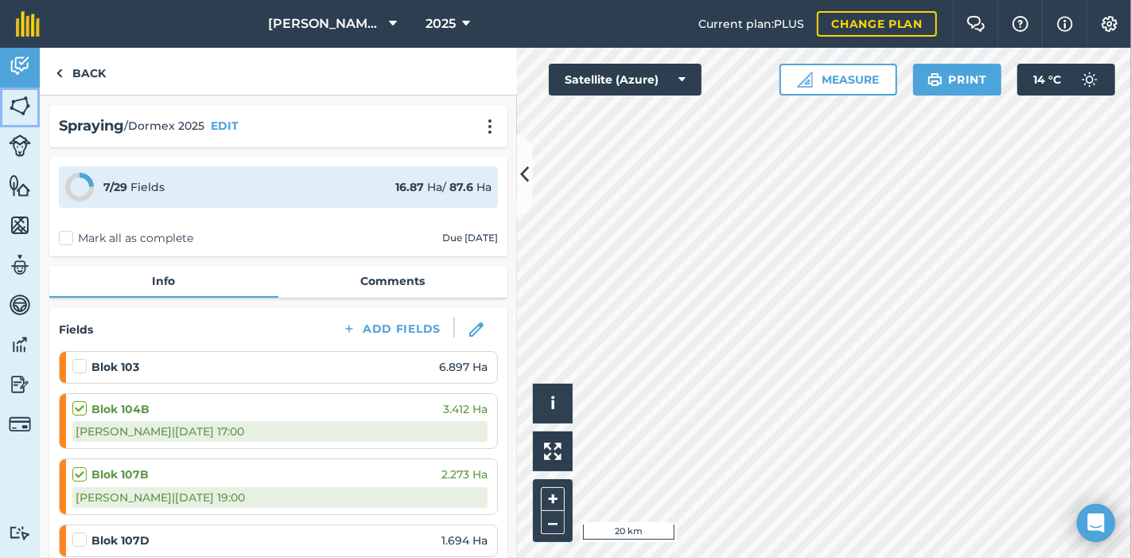
click at [16, 102] on img at bounding box center [20, 106] width 22 height 24
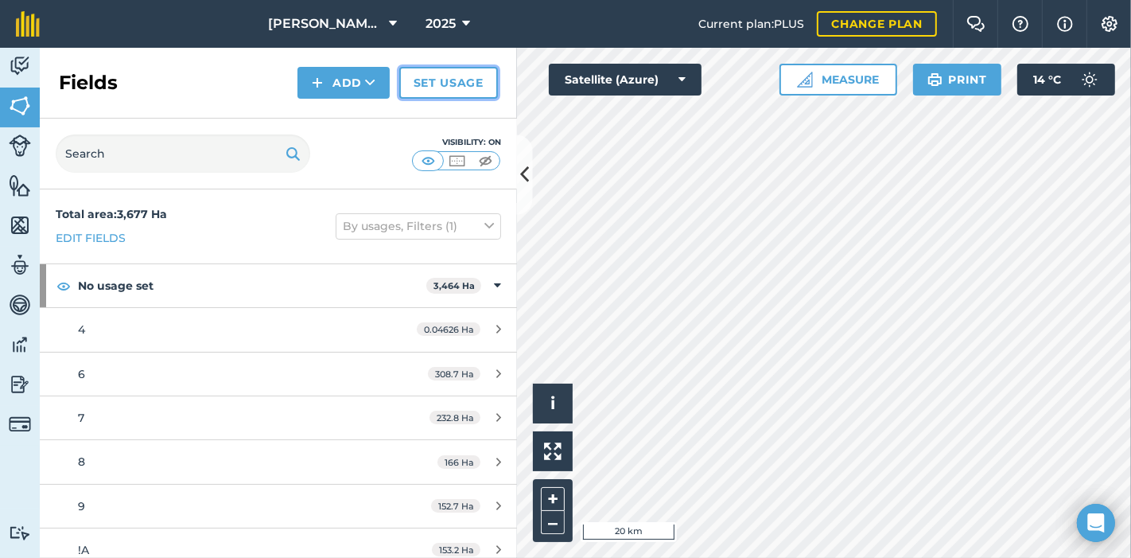
click at [457, 78] on link "Set usage" at bounding box center [448, 83] width 99 height 32
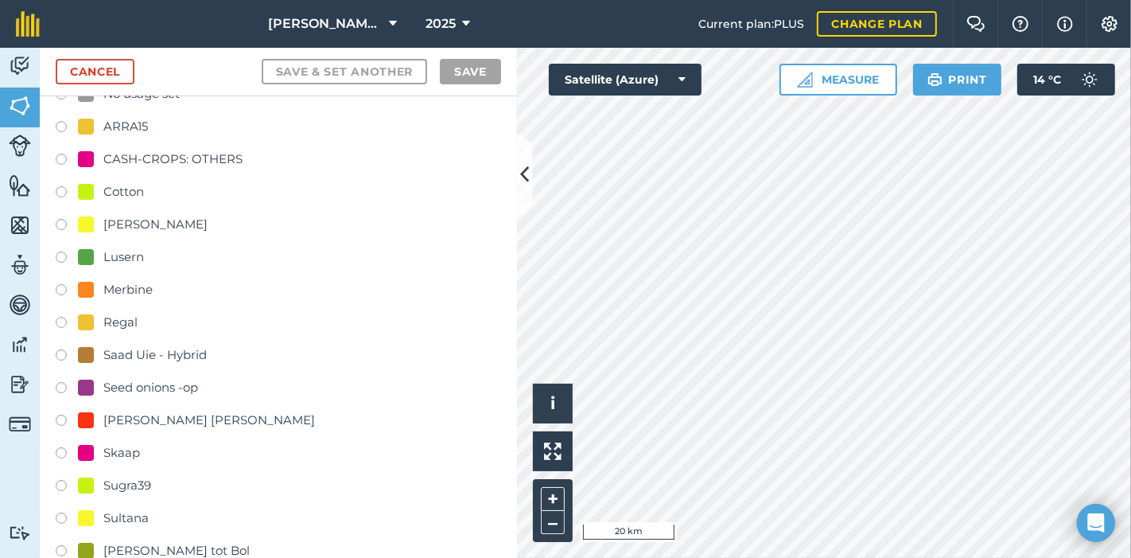
scroll to position [88, 0]
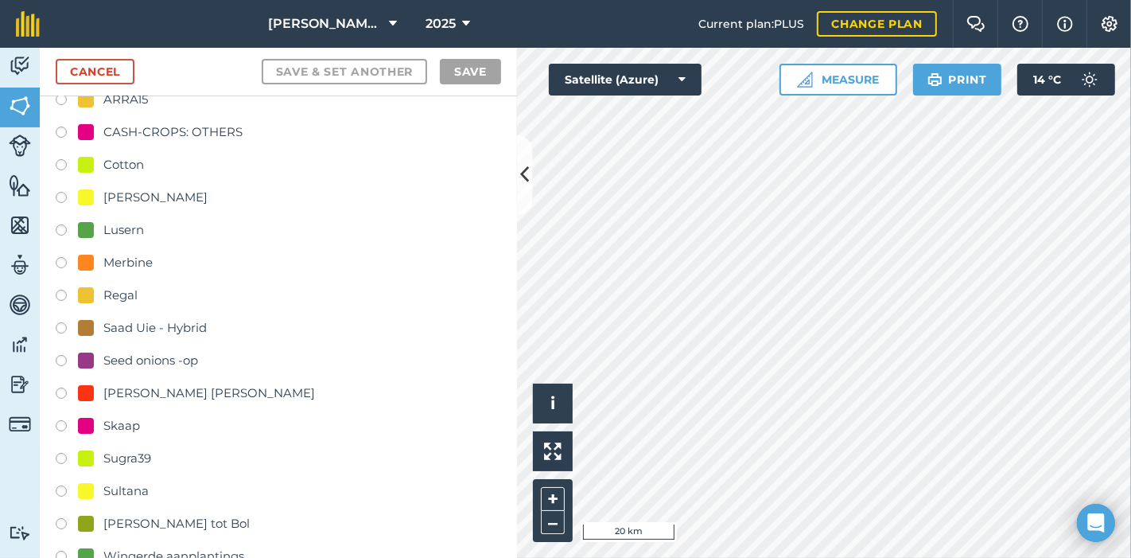
click at [59, 259] on label at bounding box center [67, 265] width 22 height 16
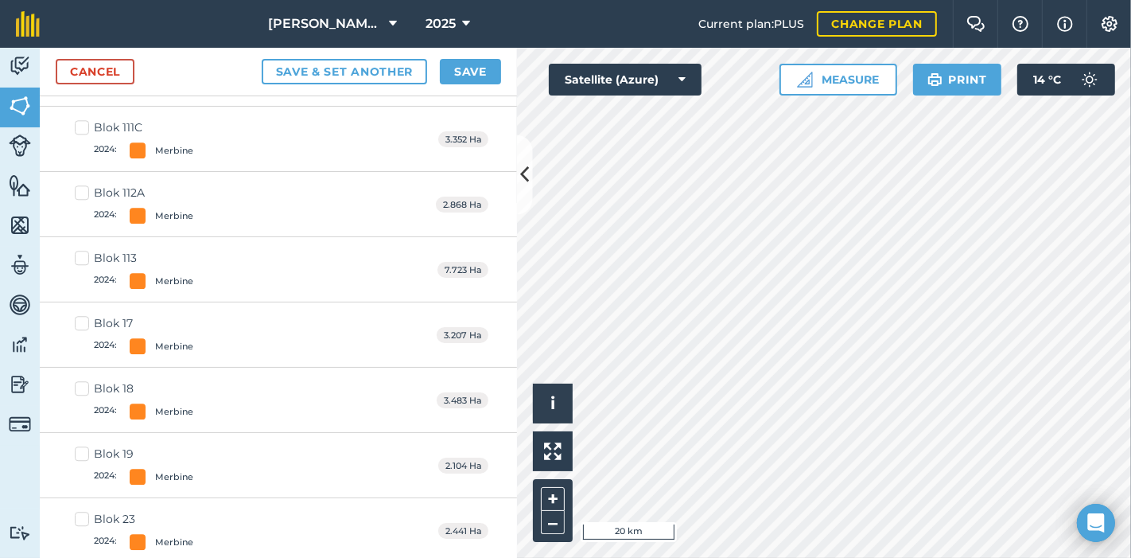
scroll to position [3536, 0]
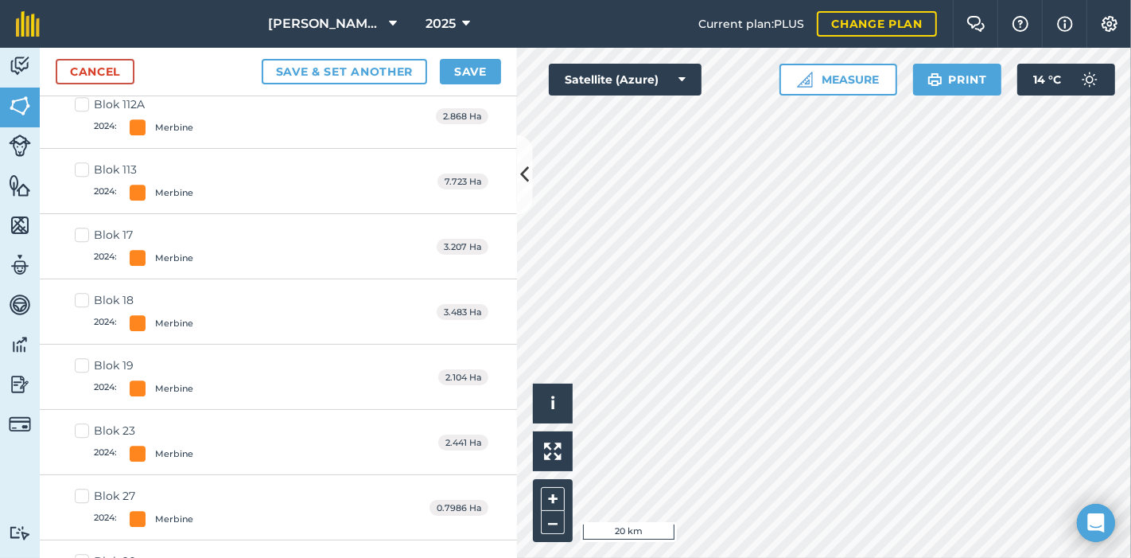
click at [84, 292] on label "Blok 18 2024 : [GEOGRAPHIC_DATA]" at bounding box center [134, 311] width 119 height 39
click at [84, 292] on input "Blok 18 2024 : [GEOGRAPHIC_DATA]" at bounding box center [80, 297] width 10 height 10
checkbox input "true"
click at [78, 227] on label "Blok 17 2024 : Merbine" at bounding box center [134, 246] width 119 height 39
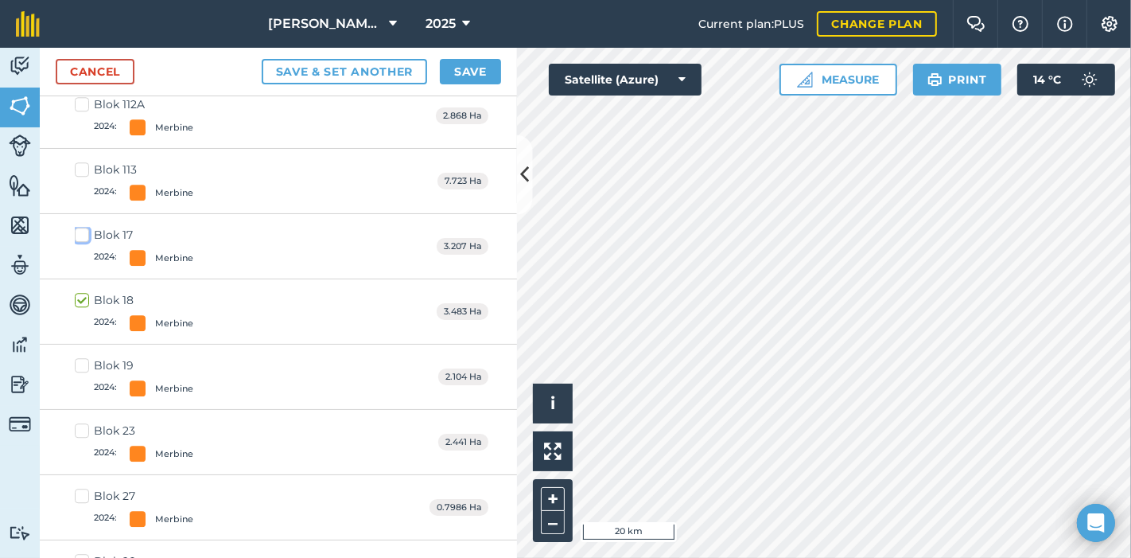
click at [78, 227] on input "Blok 17 2024 : Merbine" at bounding box center [80, 232] width 10 height 10
checkbox input "true"
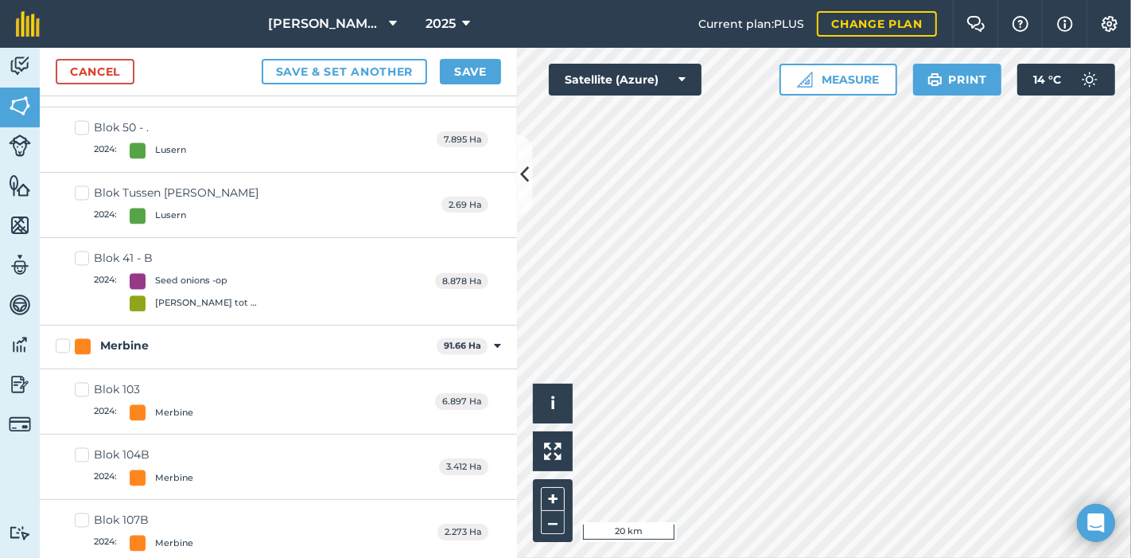
scroll to position [2634, 0]
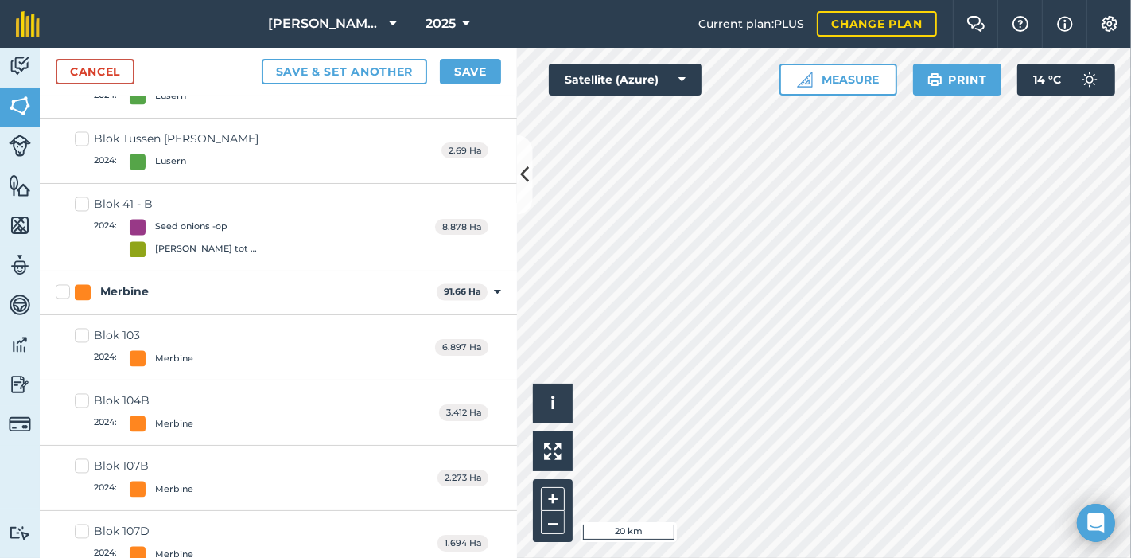
click at [59, 284] on label "Merbine" at bounding box center [243, 292] width 375 height 17
click at [59, 284] on input "Merbine" at bounding box center [61, 289] width 10 height 10
checkbox input "true"
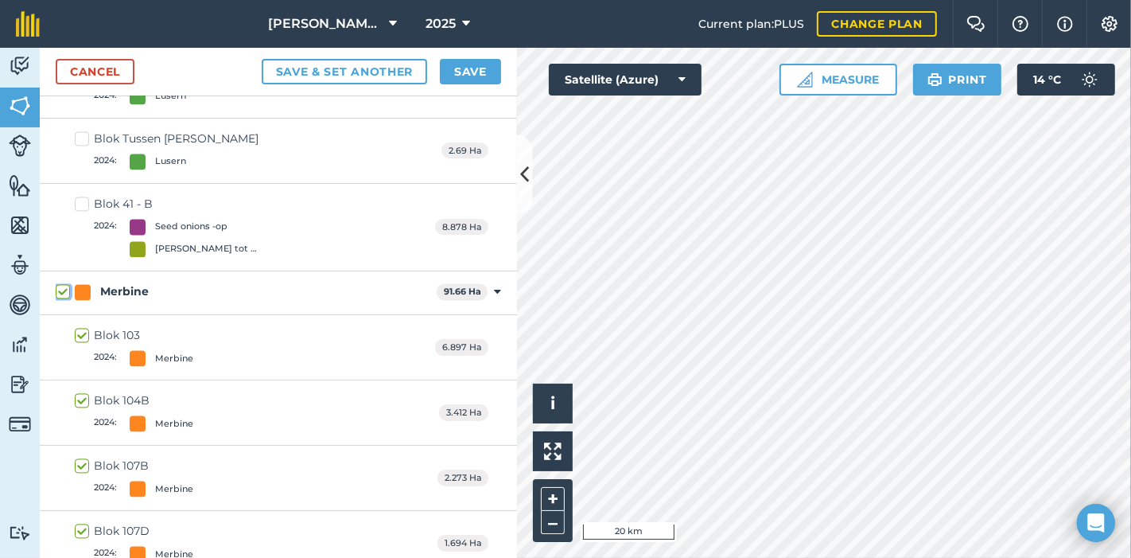
checkbox input "true"
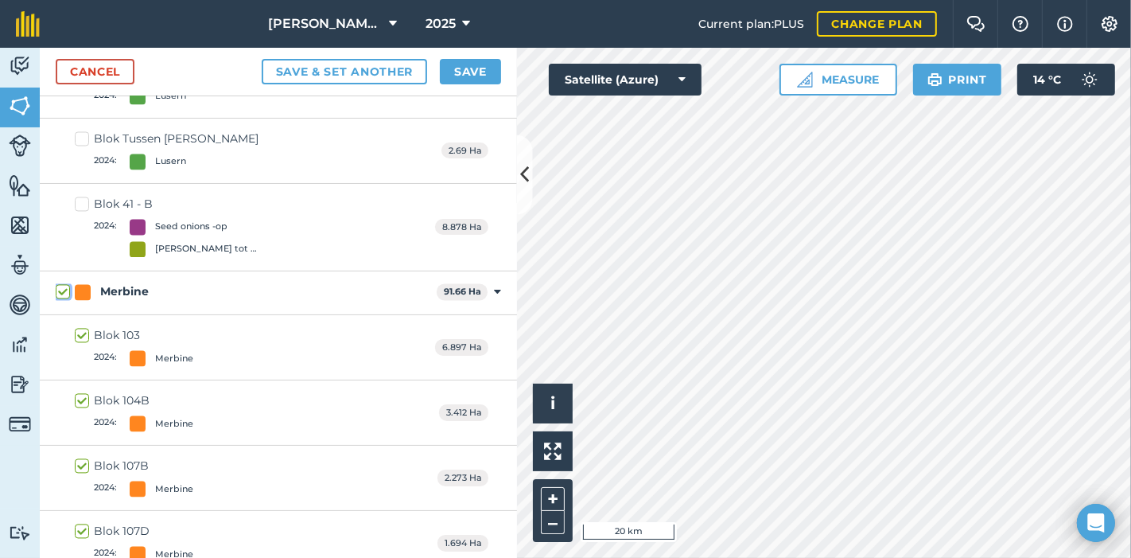
checkbox input "true"
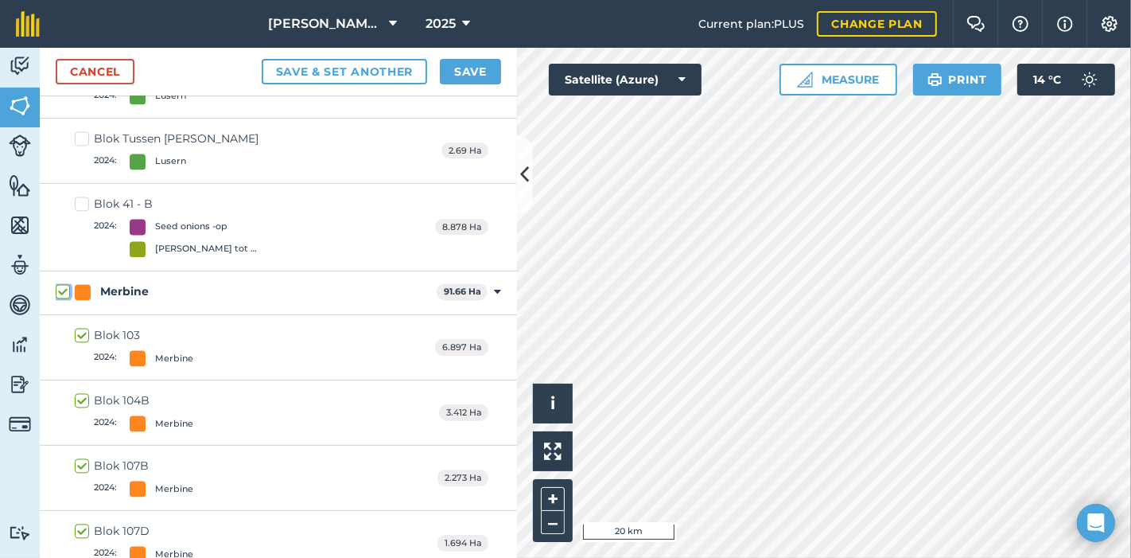
checkbox input "true"
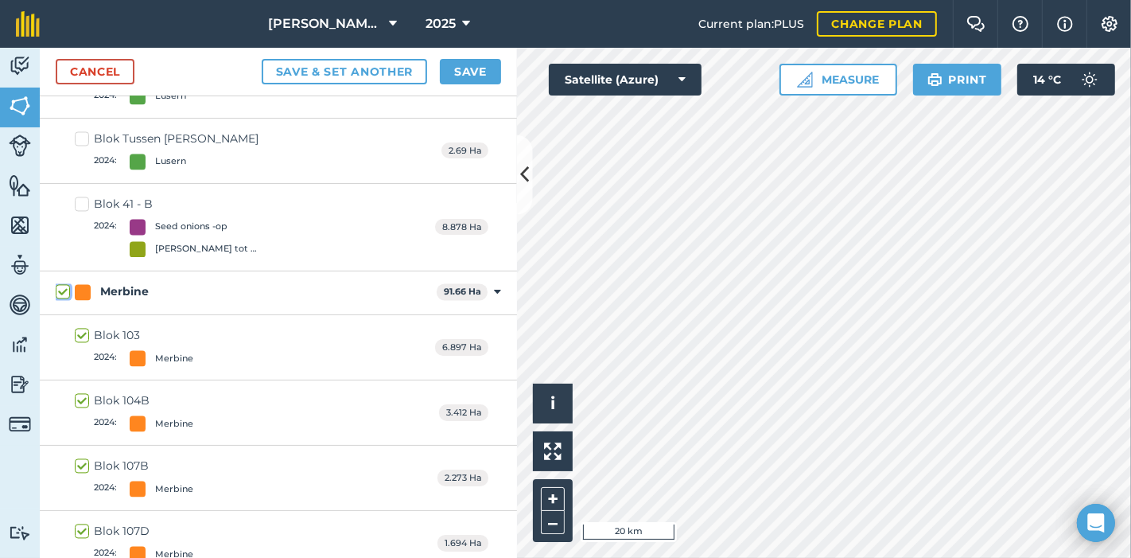
checkbox input "true"
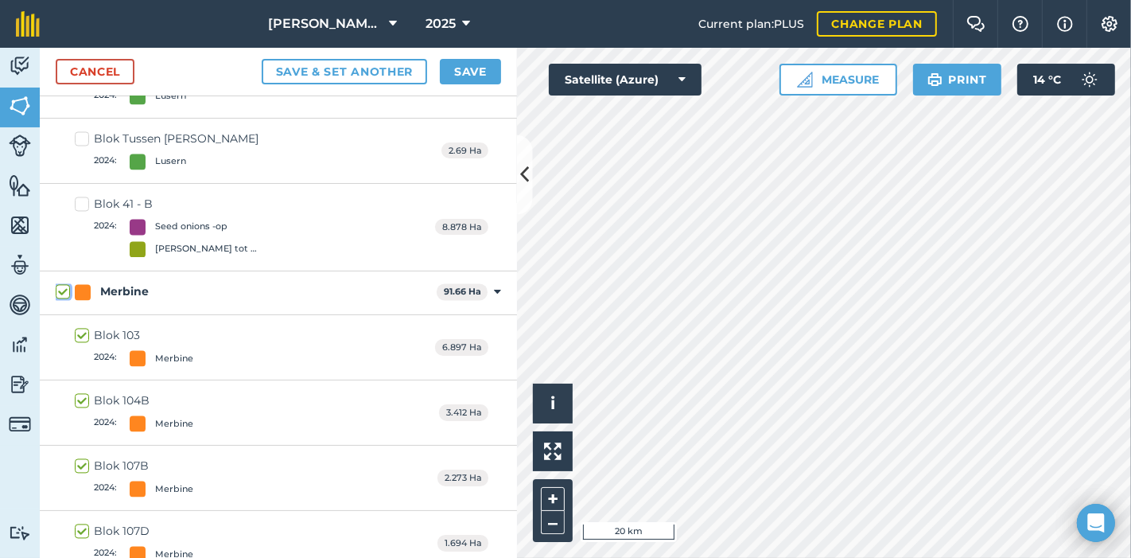
checkbox input "true"
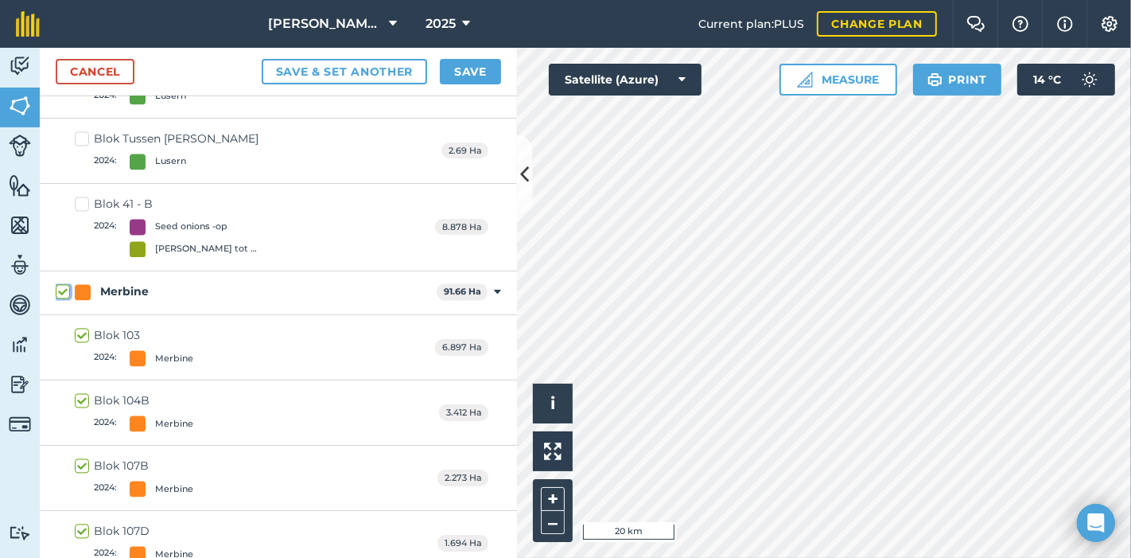
checkbox input "true"
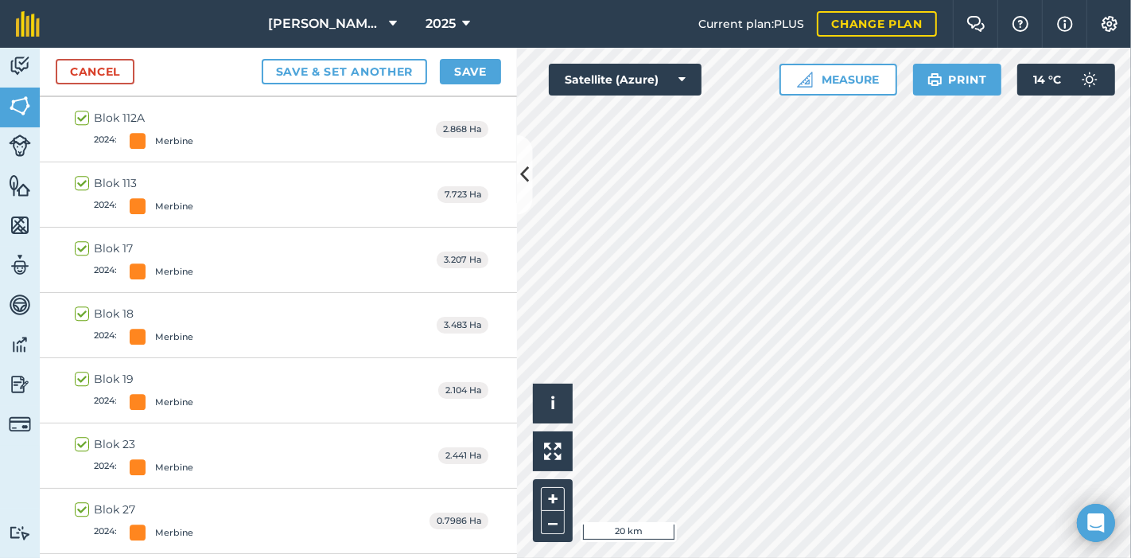
scroll to position [3518, 0]
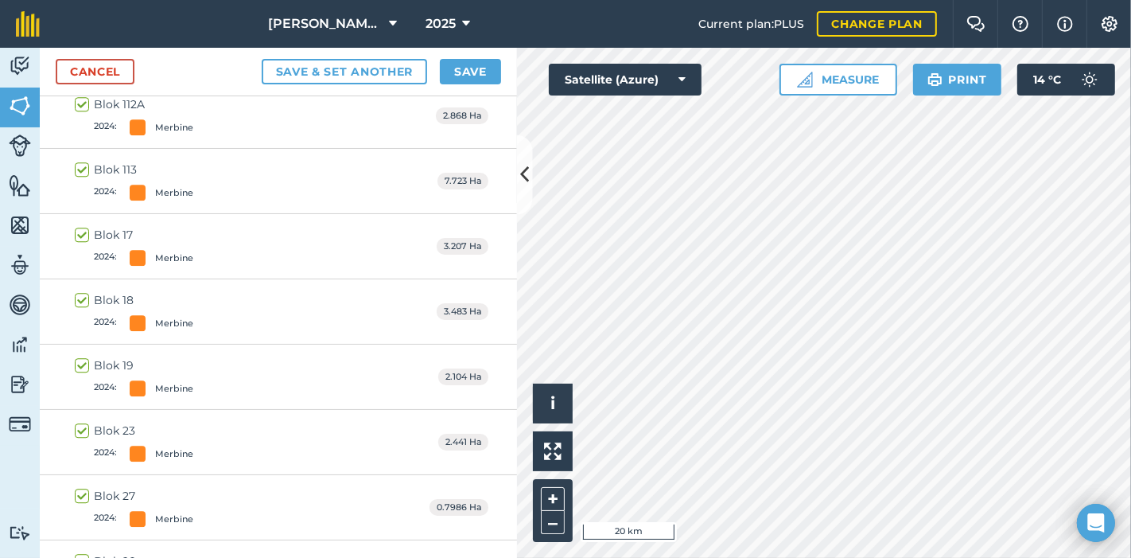
click at [77, 357] on label "Blok 19 2024 : [GEOGRAPHIC_DATA]" at bounding box center [134, 376] width 119 height 39
click at [77, 357] on input "Blok 19 2024 : [GEOGRAPHIC_DATA]" at bounding box center [80, 362] width 10 height 10
checkbox input "false"
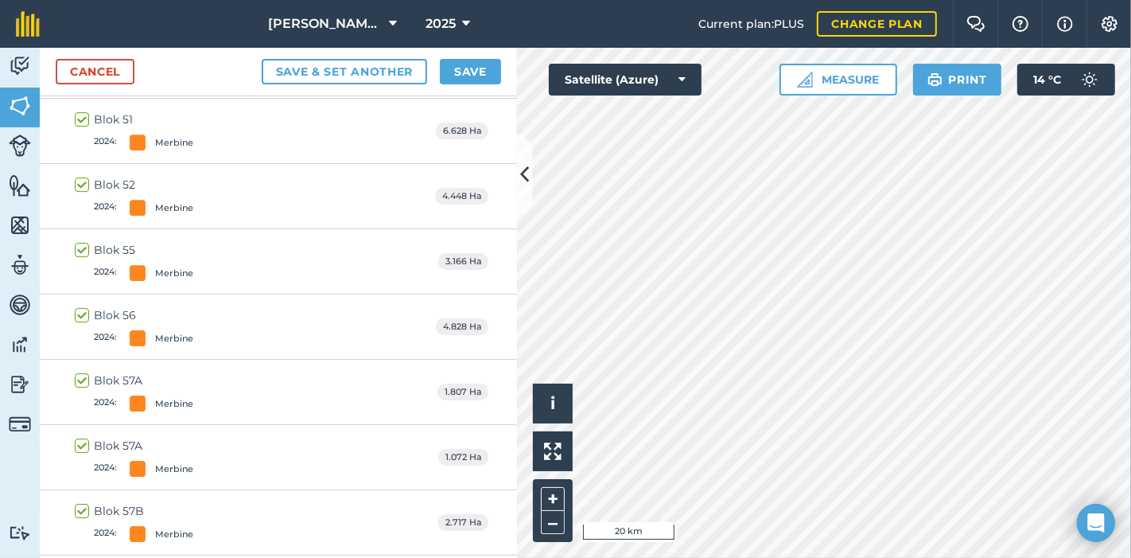
scroll to position [4314, 0]
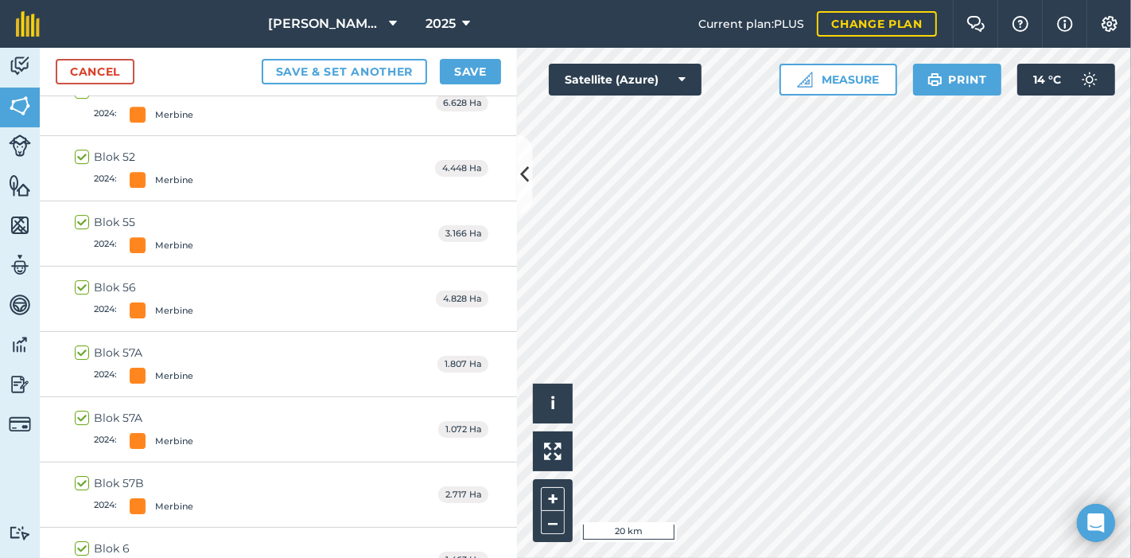
click at [81, 344] on label "Blok 57A 2024 : Merbine" at bounding box center [134, 363] width 119 height 39
click at [81, 344] on input "Blok 57A 2024 : Merbine" at bounding box center [80, 349] width 10 height 10
checkbox input "false"
click at [85, 410] on label "Blok 57A 2024 : Merbine" at bounding box center [134, 429] width 119 height 39
click at [85, 410] on input "Blok 57A 2024 : Merbine" at bounding box center [80, 415] width 10 height 10
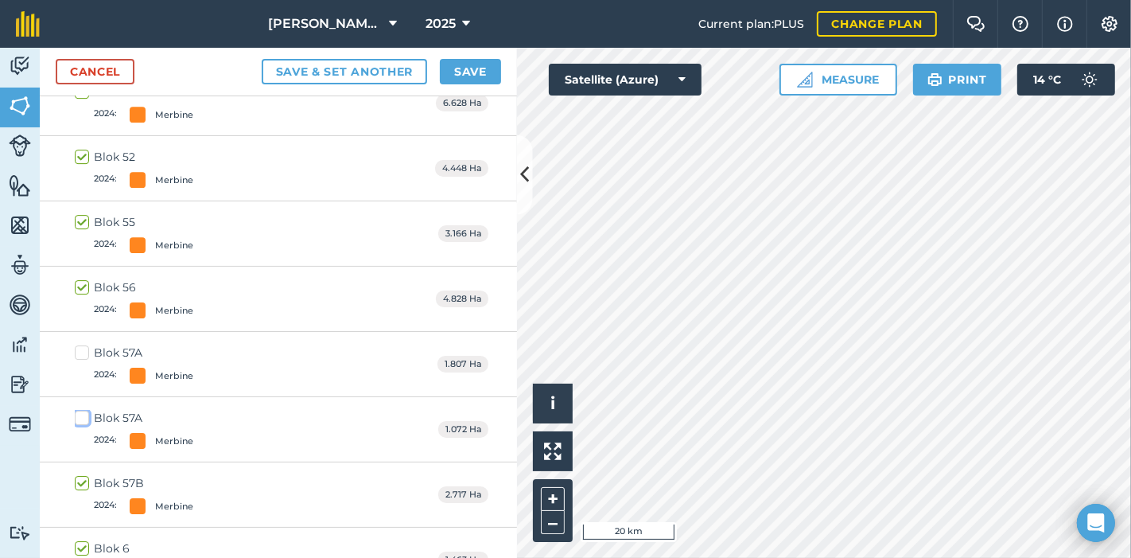
checkbox input "false"
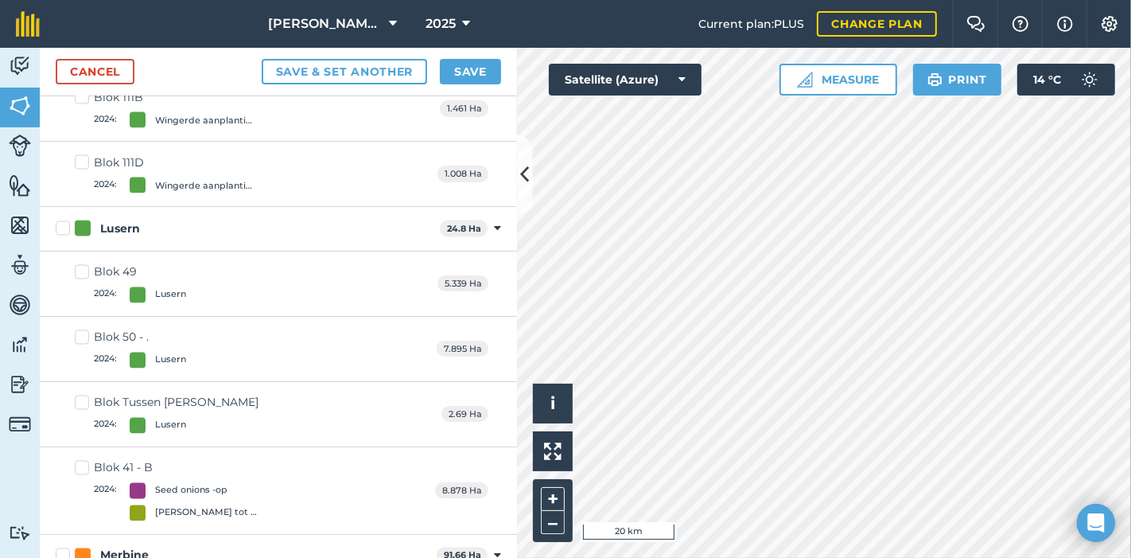
scroll to position [2280, 0]
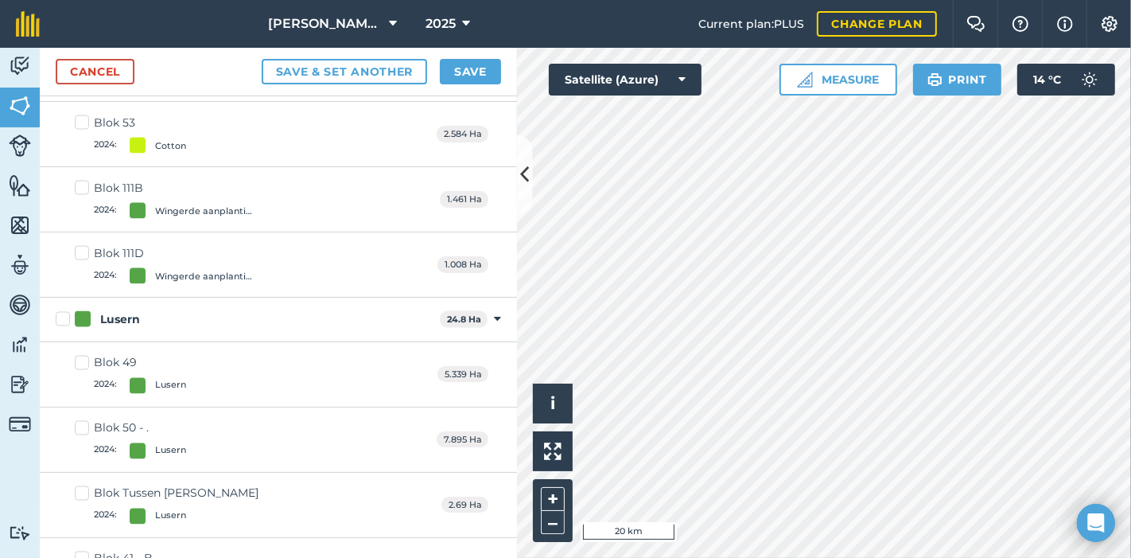
click at [87, 245] on label "Blok 111D 2024 : Wingerde aanplantings" at bounding box center [169, 264] width 188 height 39
click at [85, 245] on input "Blok 111D 2024 : Wingerde aanplantings" at bounding box center [80, 250] width 10 height 10
checkbox input "true"
click at [83, 180] on label "Blok 111B 2024 : Wingerde aanplantings" at bounding box center [169, 199] width 188 height 39
click at [83, 180] on input "Blok 111B 2024 : Wingerde aanplantings" at bounding box center [80, 185] width 10 height 10
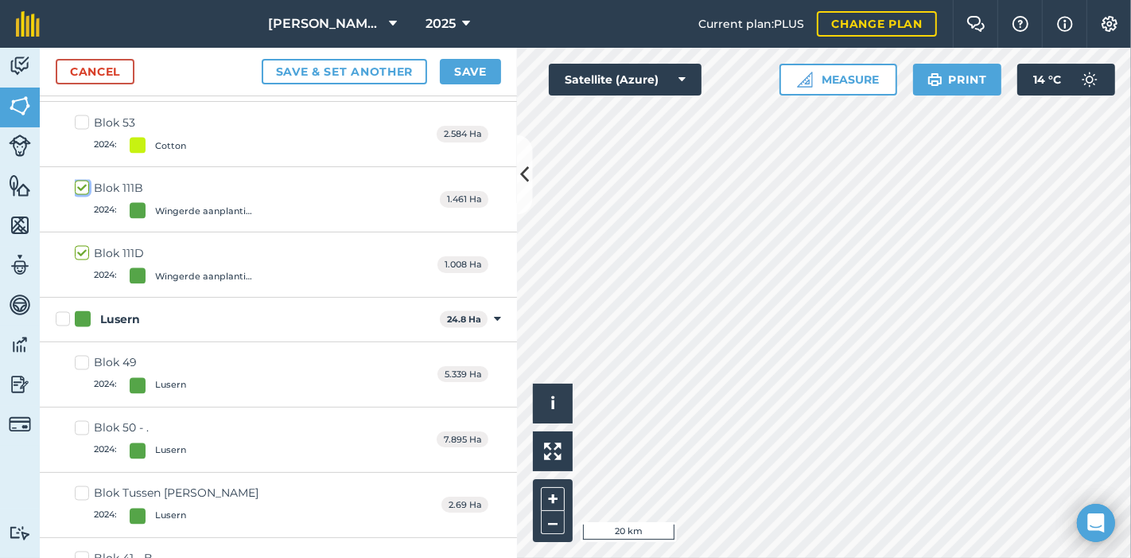
checkbox input "true"
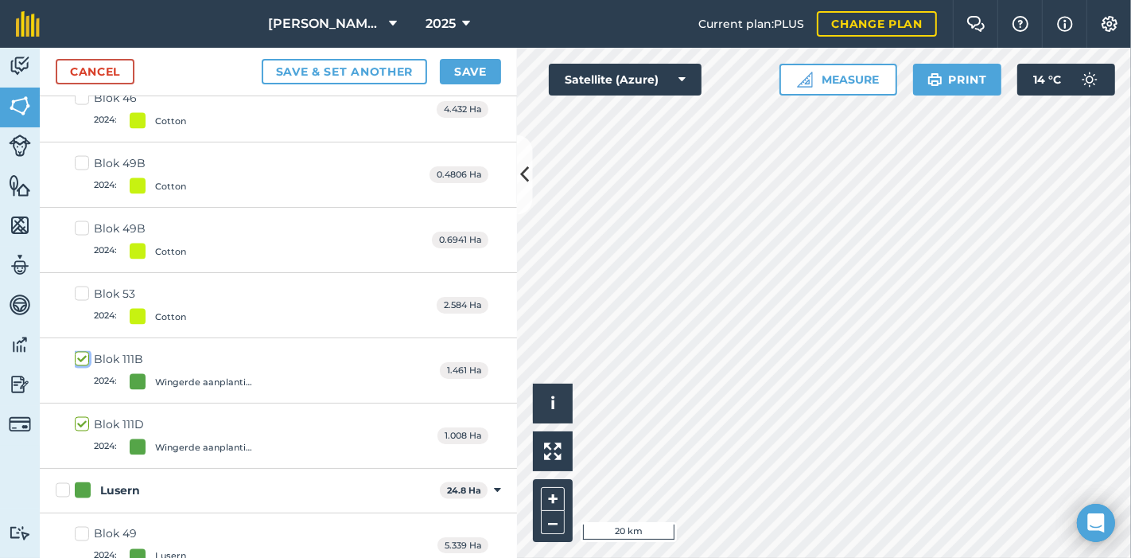
scroll to position [2104, 0]
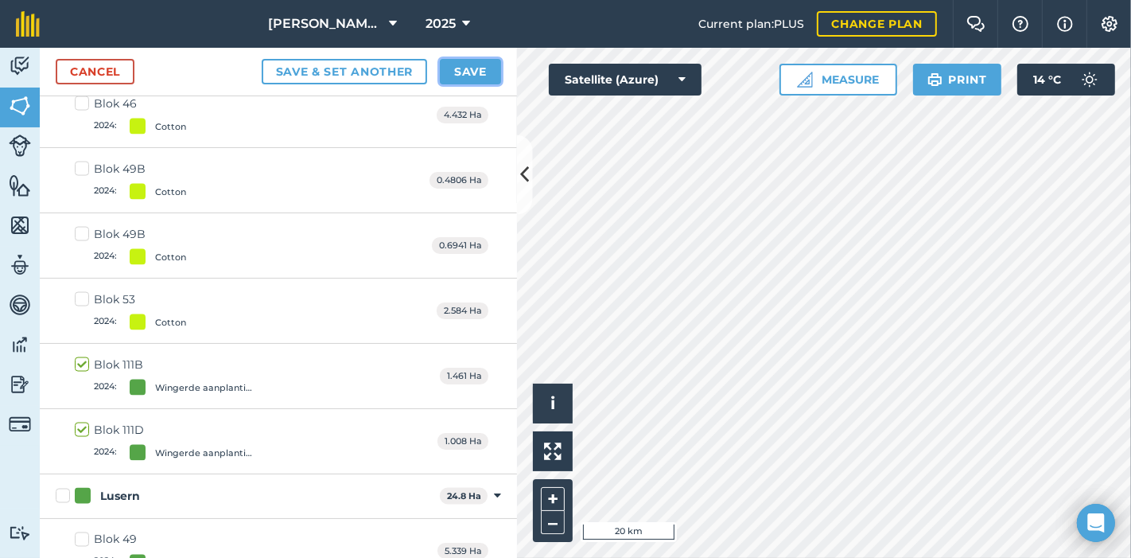
click at [478, 69] on button "Save" at bounding box center [470, 71] width 61 height 25
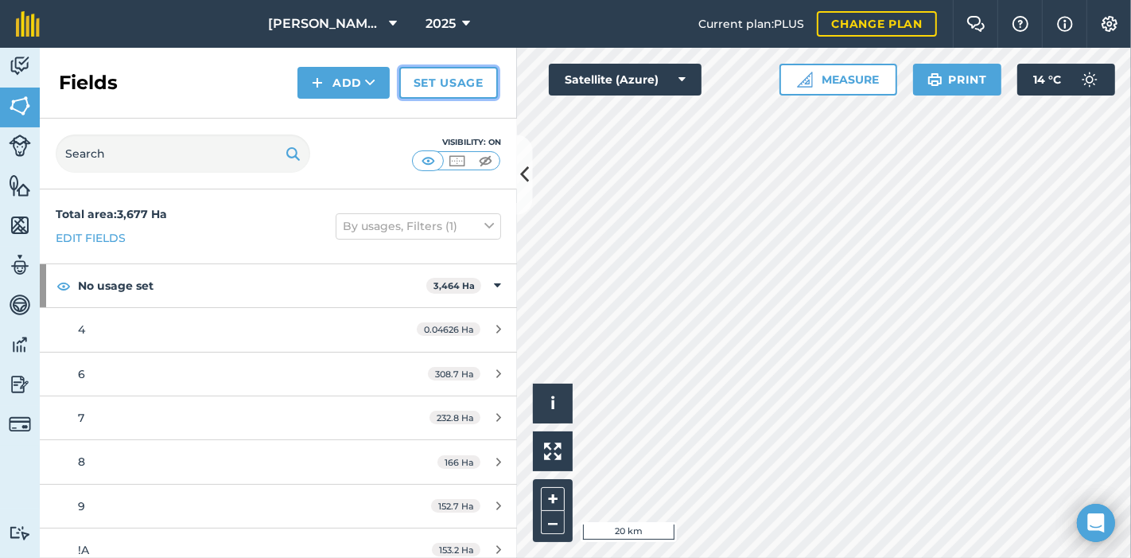
click at [455, 80] on link "Set usage" at bounding box center [448, 83] width 99 height 32
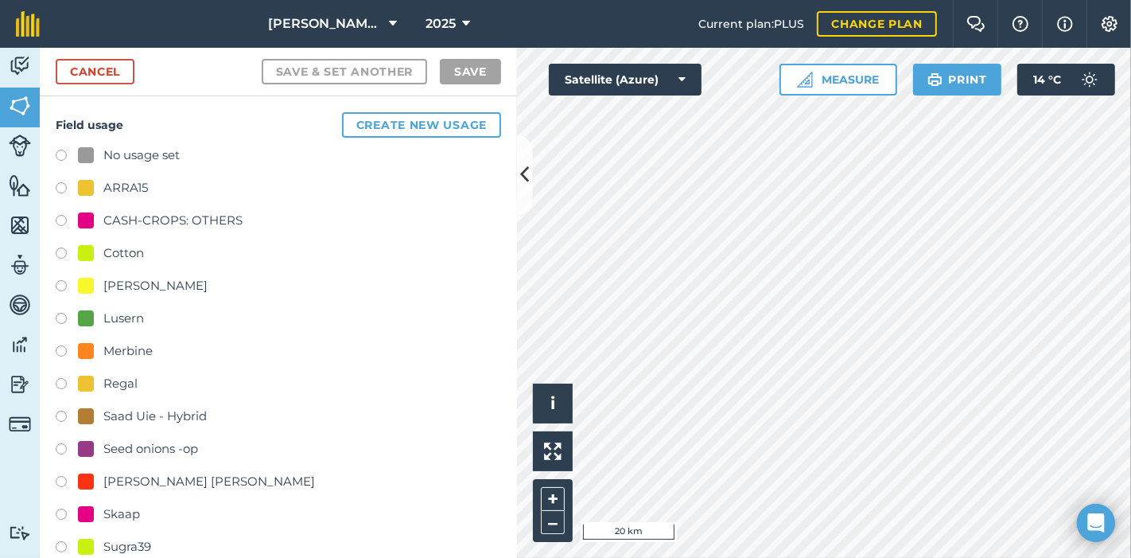
click at [58, 218] on label at bounding box center [67, 223] width 22 height 16
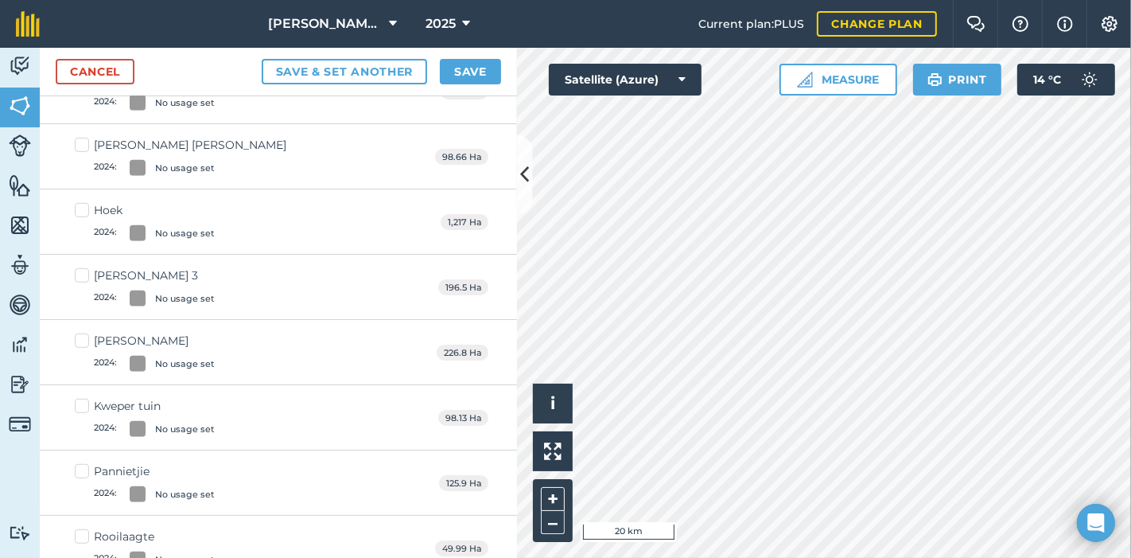
scroll to position [706, 0]
click at [362, 70] on button "Save & set another" at bounding box center [345, 71] width 166 height 25
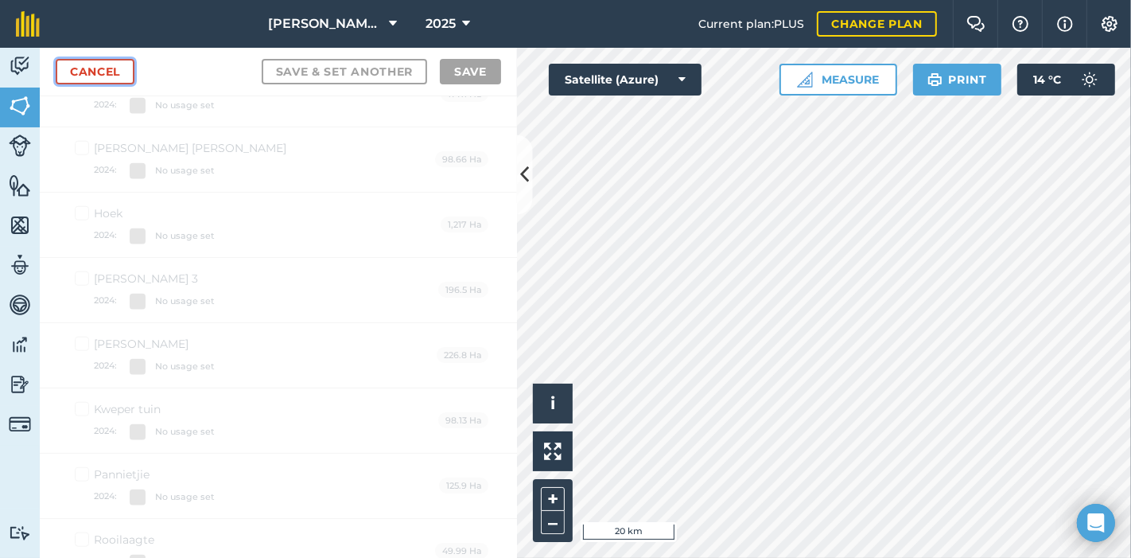
click at [94, 71] on link "Cancel" at bounding box center [95, 71] width 79 height 25
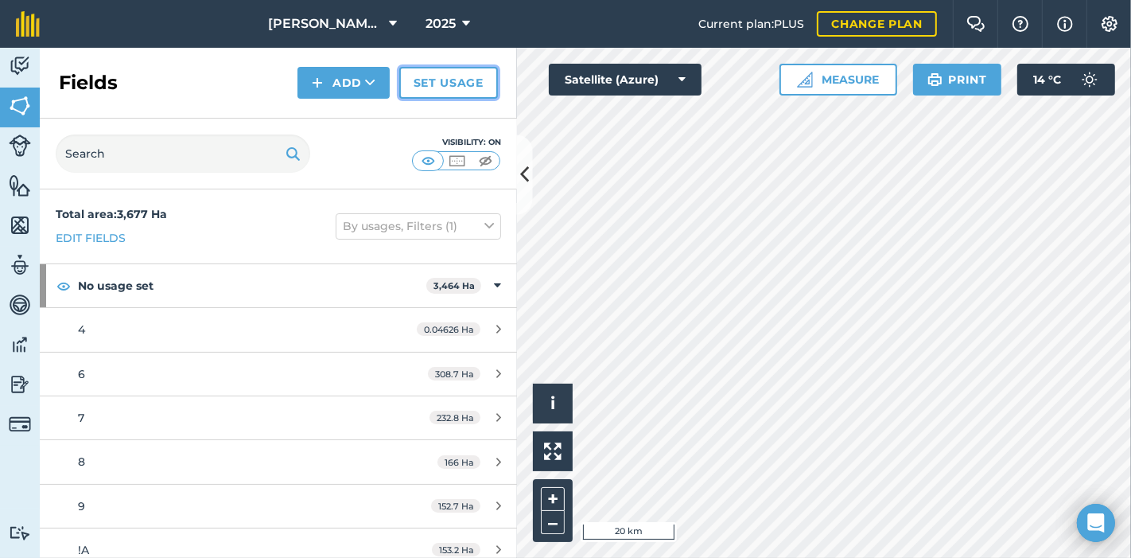
click at [438, 81] on link "Set usage" at bounding box center [448, 83] width 99 height 32
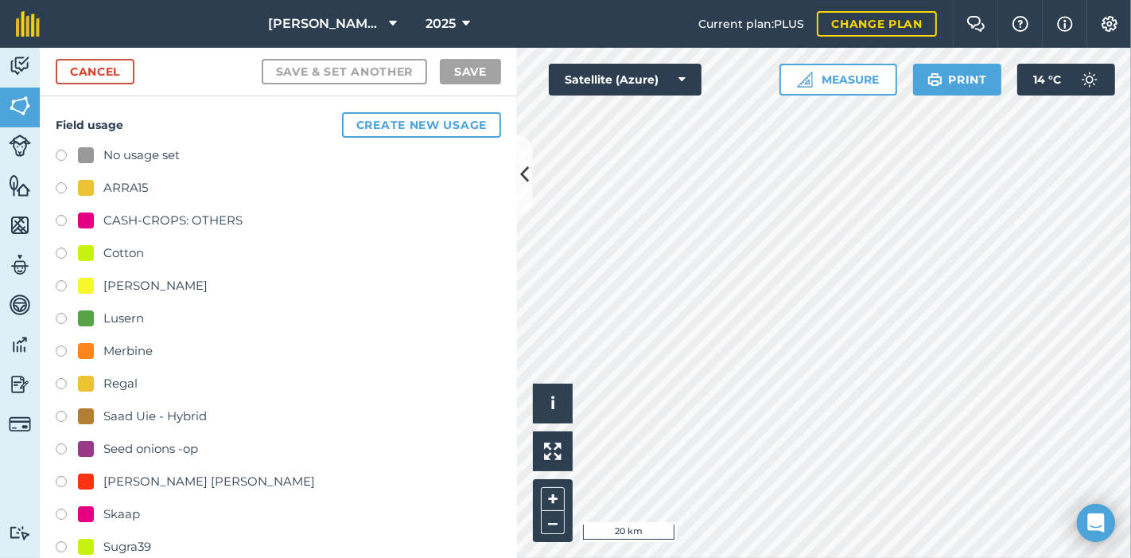
click at [56, 253] on label at bounding box center [67, 255] width 22 height 16
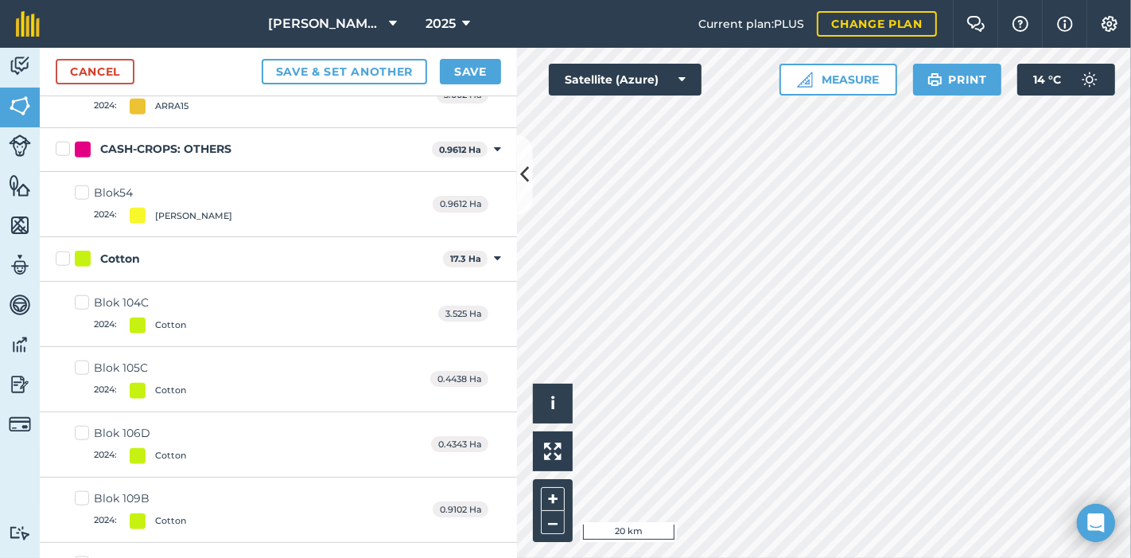
scroll to position [1502, 0]
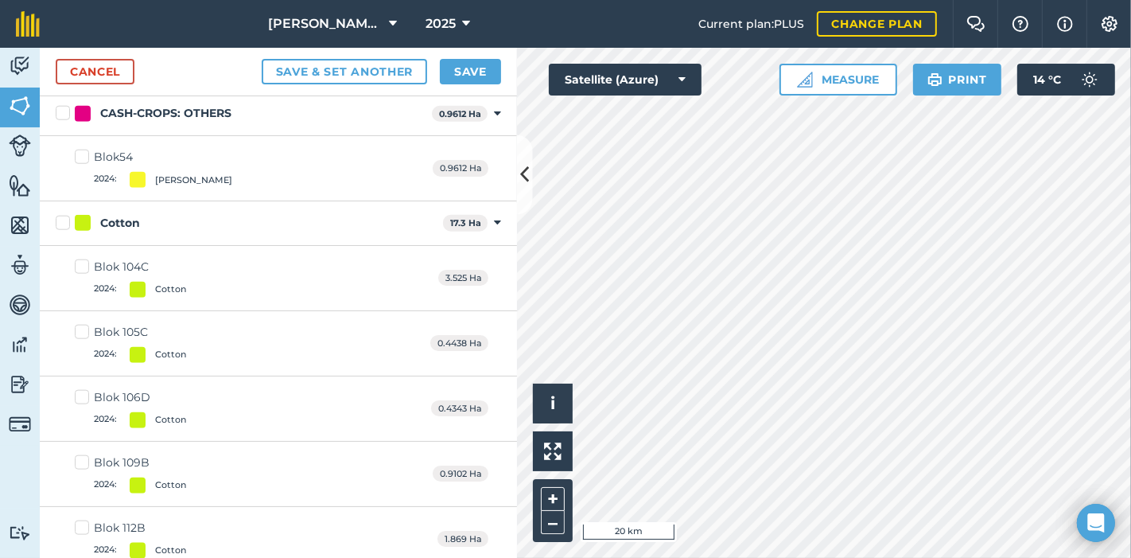
click at [79, 259] on label "Blok 104C 2024 : Cotton" at bounding box center [130, 278] width 111 height 39
click at [79, 259] on input "Blok 104C 2024 : Cotton" at bounding box center [80, 264] width 10 height 10
checkbox input "true"
click at [80, 323] on label "Blok 105C 2024 : Cotton" at bounding box center [130, 342] width 111 height 39
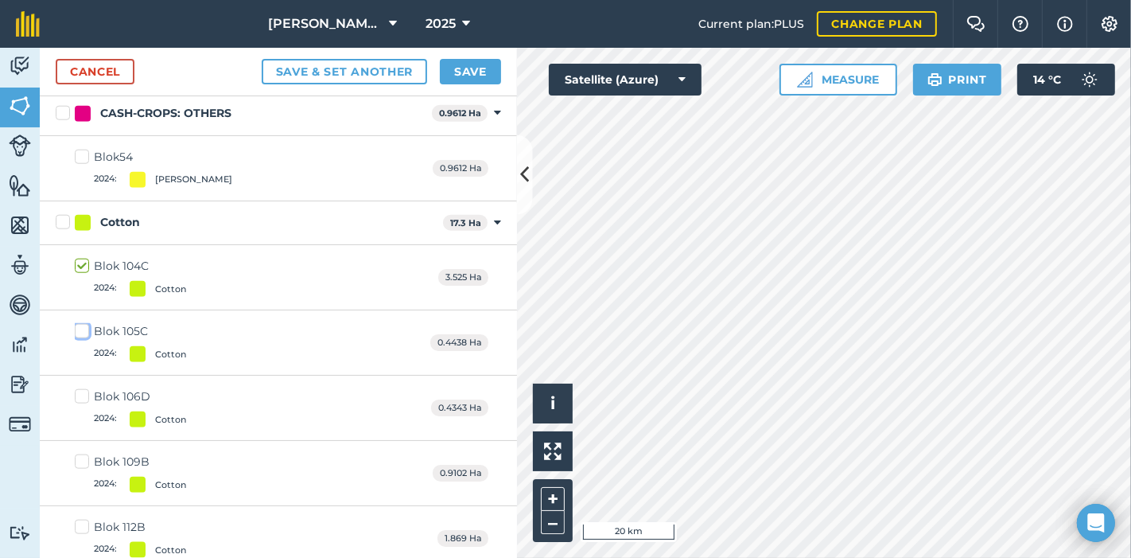
click at [80, 323] on input "Blok 105C 2024 : Cotton" at bounding box center [80, 328] width 10 height 10
checkbox input "true"
click at [80, 388] on label "Blok 106D 2024 : Cotton" at bounding box center [130, 407] width 111 height 39
click at [80, 388] on input "Blok 106D 2024 : Cotton" at bounding box center [80, 393] width 10 height 10
checkbox input "true"
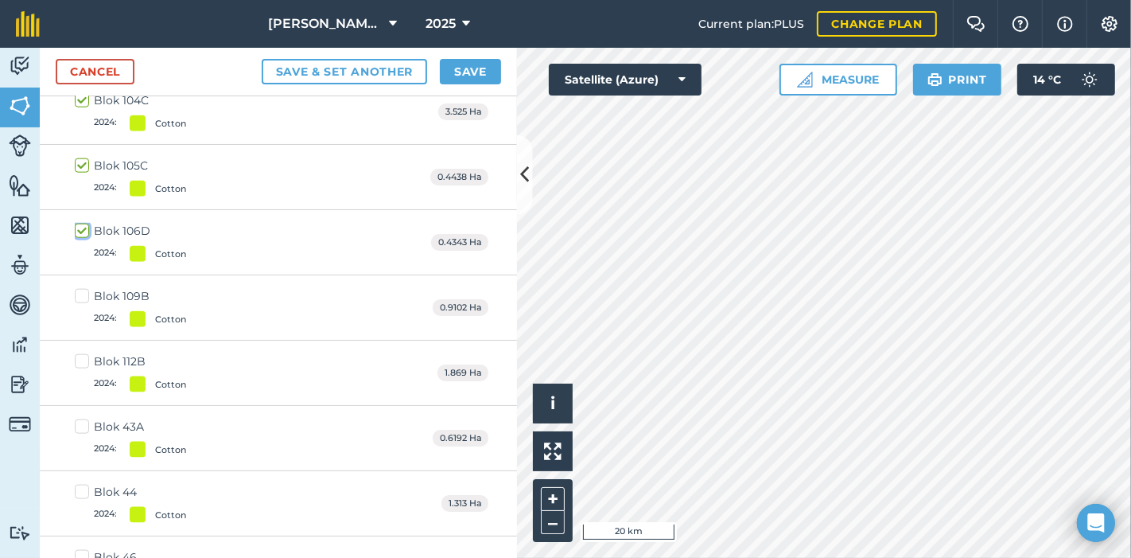
scroll to position [1661, 0]
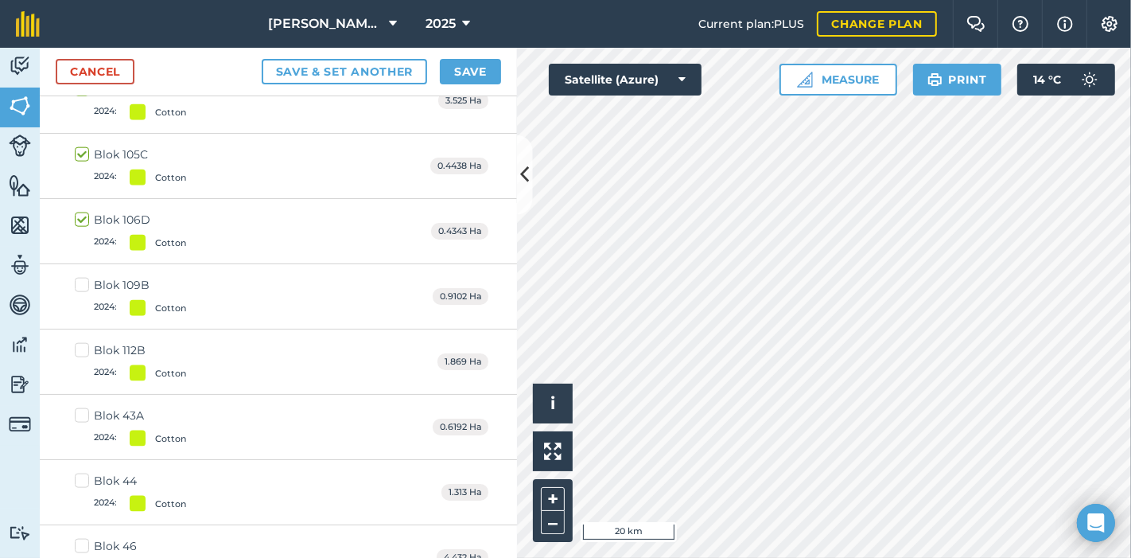
click at [80, 277] on label "Blok 109B 2024 : Cotton" at bounding box center [130, 296] width 111 height 39
click at [80, 277] on input "Blok 109B 2024 : Cotton" at bounding box center [80, 282] width 10 height 10
checkbox input "true"
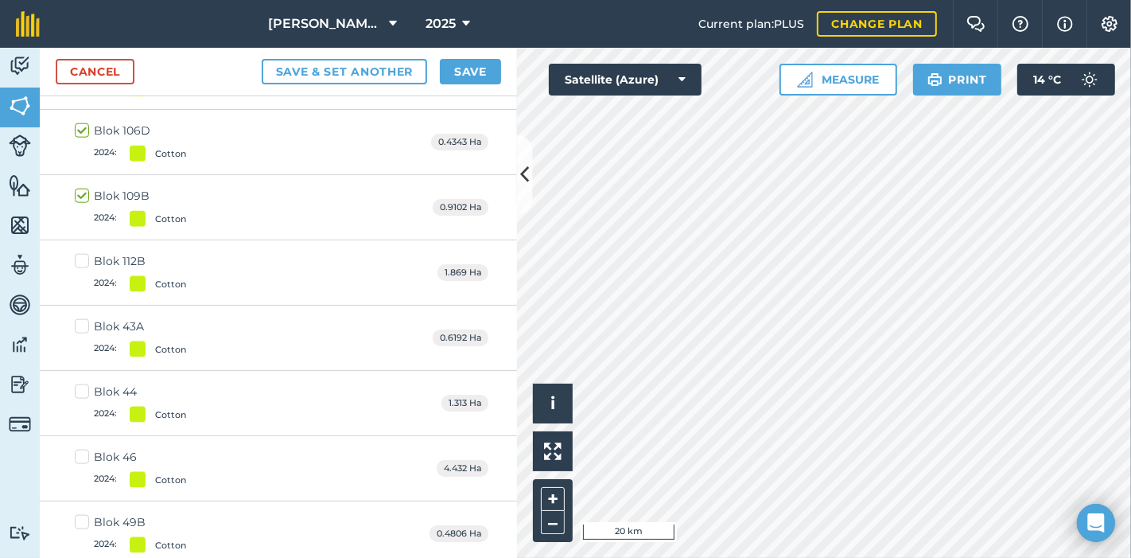
click at [85, 318] on label "Blok 43A 2024 : Cotton" at bounding box center [130, 337] width 111 height 39
click at [85, 318] on input "Blok 43A 2024 : Cotton" at bounding box center [80, 323] width 10 height 10
checkbox input "true"
click at [84, 383] on label "Blok 44 2024 : Cotton" at bounding box center [130, 402] width 111 height 39
click at [84, 383] on input "Blok 44 2024 : Cotton" at bounding box center [80, 388] width 10 height 10
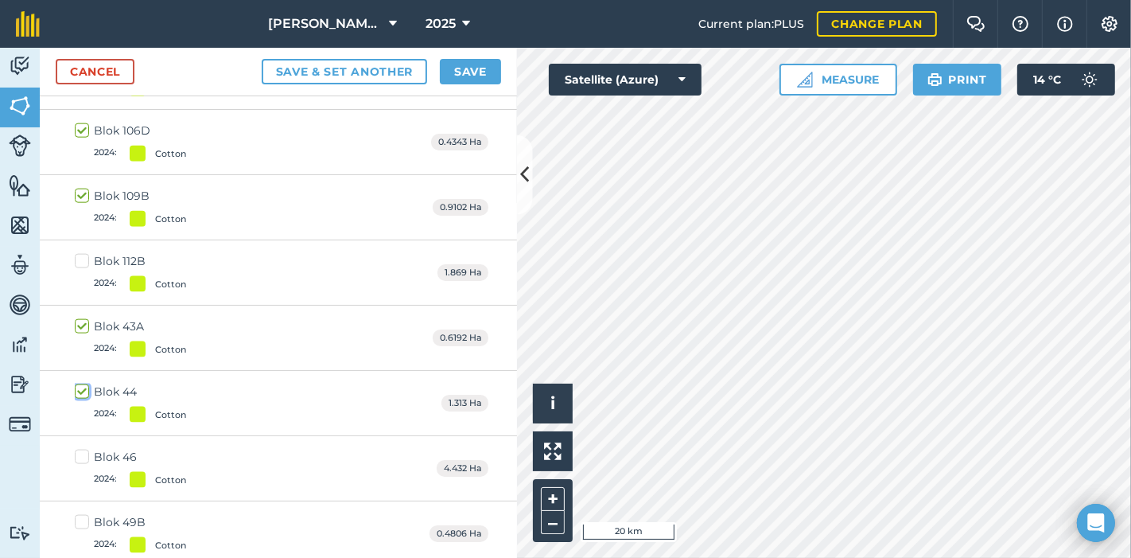
checkbox input "true"
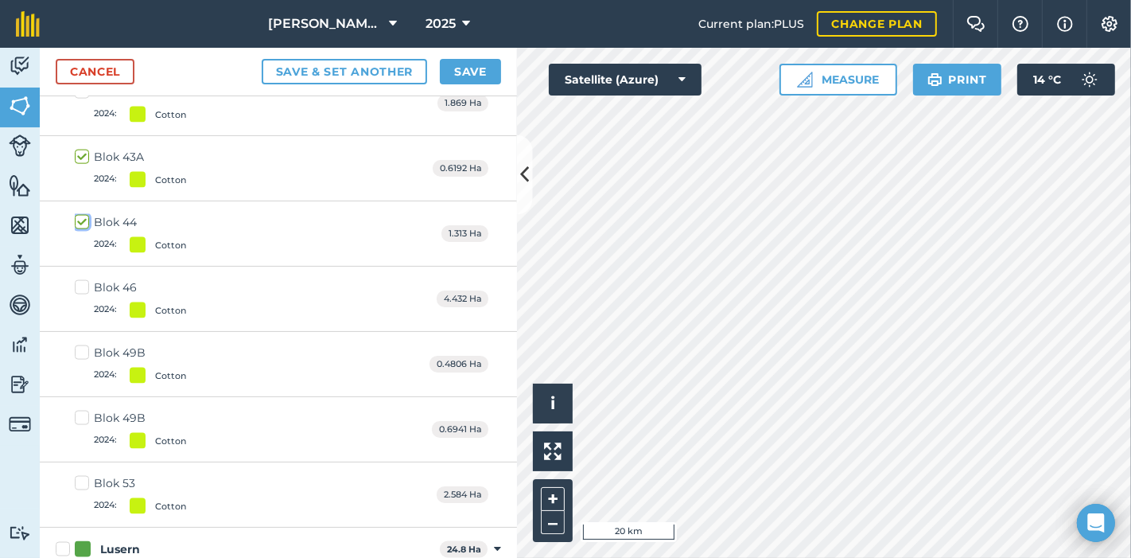
scroll to position [1927, 0]
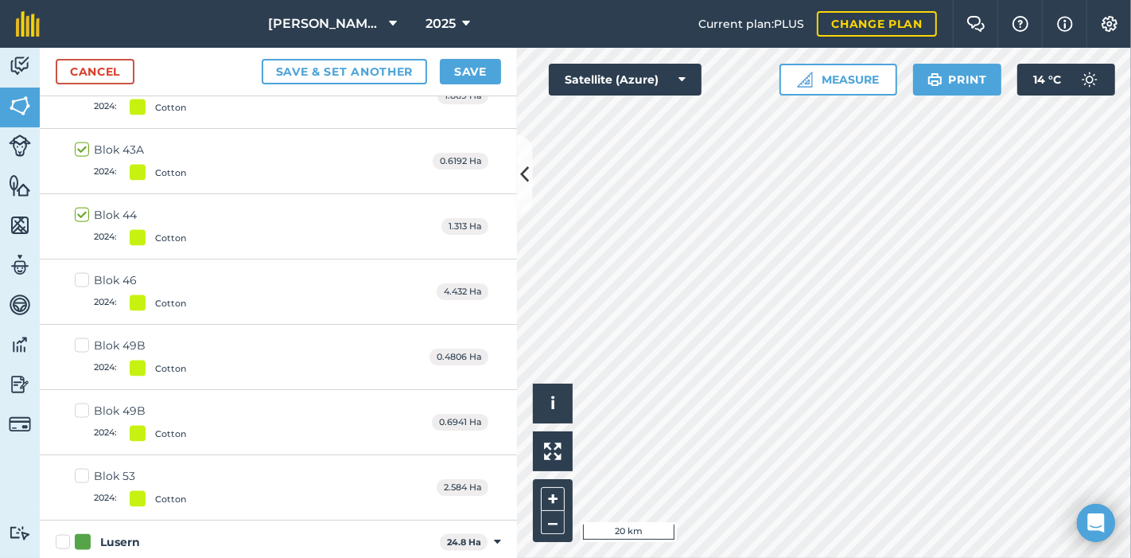
click at [80, 274] on label "Blok 46 2024 : Cotton" at bounding box center [130, 291] width 111 height 39
click at [80, 274] on input "Blok 46 2024 : Cotton" at bounding box center [80, 277] width 10 height 10
checkbox input "true"
click at [81, 337] on label "Blok 49B 2024 : Cotton" at bounding box center [130, 356] width 111 height 39
click at [81, 337] on input "Blok 49B 2024 : Cotton" at bounding box center [80, 342] width 10 height 10
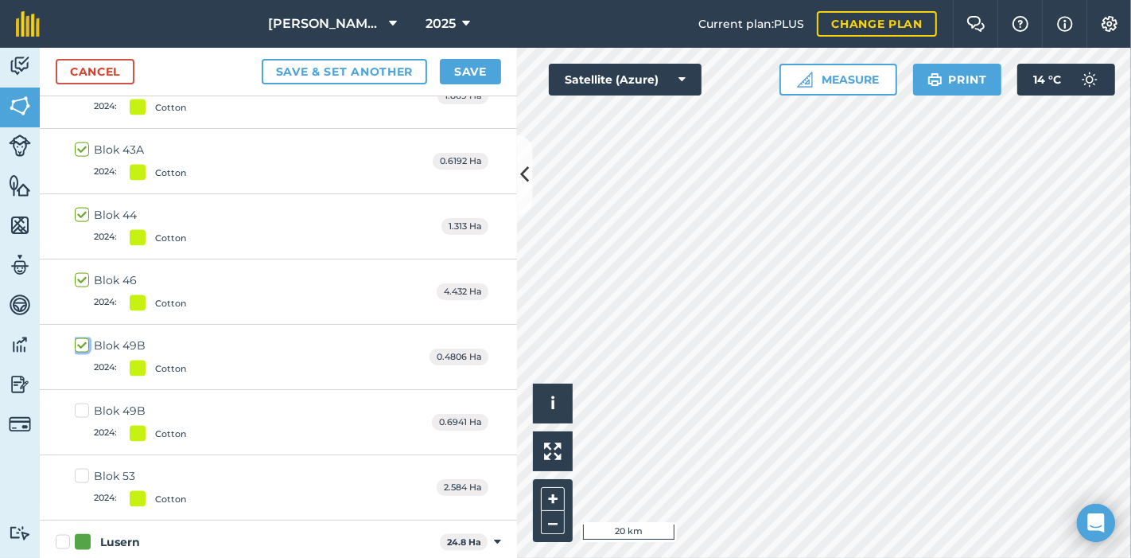
checkbox input "true"
click at [80, 403] on label "Blok 49B 2024 : Cotton" at bounding box center [130, 422] width 111 height 39
click at [80, 403] on input "Blok 49B 2024 : Cotton" at bounding box center [80, 408] width 10 height 10
checkbox input "true"
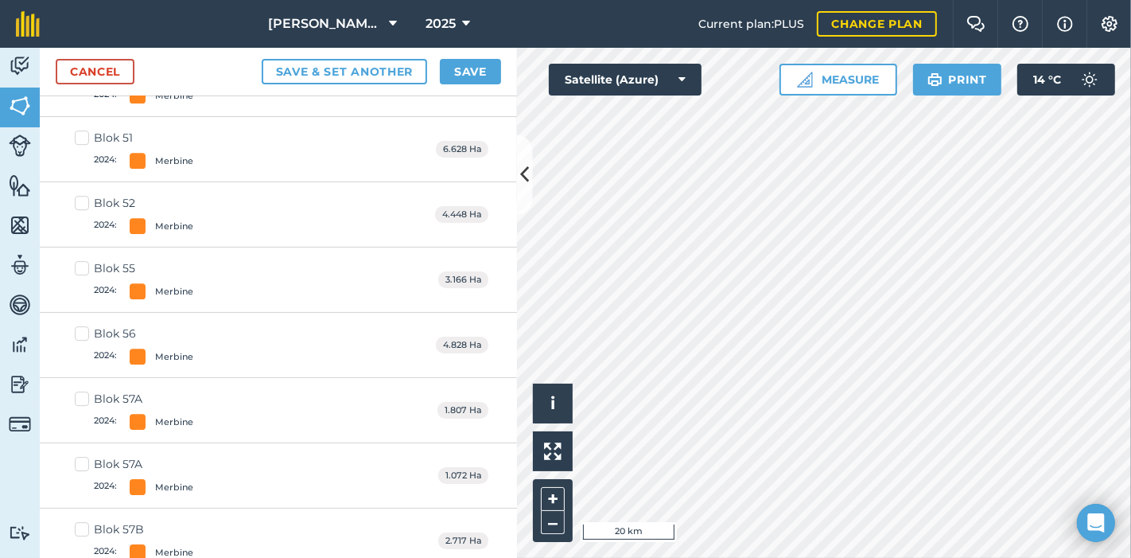
scroll to position [4225, 0]
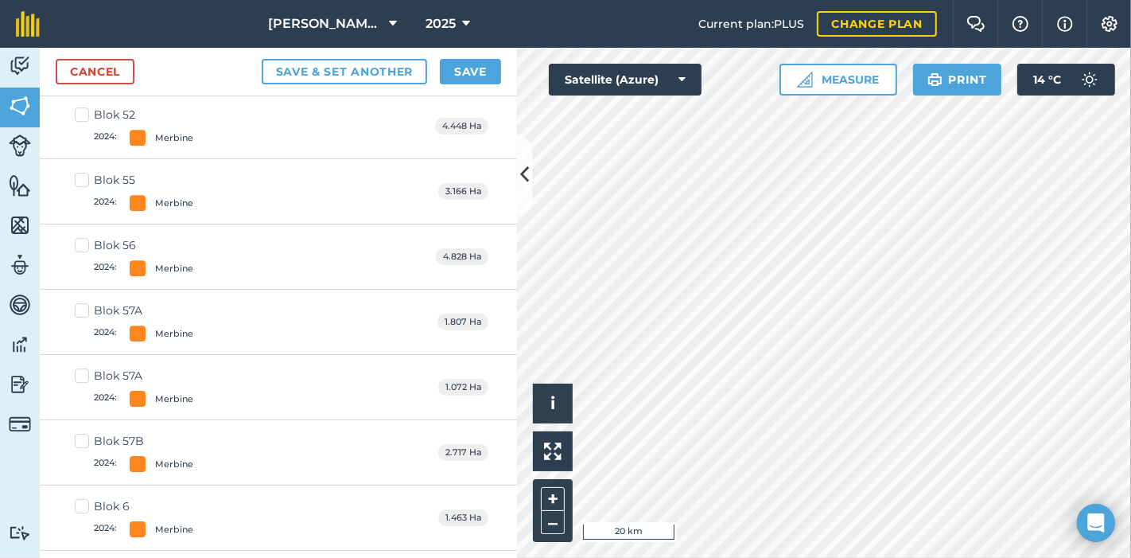
click at [80, 302] on label "Blok 57A 2024 : Merbine" at bounding box center [134, 321] width 119 height 39
click at [80, 302] on input "Blok 57A 2024 : Merbine" at bounding box center [80, 307] width 10 height 10
checkbox input "true"
click at [84, 368] on label "Blok 57A 2024 : Merbine" at bounding box center [134, 387] width 119 height 39
click at [84, 368] on input "Blok 57A 2024 : Merbine" at bounding box center [80, 373] width 10 height 10
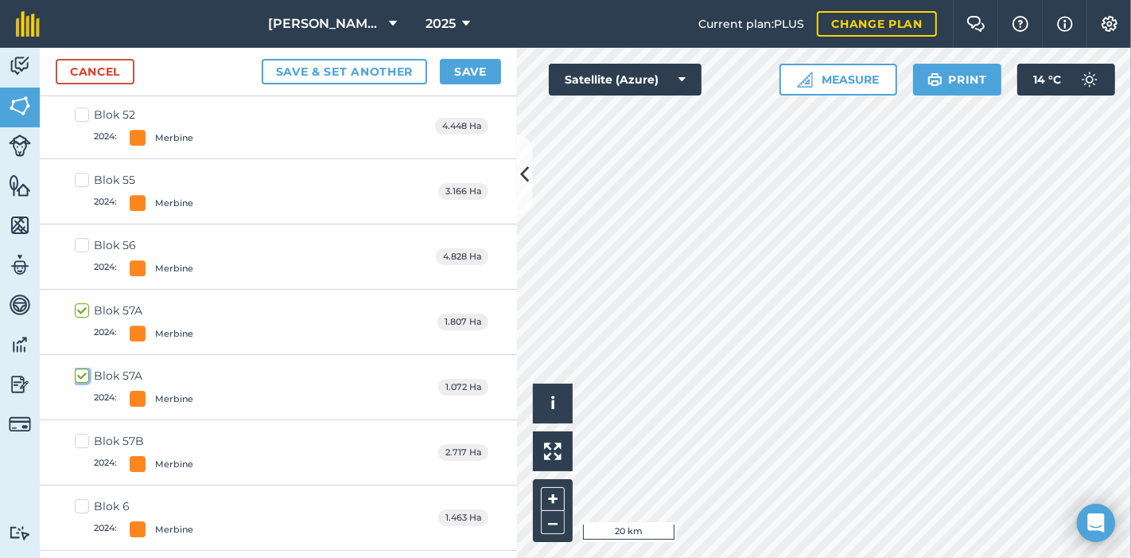
checkbox input "true"
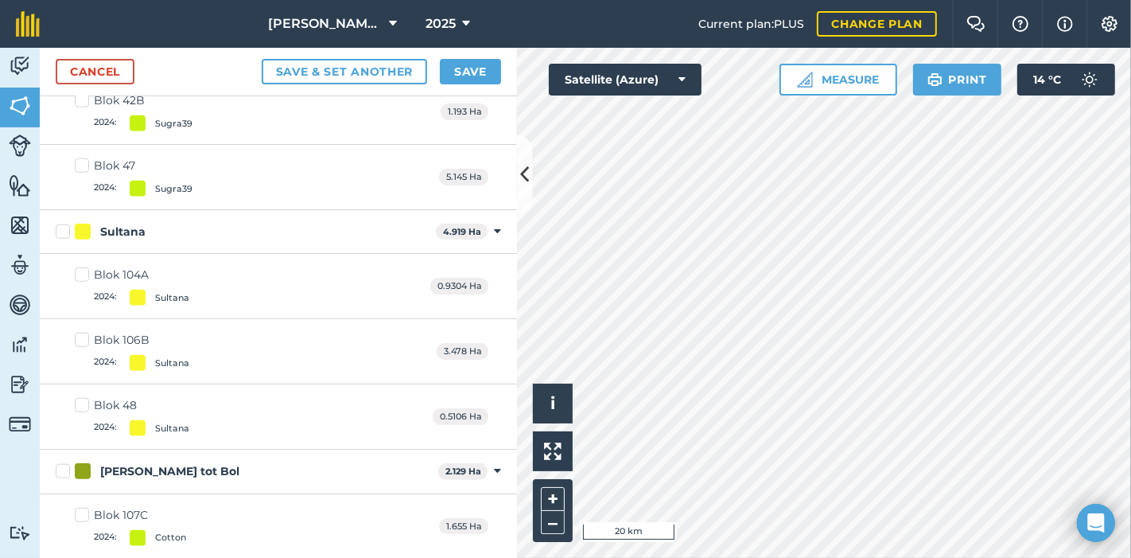
scroll to position [6258, 0]
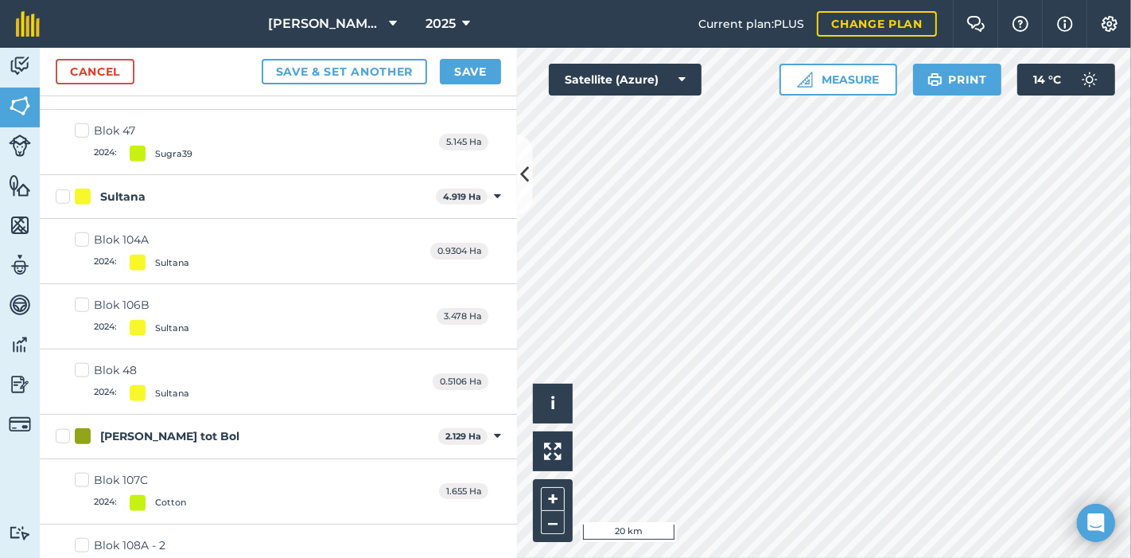
click at [80, 362] on label "Blok 48 2024 : Sultana" at bounding box center [132, 381] width 115 height 39
click at [80, 362] on input "Blok 48 2024 : Sultana" at bounding box center [80, 367] width 10 height 10
checkbox input "true"
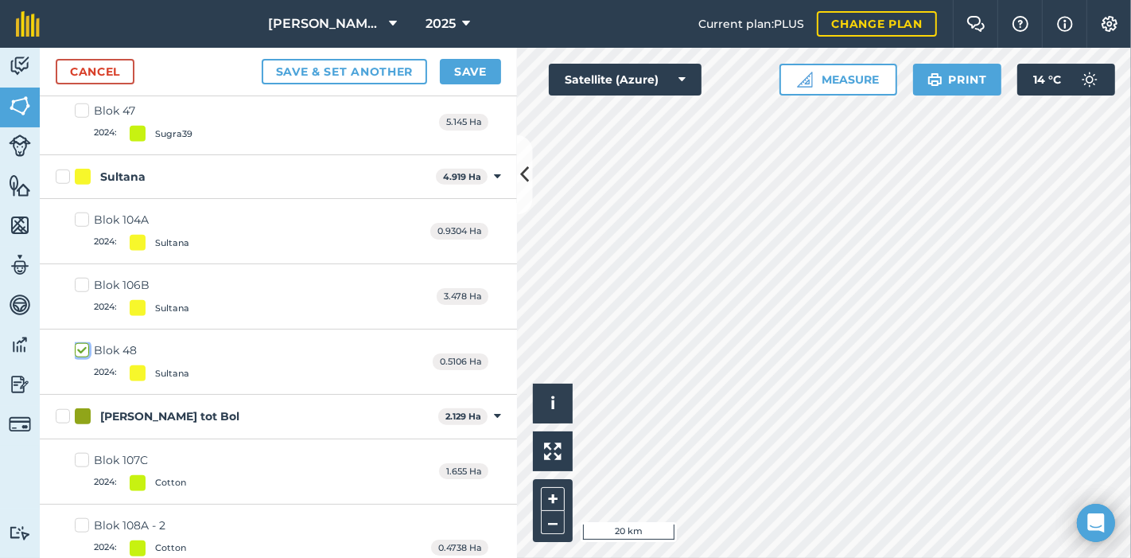
scroll to position [6287, 0]
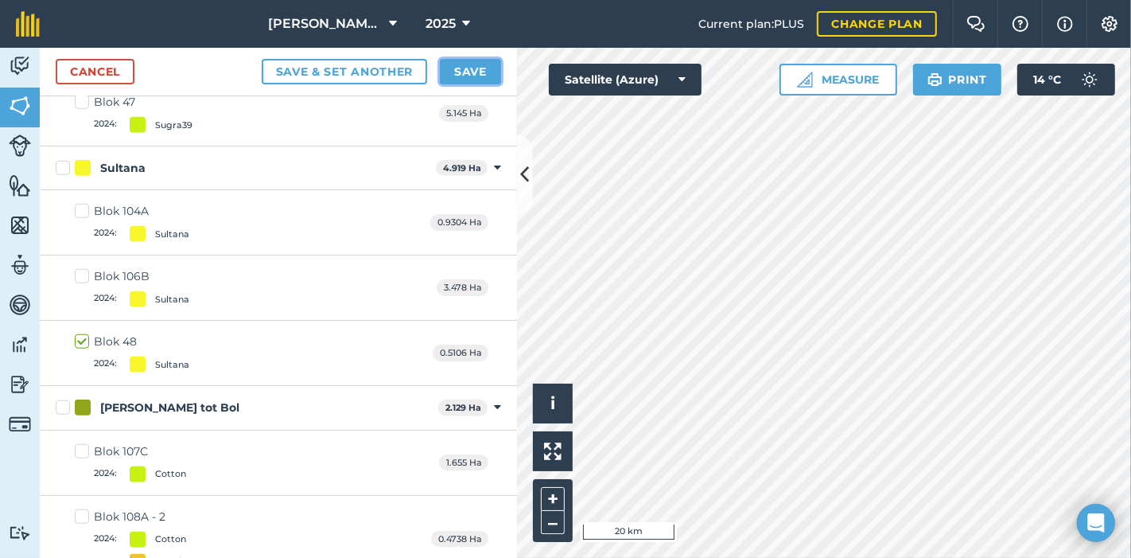
click at [472, 64] on button "Save" at bounding box center [470, 71] width 61 height 25
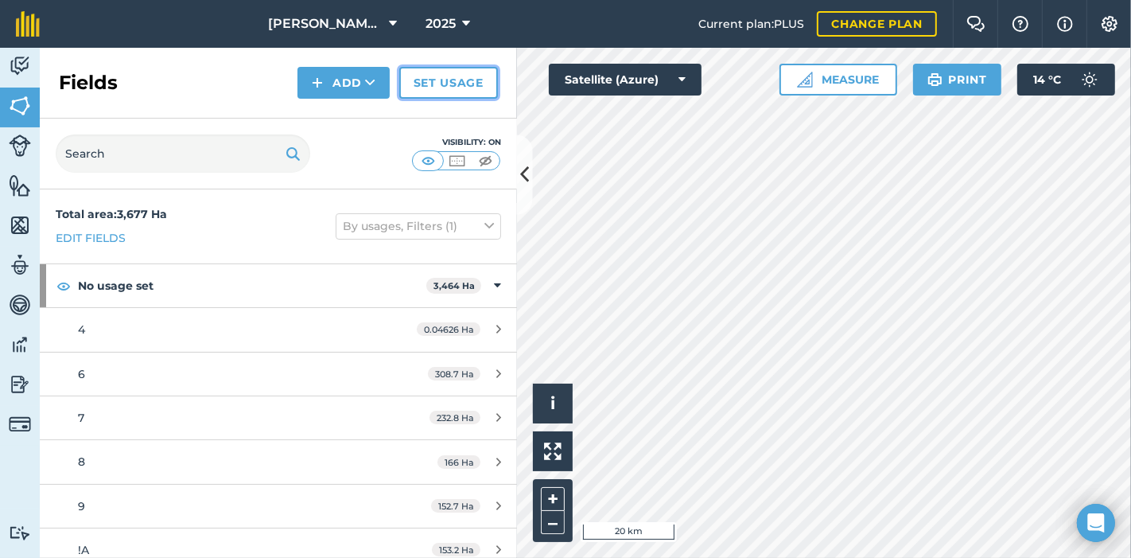
click at [448, 78] on link "Set usage" at bounding box center [448, 83] width 99 height 32
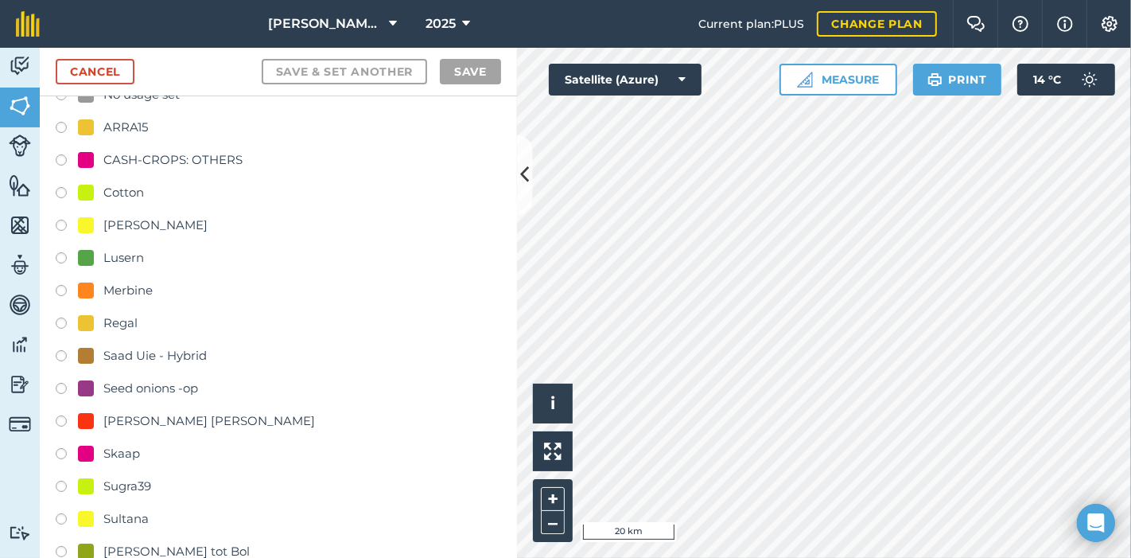
scroll to position [88, 0]
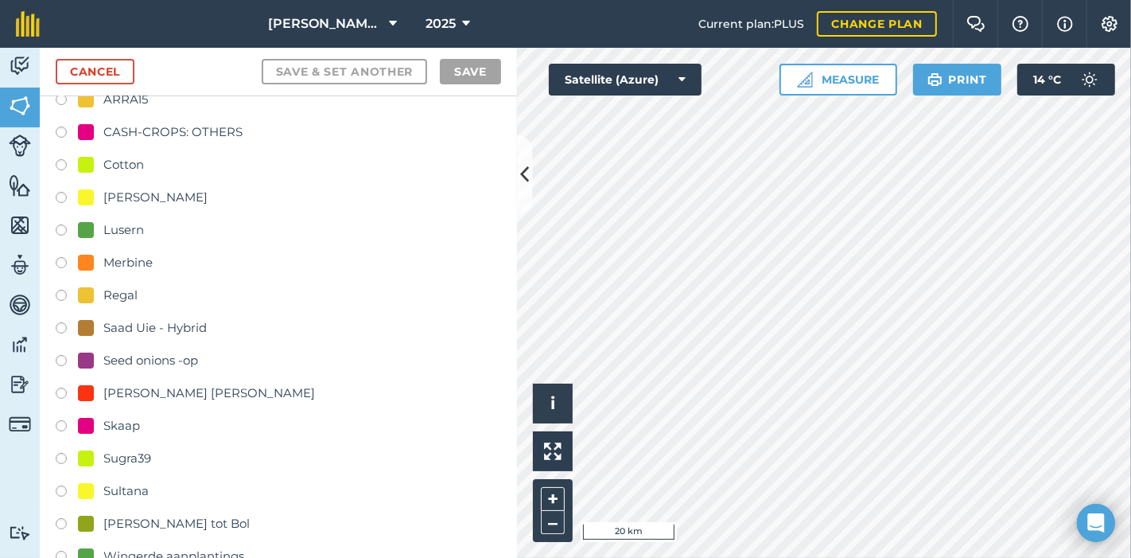
click at [59, 389] on label at bounding box center [67, 395] width 22 height 16
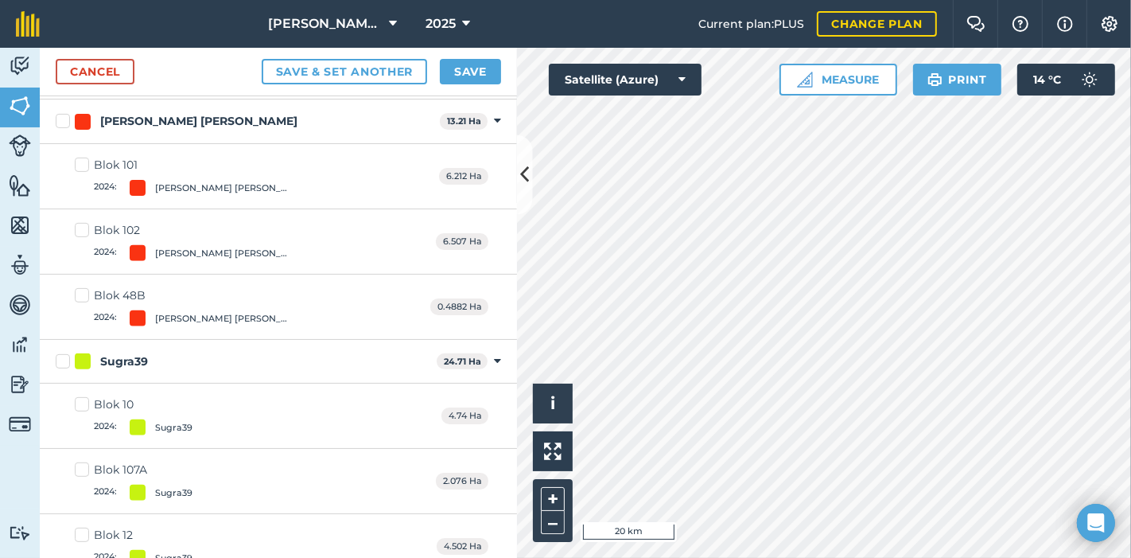
scroll to position [5598, 0]
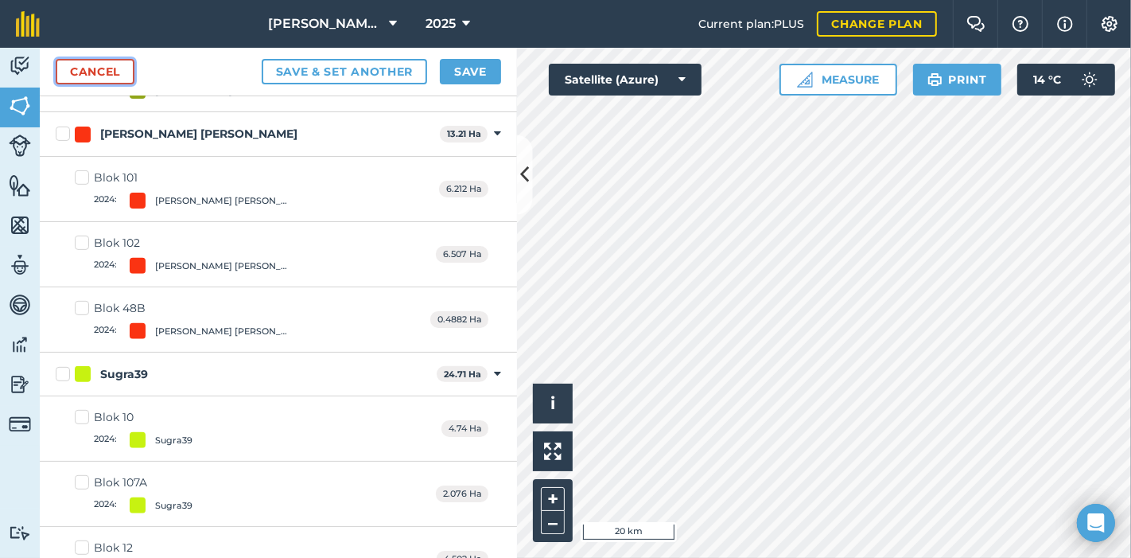
click at [111, 69] on link "Cancel" at bounding box center [95, 71] width 79 height 25
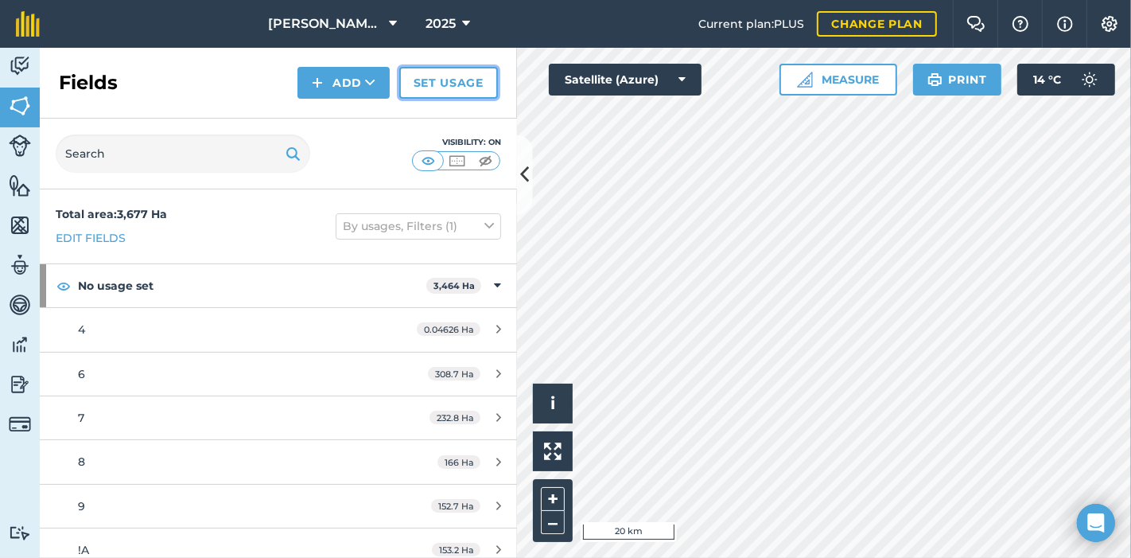
click at [438, 78] on link "Set usage" at bounding box center [448, 83] width 99 height 32
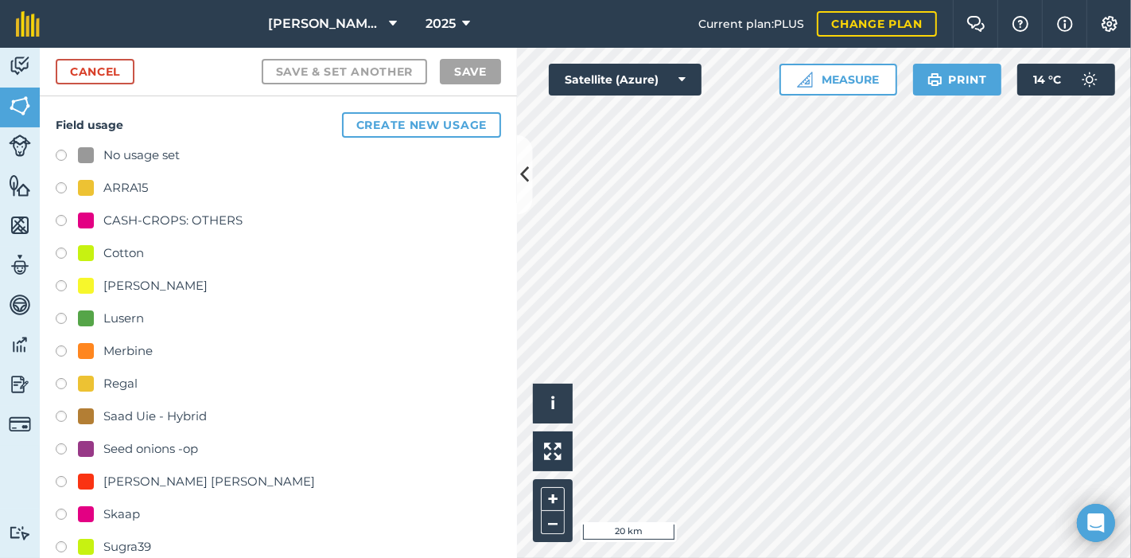
click at [59, 544] on label at bounding box center [67, 549] width 22 height 16
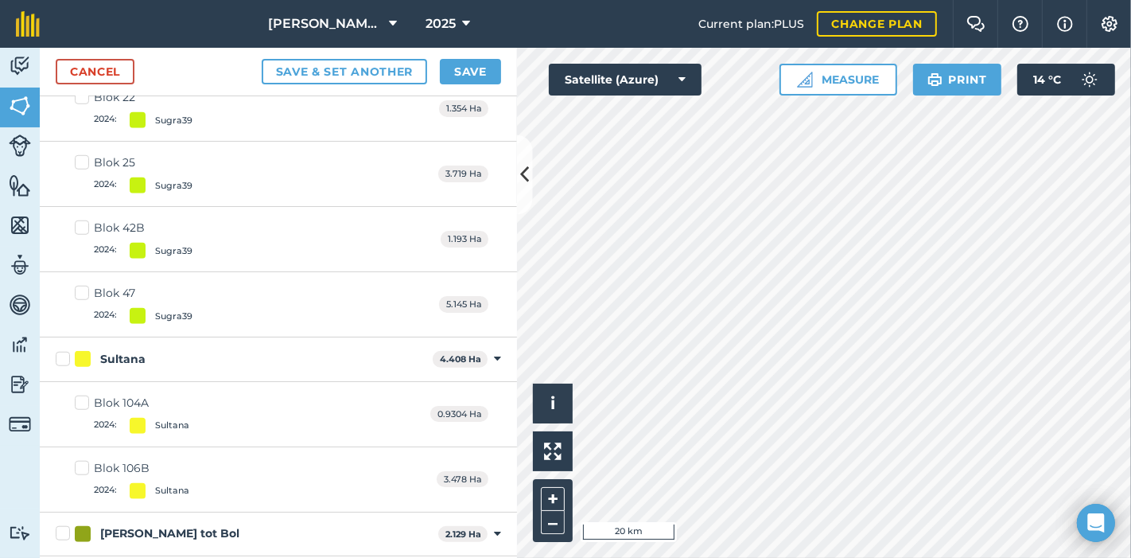
scroll to position [6217, 0]
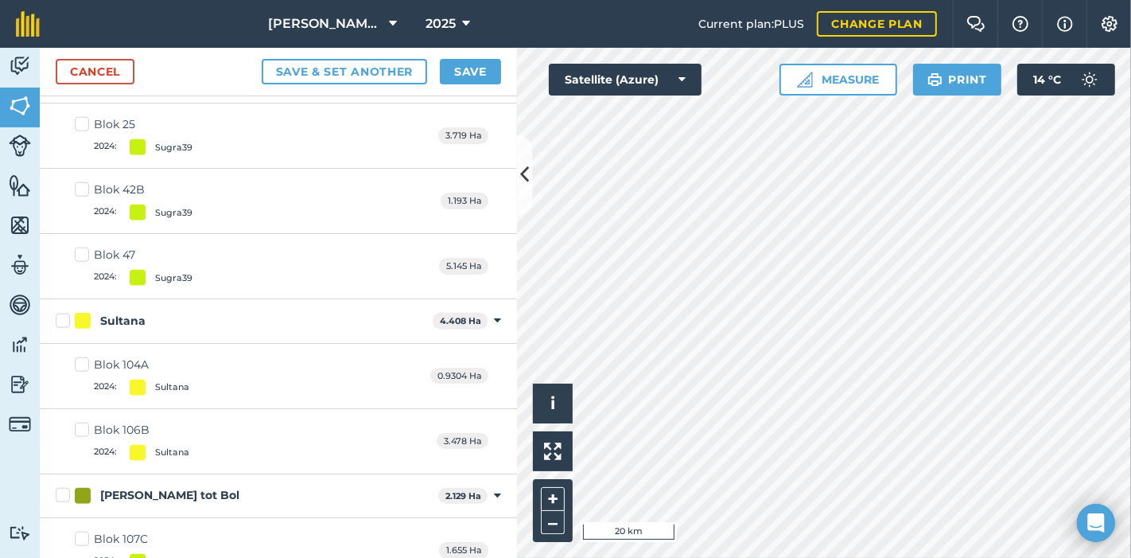
click at [80, 422] on label "Blok 106B 2024 : [GEOGRAPHIC_DATA]" at bounding box center [132, 441] width 115 height 39
click at [80, 422] on input "Blok 106B 2024 : [GEOGRAPHIC_DATA]" at bounding box center [80, 427] width 10 height 10
checkbox input "true"
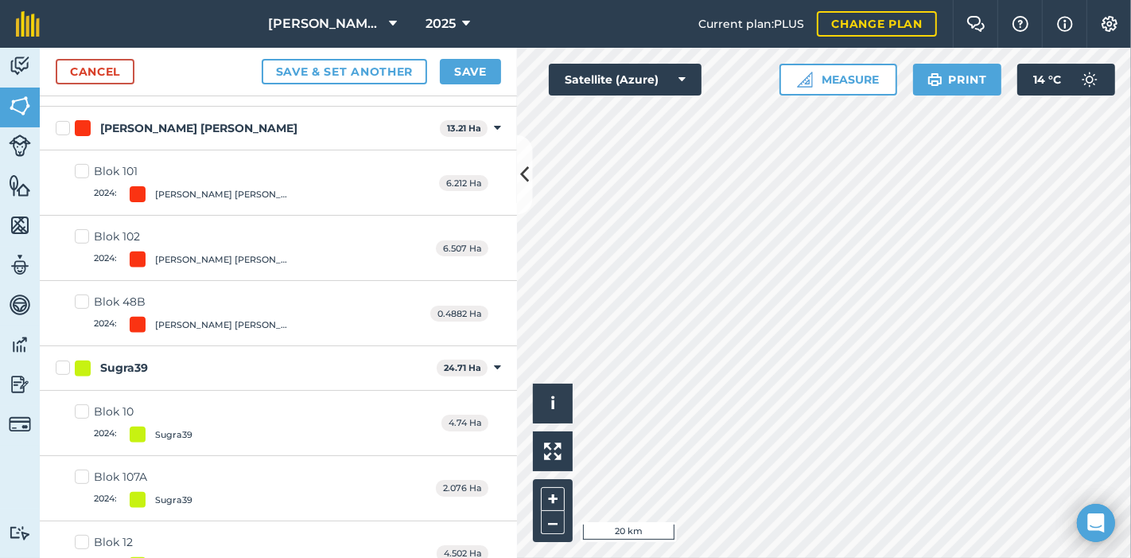
scroll to position [5580, 0]
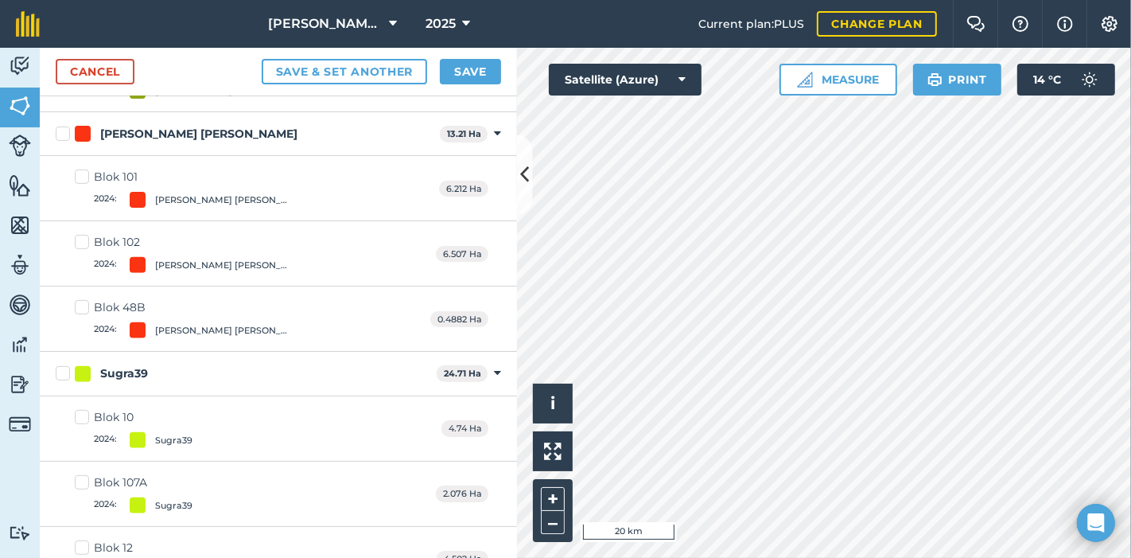
click at [65, 365] on label "Sugra39" at bounding box center [243, 373] width 375 height 17
click at [65, 365] on input "Sugra39" at bounding box center [61, 370] width 10 height 10
checkbox input "true"
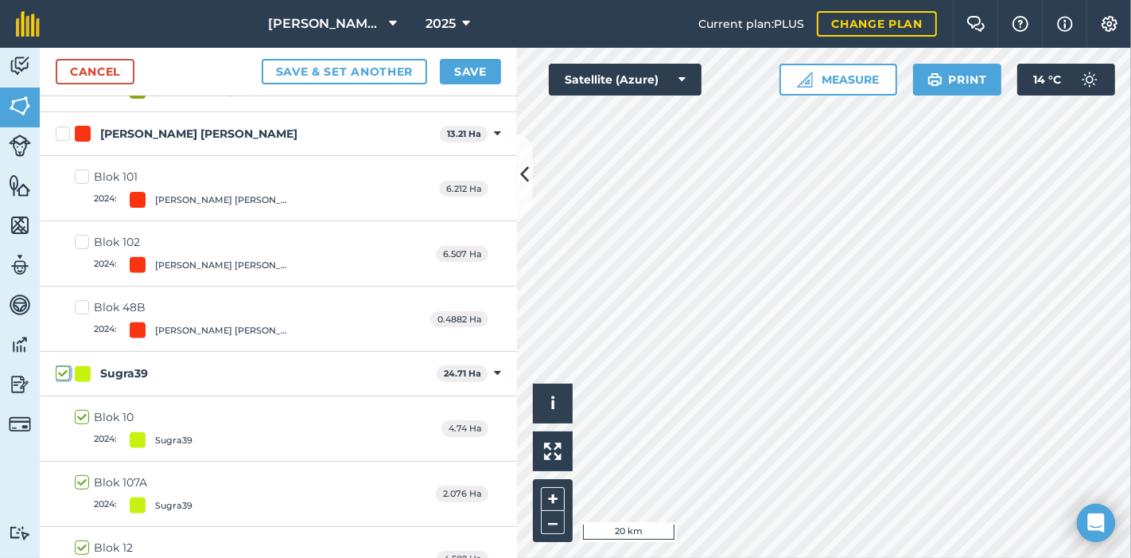
checkbox input "true"
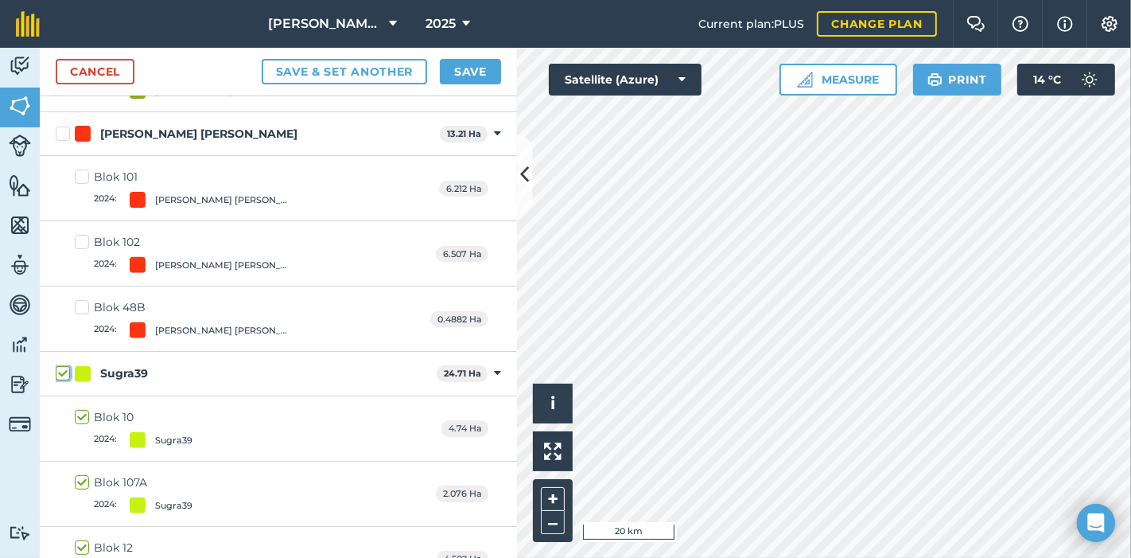
checkbox input "true"
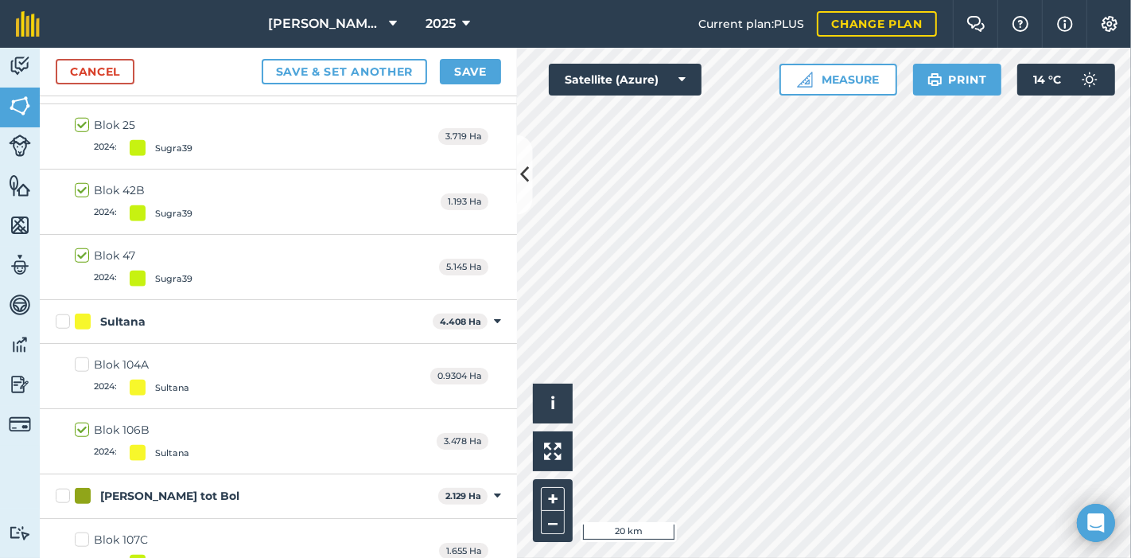
scroll to position [6287, 0]
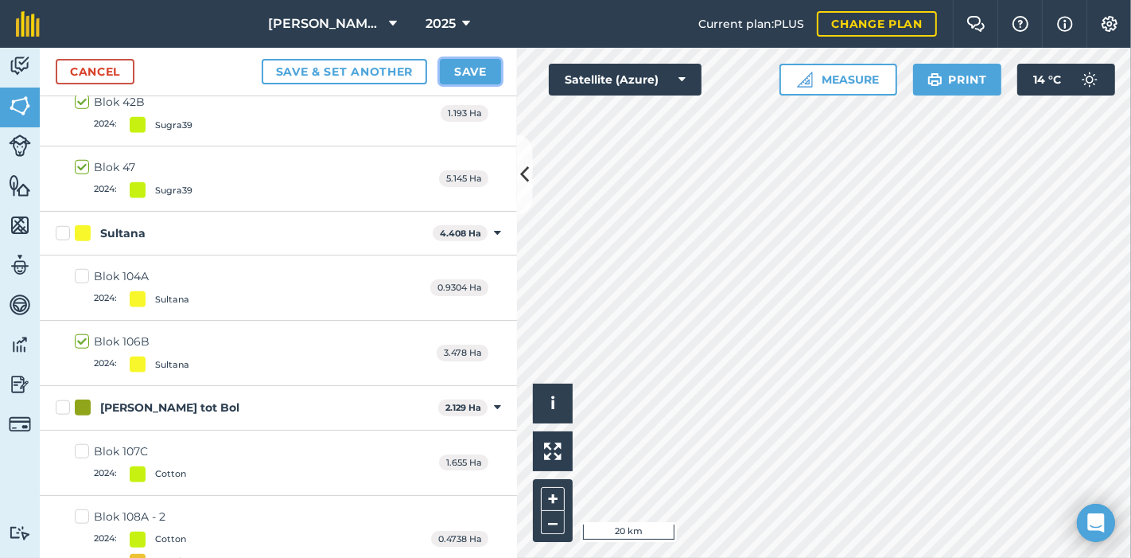
click at [468, 68] on button "Save" at bounding box center [470, 71] width 61 height 25
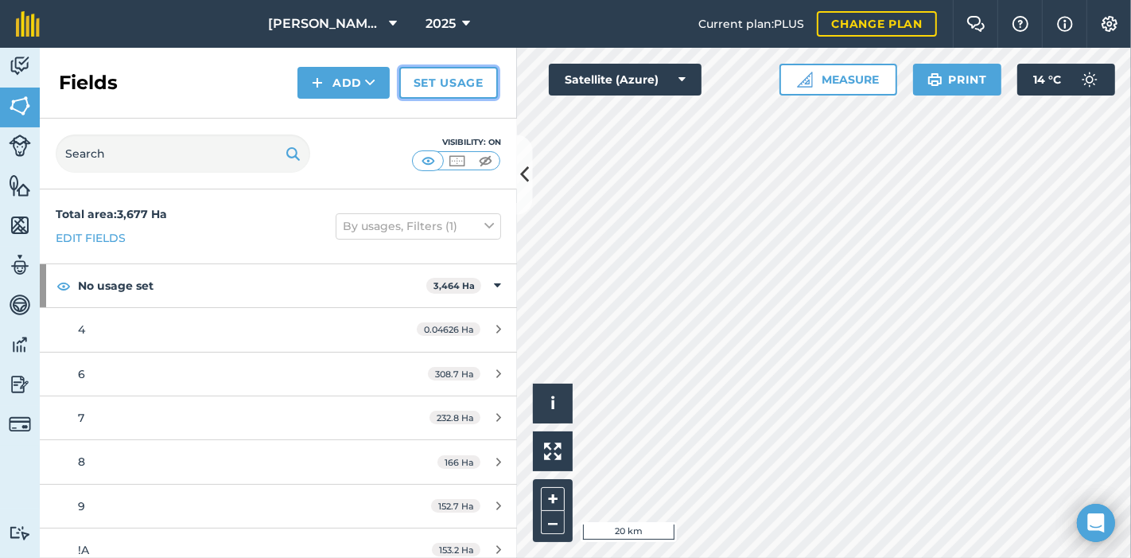
click at [470, 74] on link "Set usage" at bounding box center [448, 83] width 99 height 32
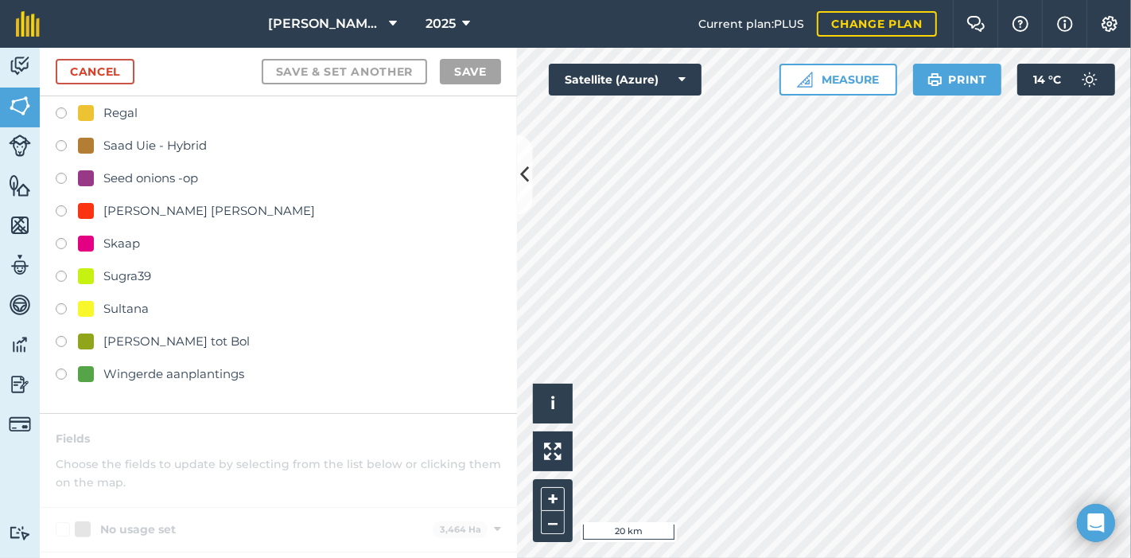
scroll to position [265, 0]
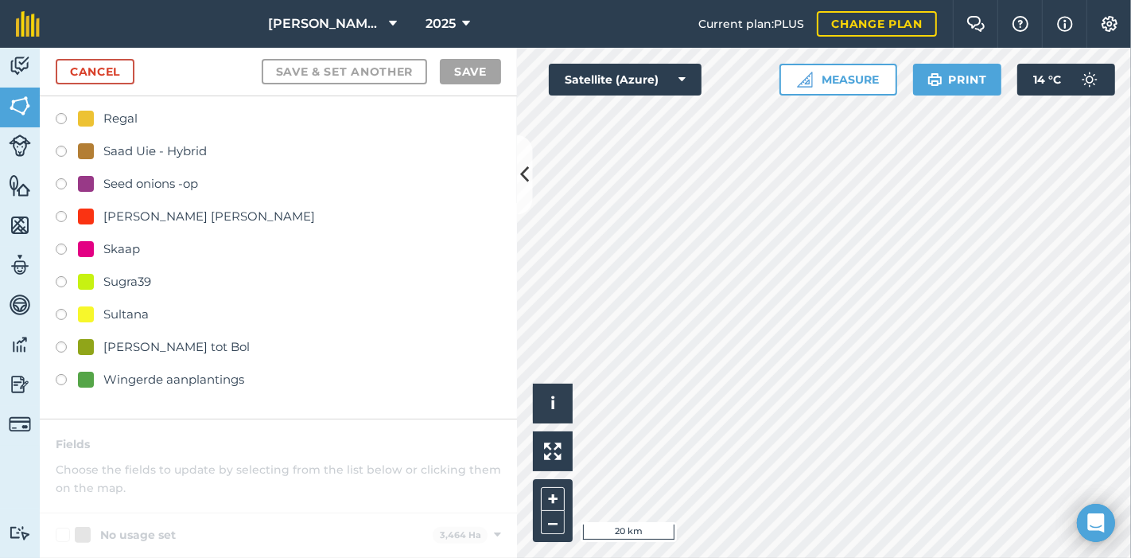
click at [64, 246] on label at bounding box center [67, 251] width 22 height 16
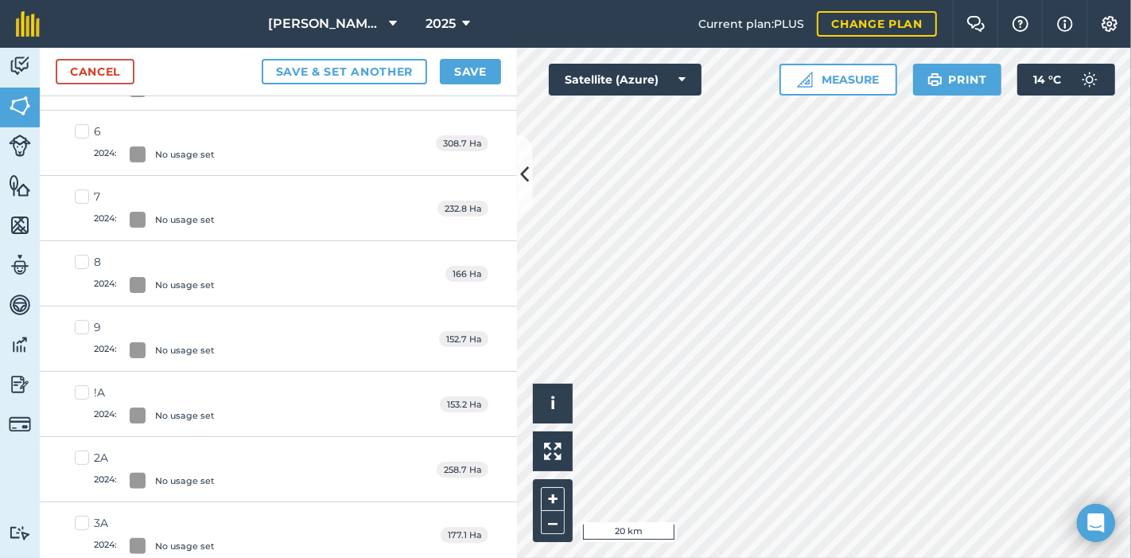
scroll to position [0, 0]
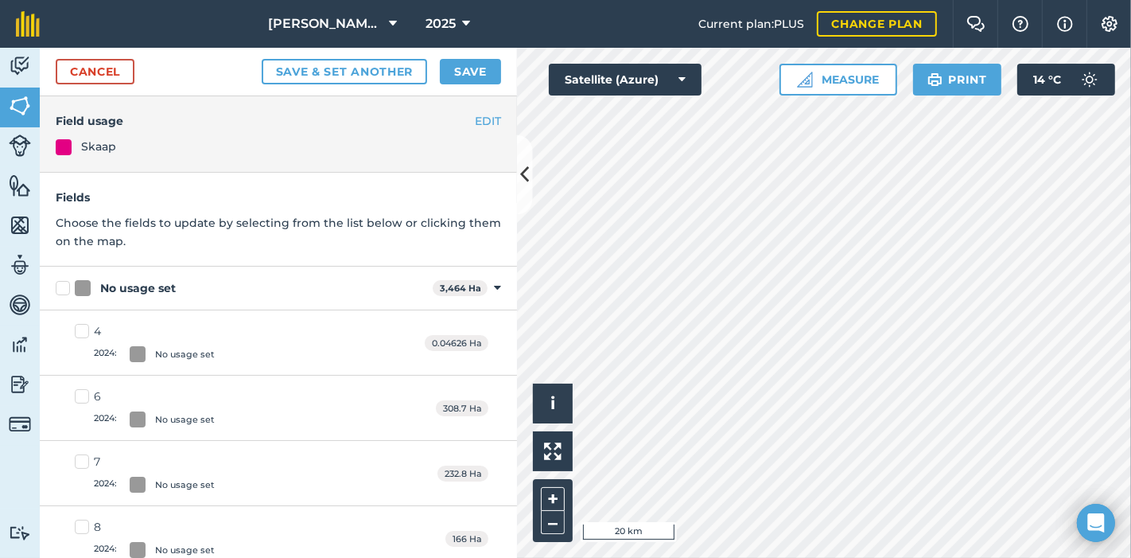
click at [77, 331] on label "4 2024 : No usage set" at bounding box center [145, 342] width 140 height 39
click at [77, 331] on input "4 2024 : No usage set" at bounding box center [80, 328] width 10 height 10
checkbox input "true"
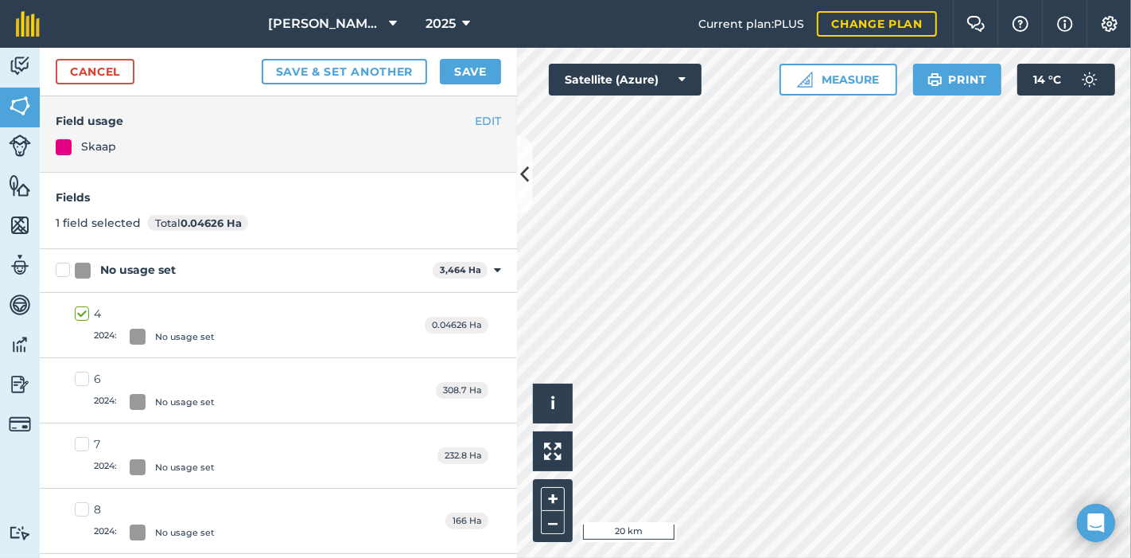
drag, startPoint x: 80, startPoint y: 372, endPoint x: 77, endPoint y: 410, distance: 37.5
click at [80, 373] on label "6 2024 : No usage set" at bounding box center [145, 390] width 140 height 39
click at [80, 373] on input "6 2024 : No usage set" at bounding box center [80, 376] width 10 height 10
checkbox input "true"
click at [80, 441] on label "7 2024 : No usage set" at bounding box center [145, 455] width 140 height 39
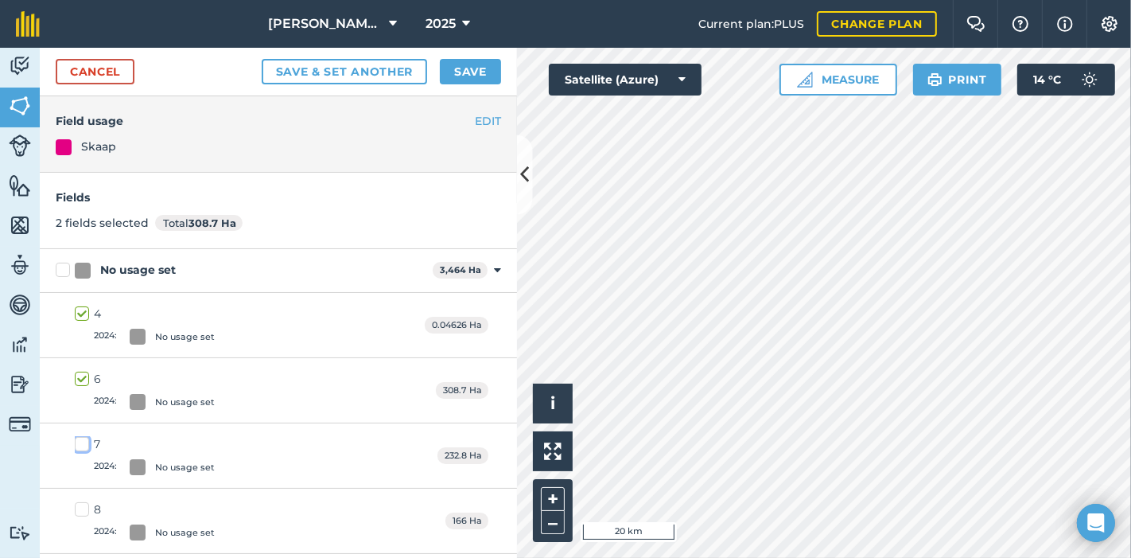
click at [80, 441] on input "7 2024 : No usage set" at bounding box center [80, 441] width 10 height 10
checkbox input "true"
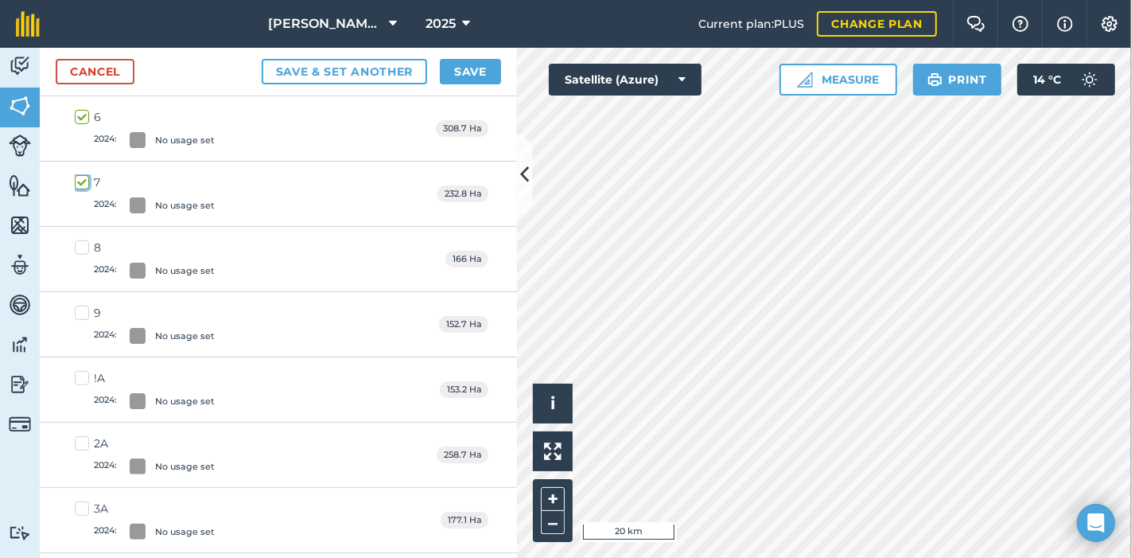
scroll to position [265, 0]
drag, startPoint x: 91, startPoint y: 242, endPoint x: 88, endPoint y: 267, distance: 24.9
click at [91, 244] on label "8 2024 : No usage set" at bounding box center [145, 255] width 140 height 39
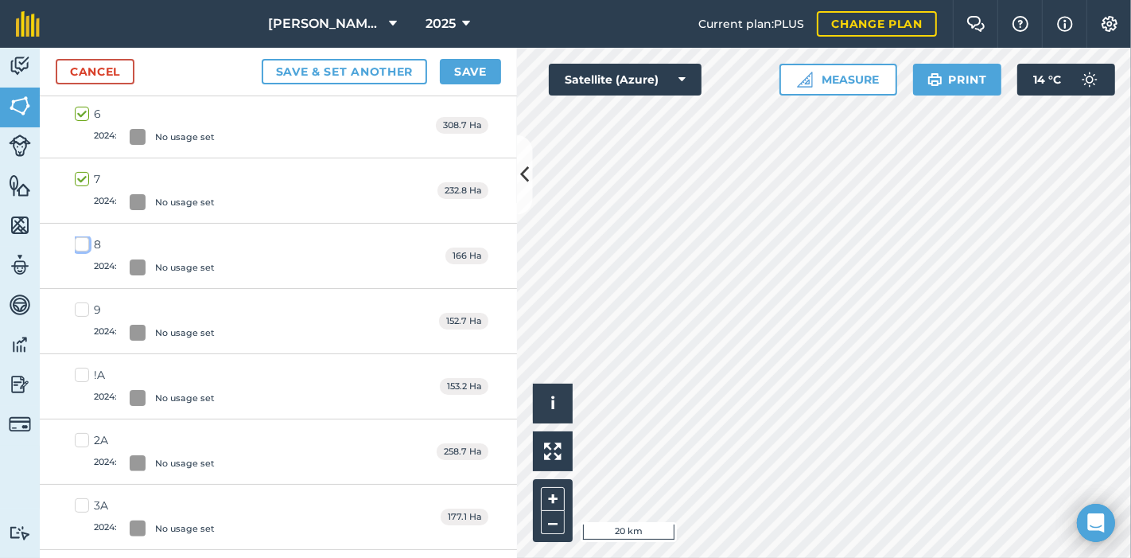
click at [85, 244] on input "8 2024 : No usage set" at bounding box center [80, 241] width 10 height 10
checkbox input "true"
click at [85, 303] on label "9 2024 : No usage set" at bounding box center [145, 321] width 140 height 39
click at [85, 303] on input "9 2024 : No usage set" at bounding box center [80, 307] width 10 height 10
checkbox input "true"
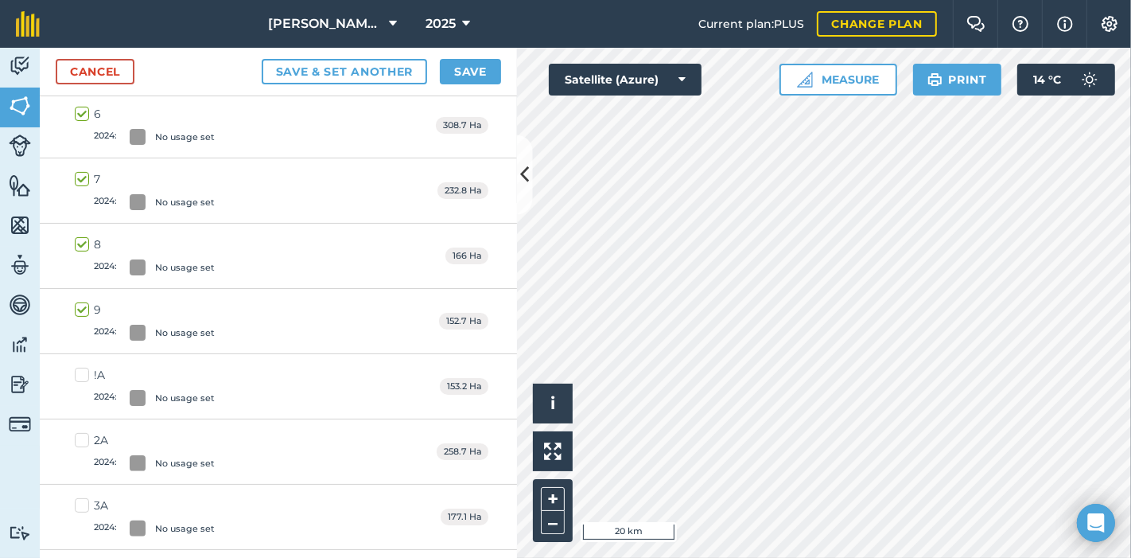
click at [77, 374] on label "!A 2024 : No usage set" at bounding box center [145, 386] width 140 height 39
click at [77, 374] on input "!A 2024 : No usage set" at bounding box center [80, 372] width 10 height 10
checkbox input "true"
click at [82, 438] on label "2A 2024 : No usage set" at bounding box center [145, 451] width 140 height 39
click at [82, 438] on input "2A 2024 : No usage set" at bounding box center [80, 437] width 10 height 10
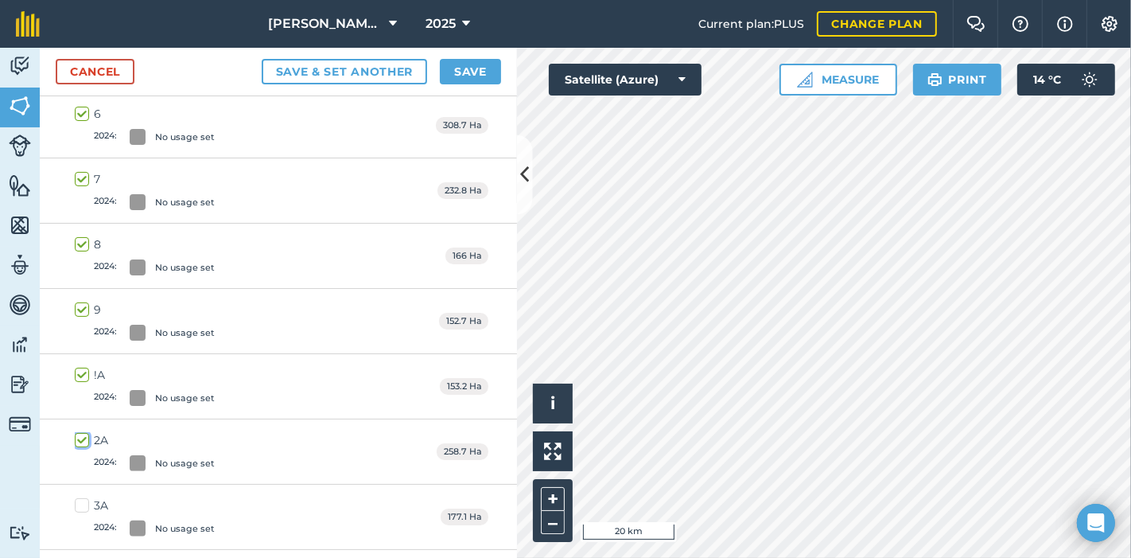
checkbox input "true"
click at [78, 504] on label "3A 2024 : No usage set" at bounding box center [145, 516] width 140 height 39
click at [78, 504] on input "3A 2024 : No usage set" at bounding box center [80, 502] width 10 height 10
checkbox input "true"
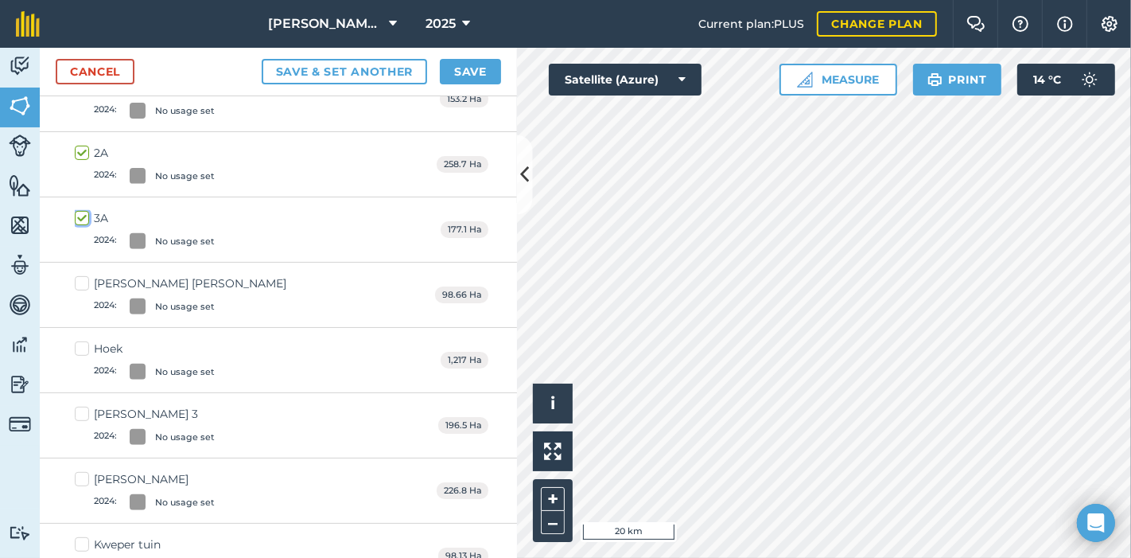
scroll to position [618, 0]
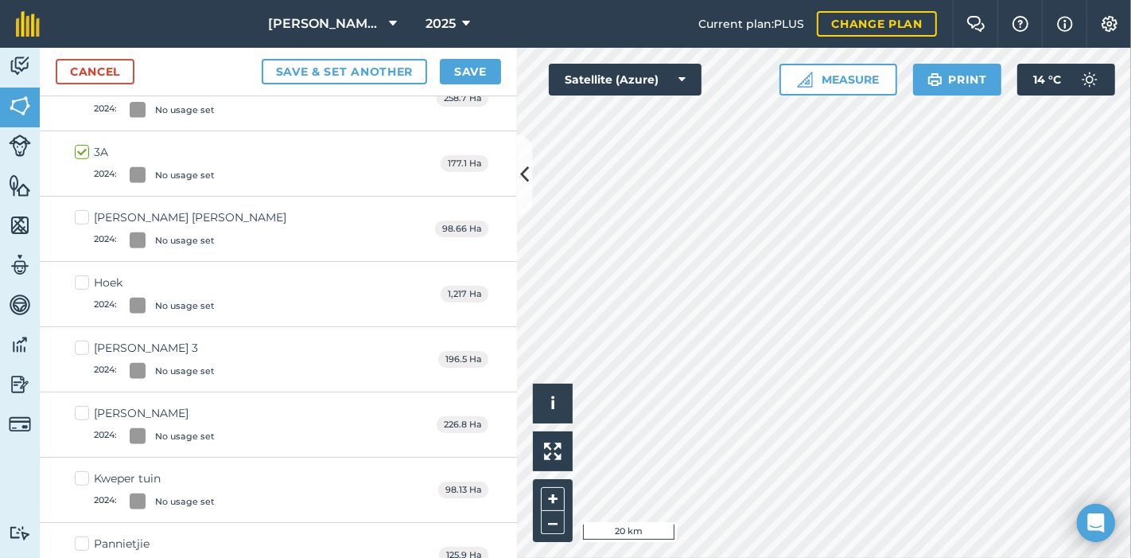
click at [88, 209] on label "[PERSON_NAME] [PERSON_NAME] 2024 : No usage set" at bounding box center [181, 228] width 212 height 39
click at [85, 209] on input "[PERSON_NAME] [PERSON_NAME] 2024 : No usage set" at bounding box center [80, 214] width 10 height 10
checkbox input "true"
click at [84, 277] on label "Hoek 2024 : No usage set" at bounding box center [145, 293] width 140 height 39
click at [84, 277] on input "Hoek 2024 : No usage set" at bounding box center [80, 279] width 10 height 10
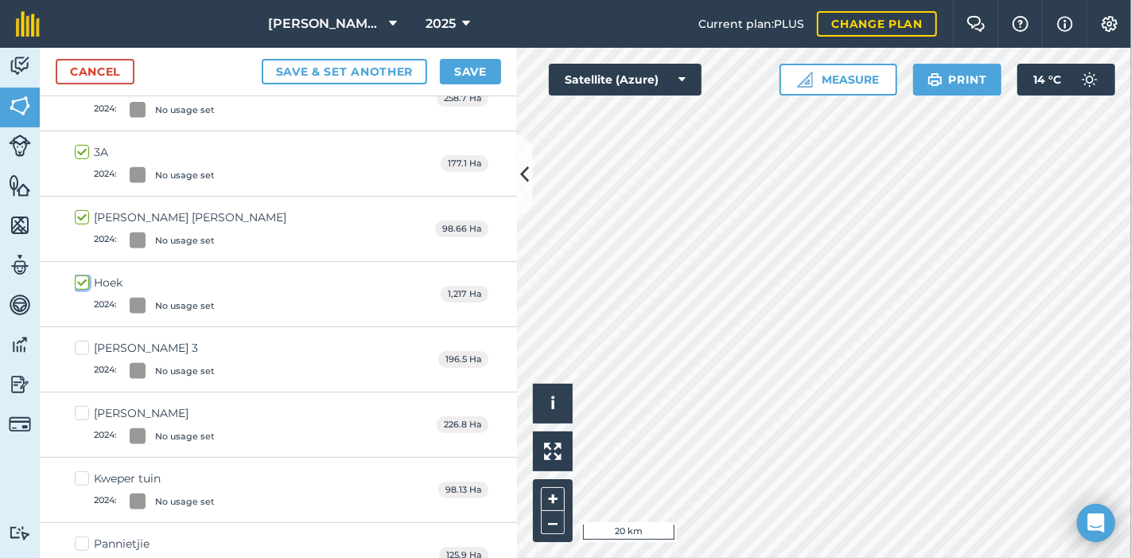
checkbox input "true"
click at [79, 344] on label "[PERSON_NAME] 3 2024 : No usage set" at bounding box center [145, 359] width 140 height 39
click at [79, 344] on input "[PERSON_NAME] 3 2024 : No usage set" at bounding box center [80, 345] width 10 height 10
checkbox input "true"
click at [81, 407] on label "[PERSON_NAME] 2024 : No usage set" at bounding box center [145, 424] width 140 height 39
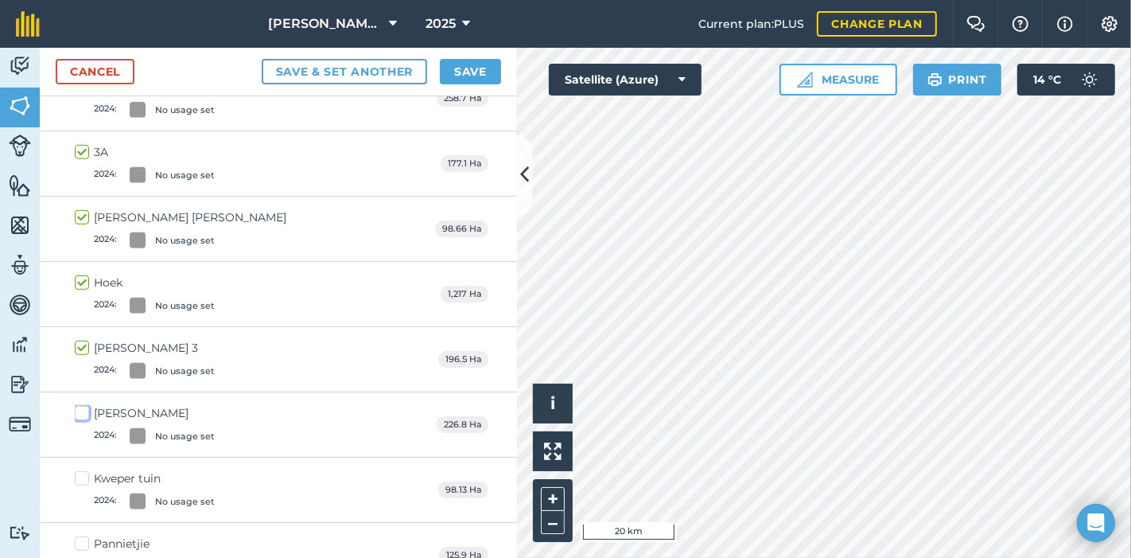
click at [81, 407] on input "[PERSON_NAME] 2024 : No usage set" at bounding box center [80, 410] width 10 height 10
checkbox input "true"
click at [85, 473] on label "Kweper tuin 2024 : No usage set" at bounding box center [145, 489] width 140 height 39
click at [85, 473] on input "Kweper tuin 2024 : No usage set" at bounding box center [80, 475] width 10 height 10
checkbox input "true"
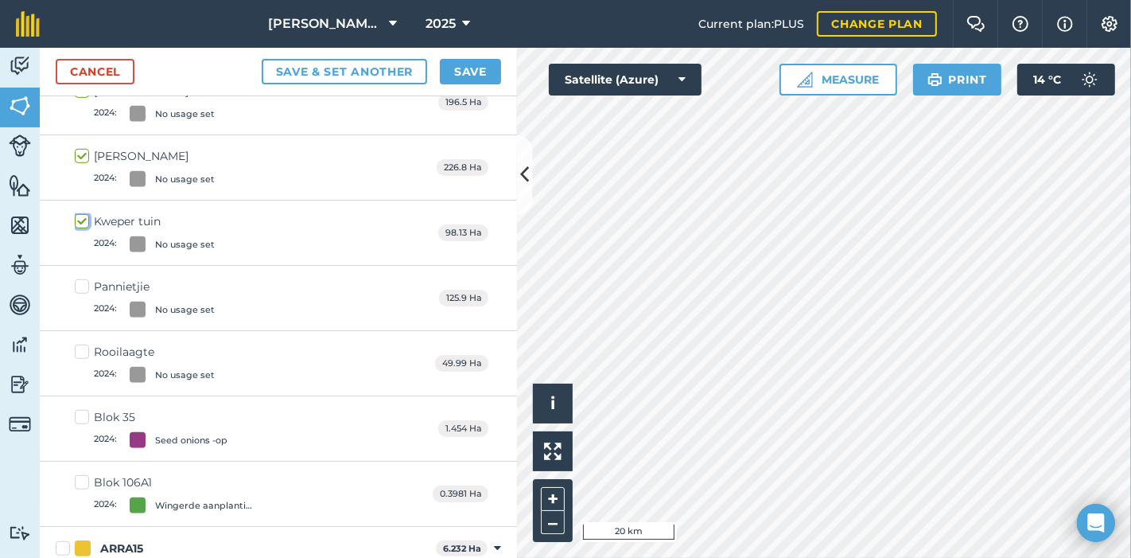
scroll to position [884, 0]
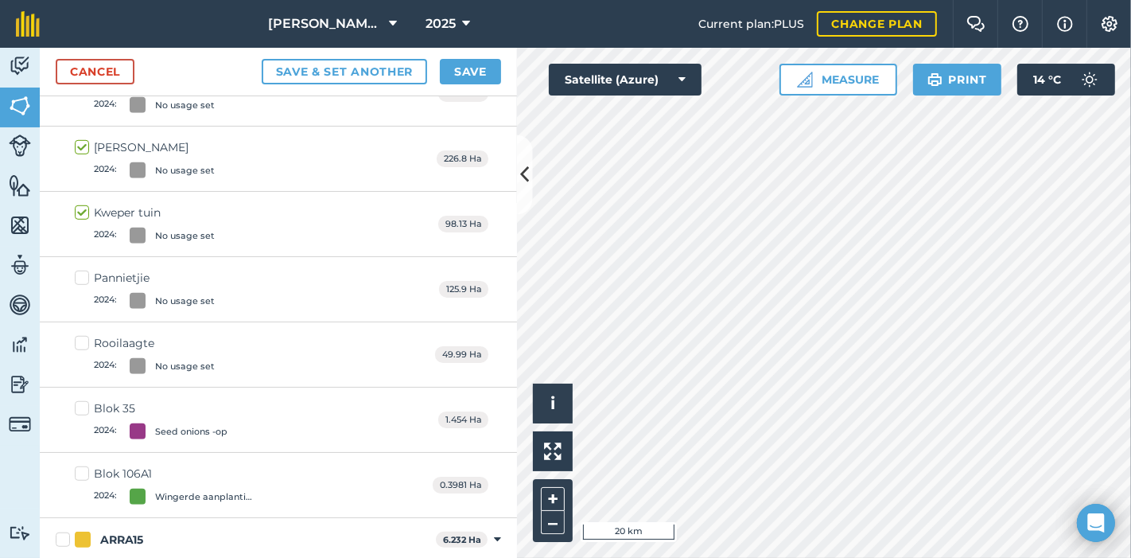
drag, startPoint x: 89, startPoint y: 272, endPoint x: 84, endPoint y: 284, distance: 13.2
click at [88, 274] on label "Pannietjie 2024 : No usage set" at bounding box center [145, 289] width 140 height 39
click at [85, 274] on input "Pannietjie 2024 : No usage set" at bounding box center [80, 275] width 10 height 10
checkbox input "true"
click at [83, 338] on label "Rooilaagte 2024 : No usage set" at bounding box center [145, 354] width 140 height 39
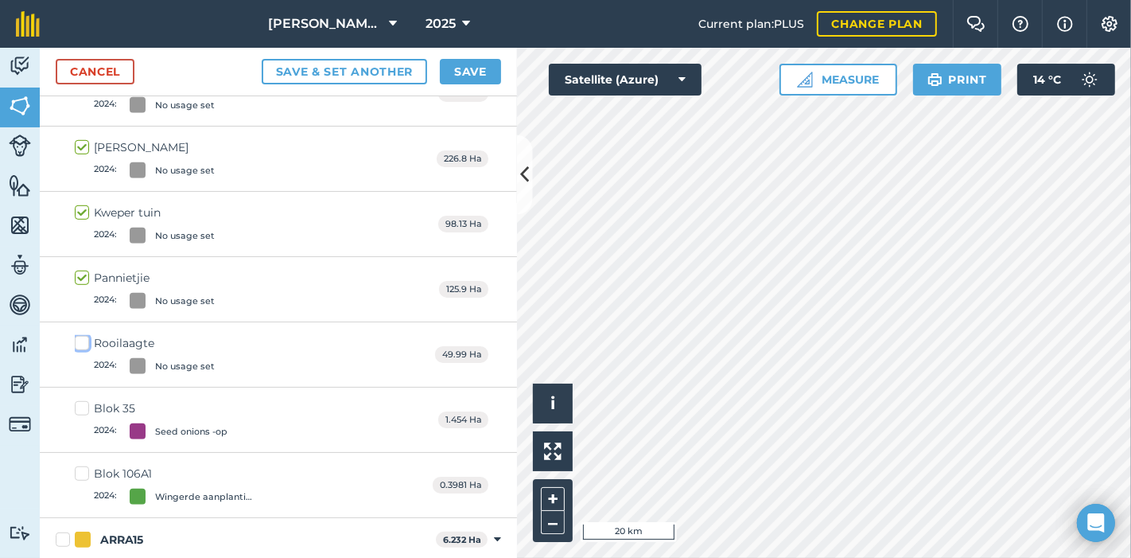
click at [83, 338] on input "Rooilaagte 2024 : No usage set" at bounding box center [80, 340] width 10 height 10
checkbox input "true"
drag, startPoint x: 86, startPoint y: 400, endPoint x: 85, endPoint y: 427, distance: 27.1
click at [86, 402] on label "Blok 35 2024 : Seed onions -op" at bounding box center [151, 419] width 153 height 39
click at [85, 402] on input "Blok 35 2024 : Seed onions -op" at bounding box center [80, 405] width 10 height 10
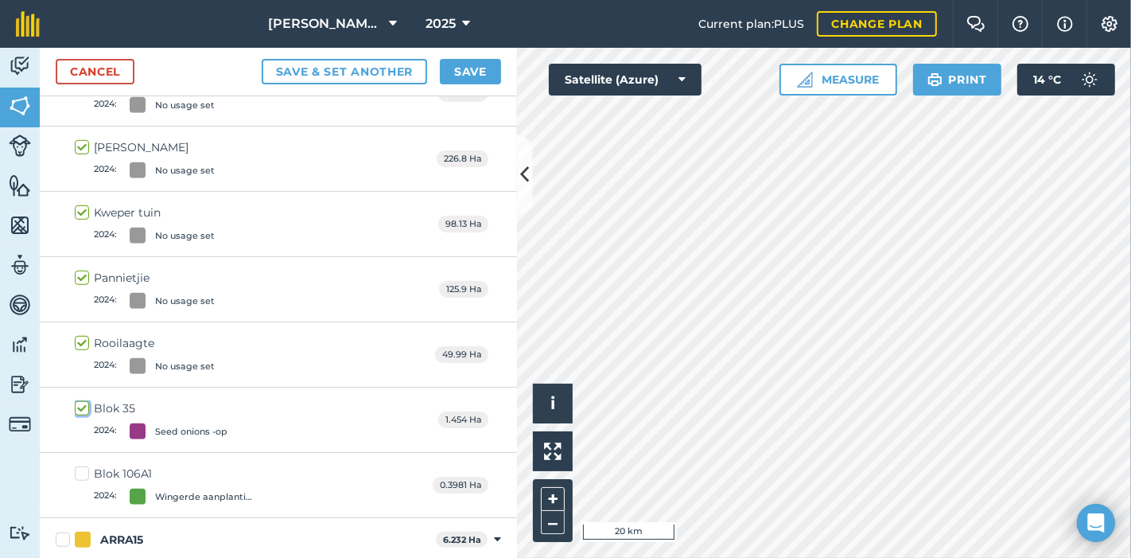
checkbox input "true"
click at [86, 472] on label "Blok 106A1 2024 : Wingerde aanplantings" at bounding box center [169, 484] width 188 height 39
click at [85, 472] on input "Blok 106A1 2024 : Wingerde aanplantings" at bounding box center [80, 470] width 10 height 10
checkbox input "true"
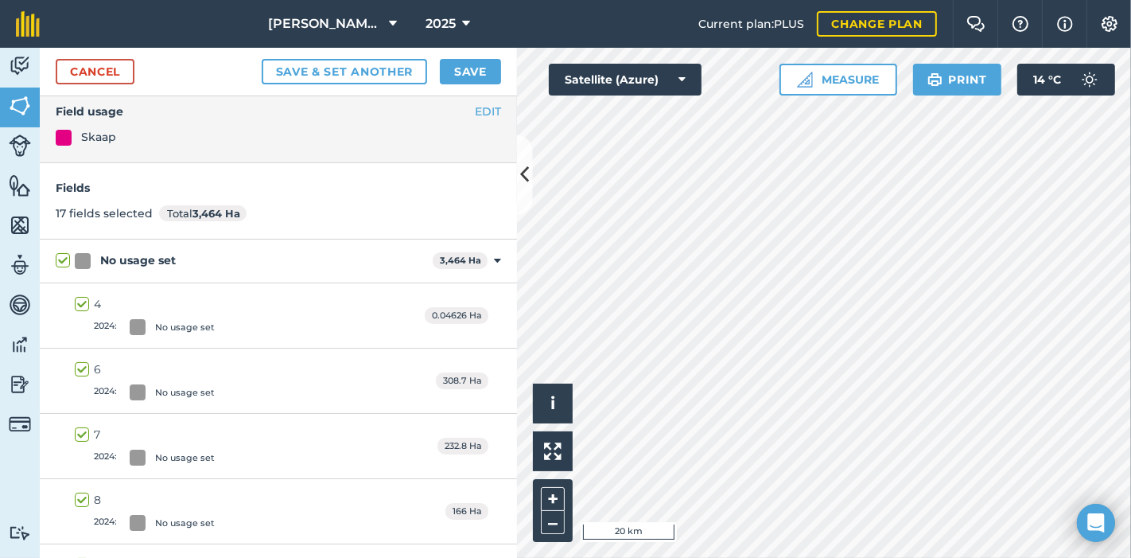
scroll to position [0, 0]
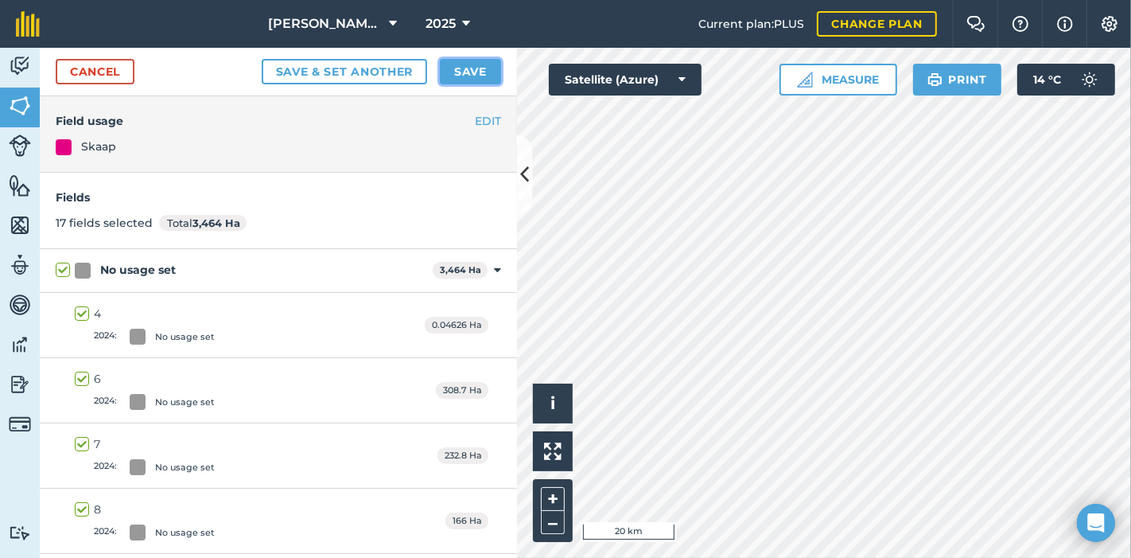
click at [464, 70] on button "Save" at bounding box center [470, 71] width 61 height 25
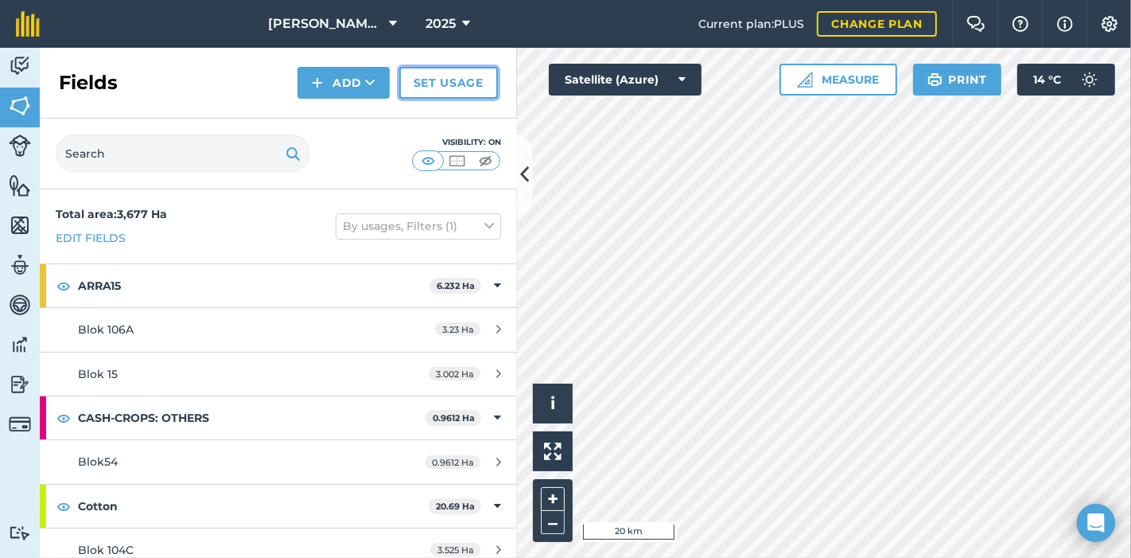
click at [457, 80] on link "Set usage" at bounding box center [448, 83] width 99 height 32
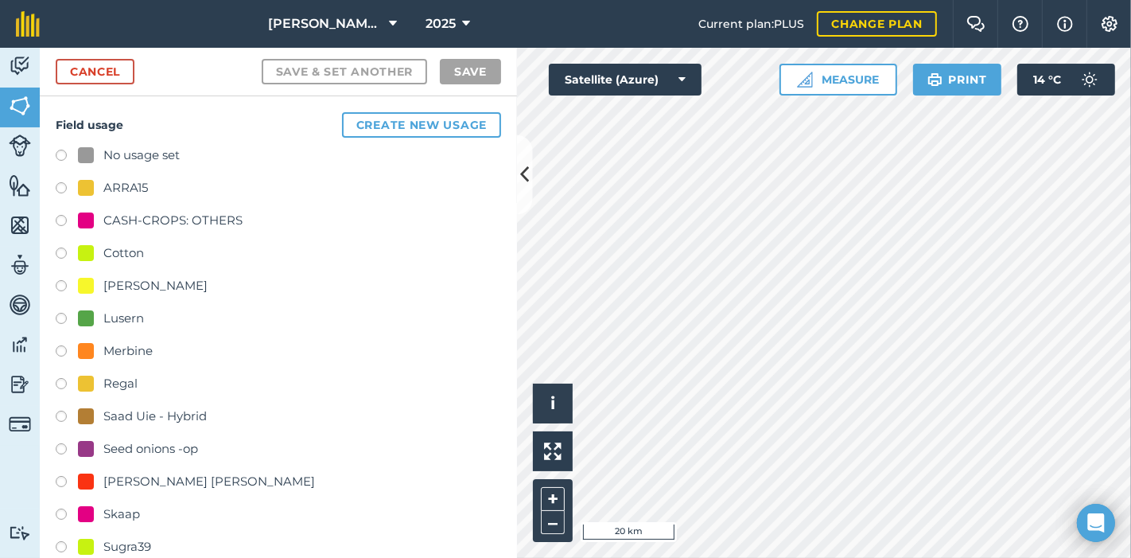
click at [61, 445] on label at bounding box center [67, 451] width 22 height 16
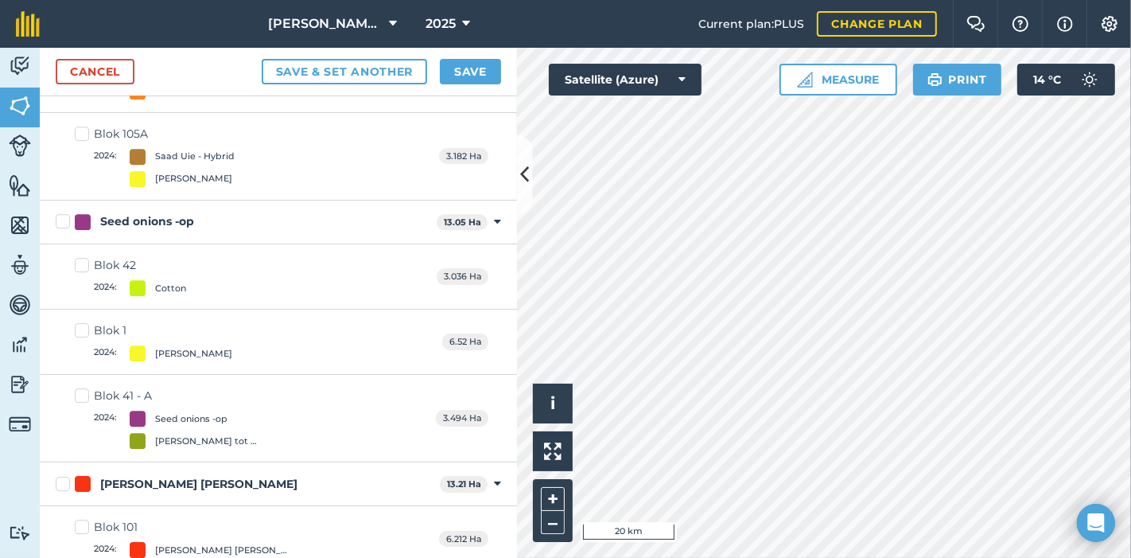
scroll to position [4007, 0]
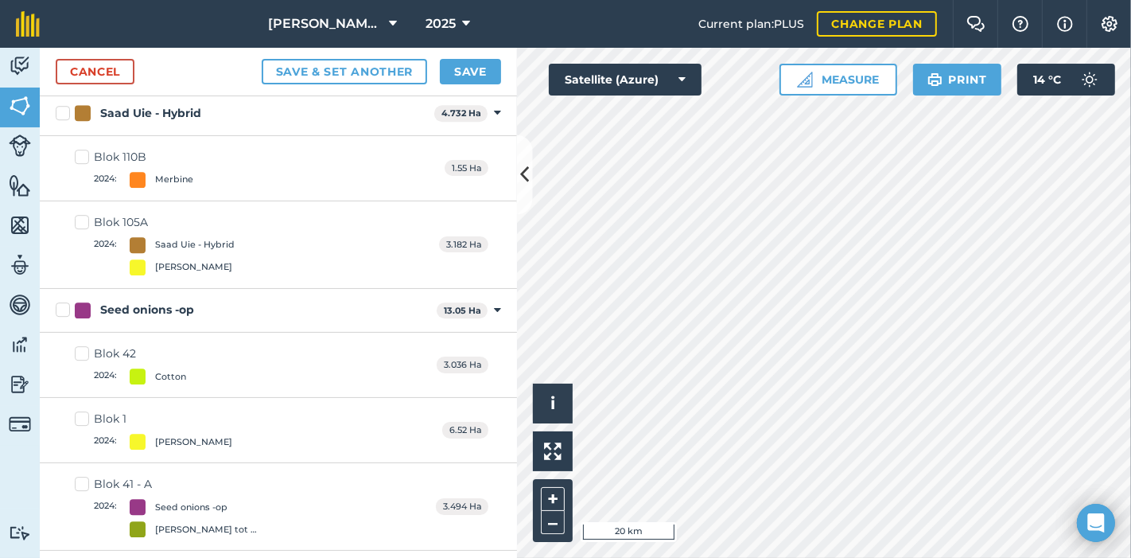
click at [77, 476] on label "Blok 41 - A 2024 : Seed onions -op Uie Saad tot Bol" at bounding box center [170, 506] width 190 height 61
click at [77, 476] on input "Blok 41 - A 2024 : Seed onions -op Uie Saad tot Bol" at bounding box center [80, 481] width 10 height 10
checkbox input "true"
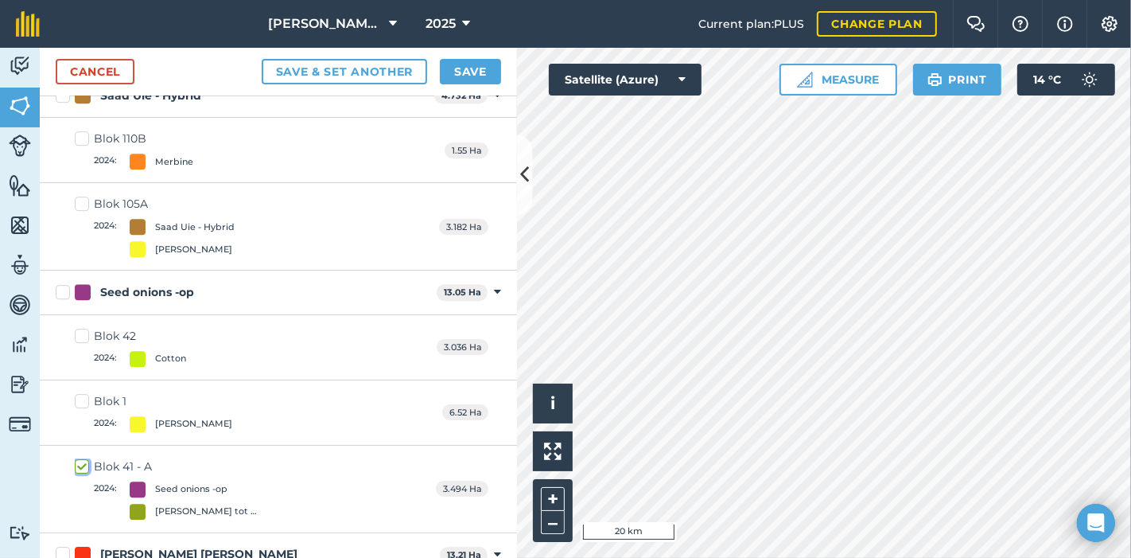
scroll to position [3988, 0]
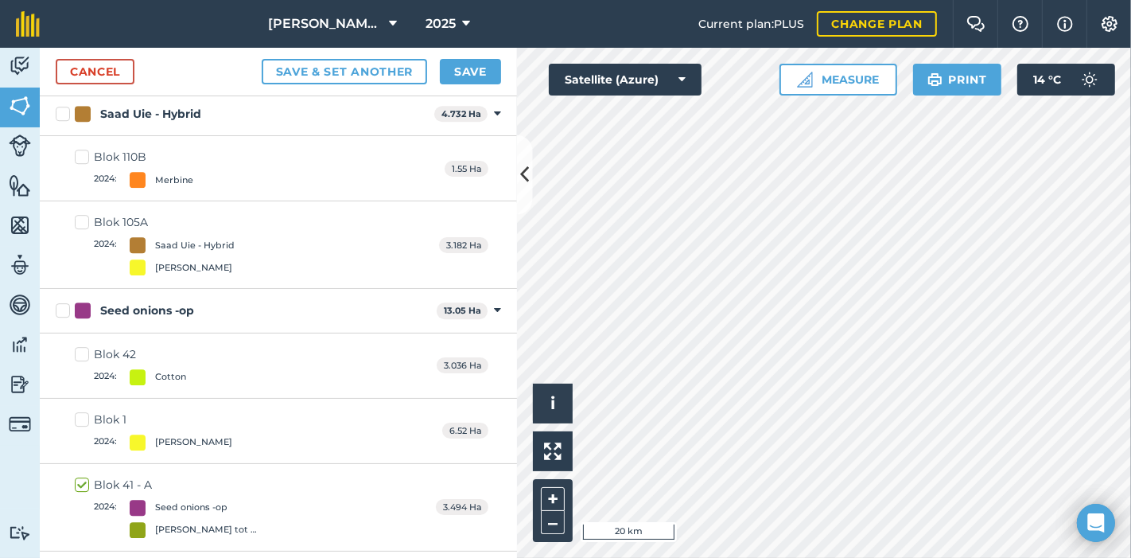
click at [84, 411] on label "Blok 1 2024 : [GEOGRAPHIC_DATA]" at bounding box center [154, 430] width 158 height 39
click at [84, 411] on input "Blok 1 2024 : [GEOGRAPHIC_DATA]" at bounding box center [80, 416] width 10 height 10
checkbox input "true"
click at [82, 346] on label "Blok 42 2024 : Cotton" at bounding box center [130, 365] width 111 height 39
click at [82, 346] on input "Blok 42 2024 : Cotton" at bounding box center [80, 351] width 10 height 10
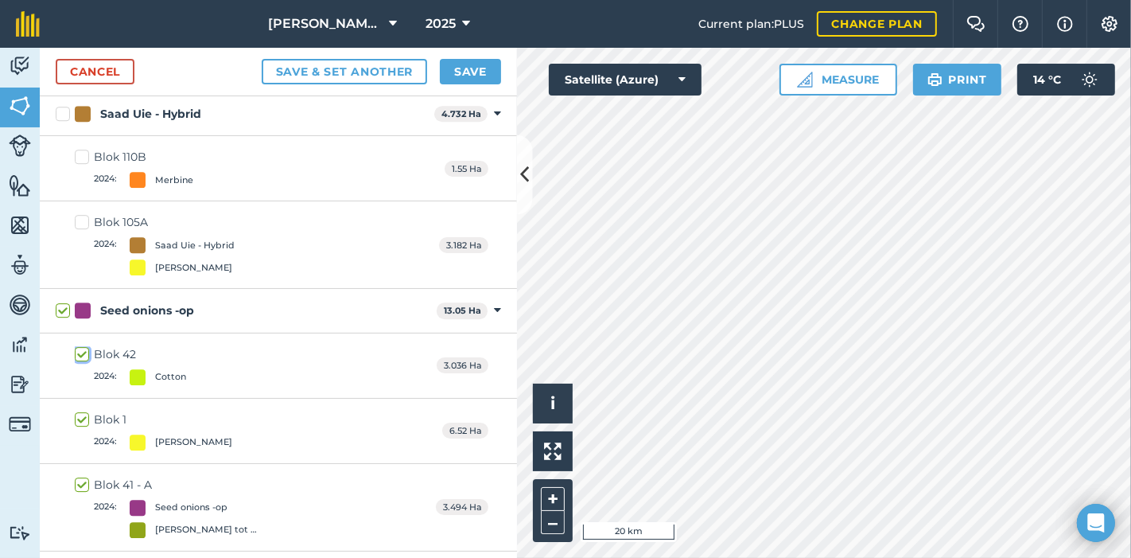
checkbox input "true"
click at [475, 68] on button "Save" at bounding box center [470, 71] width 61 height 25
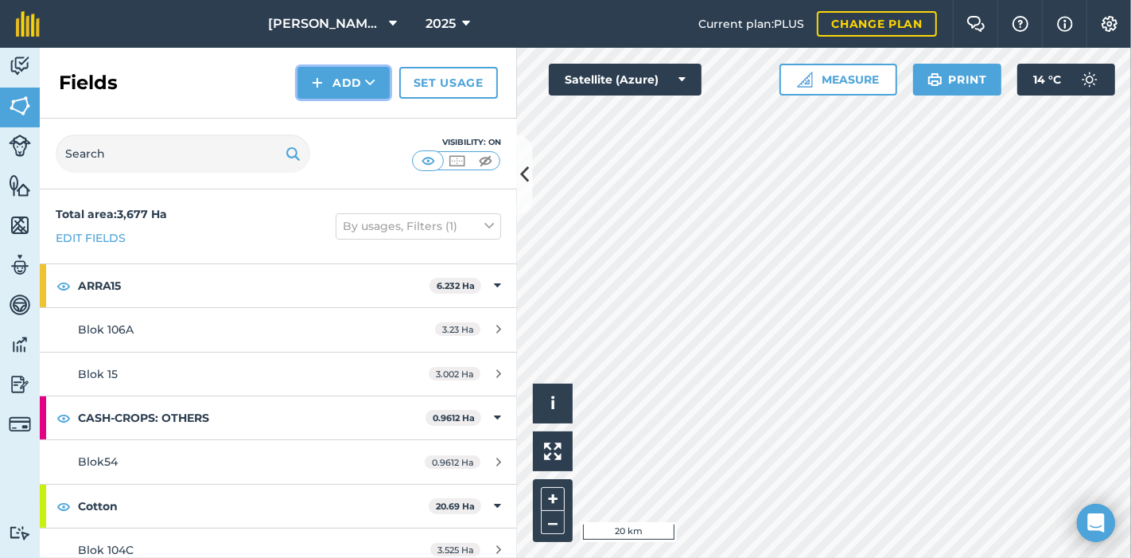
click at [343, 83] on button "Add" at bounding box center [344, 83] width 92 height 32
click at [343, 81] on button "Add Draw Import" at bounding box center [344, 83] width 92 height 32
click at [445, 78] on link "Set usage" at bounding box center [448, 83] width 99 height 32
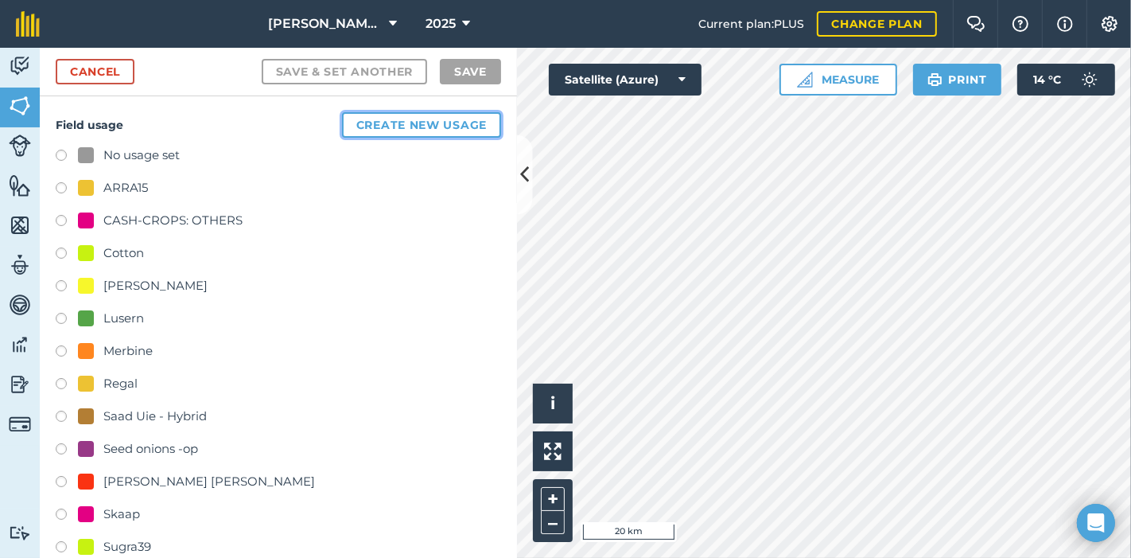
click at [415, 121] on button "Create new usage" at bounding box center [421, 124] width 159 height 25
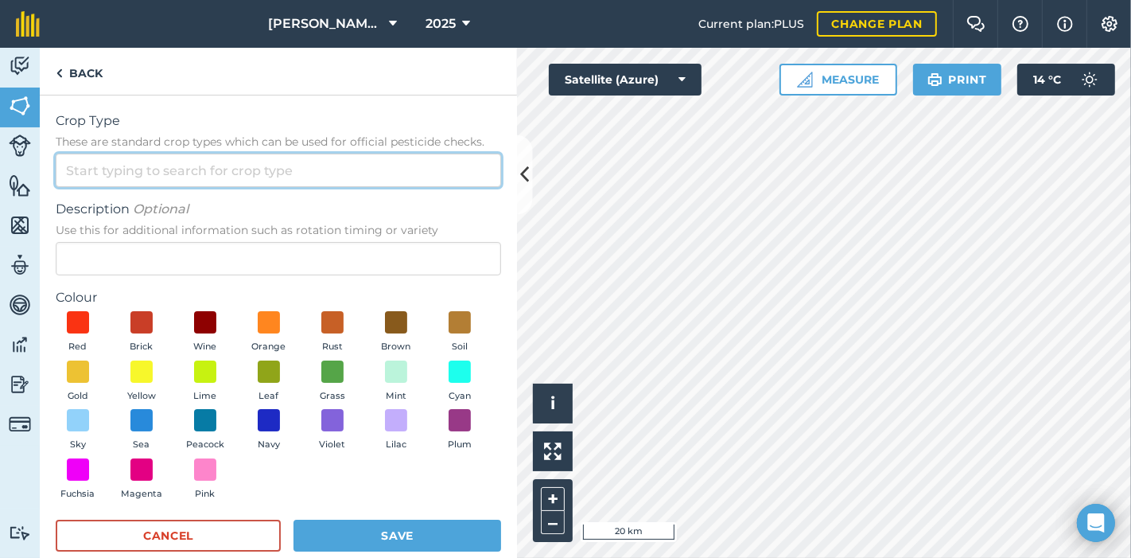
click at [156, 171] on input "Crop Type These are standard crop types which can be used for official pesticid…" at bounding box center [279, 170] width 446 height 33
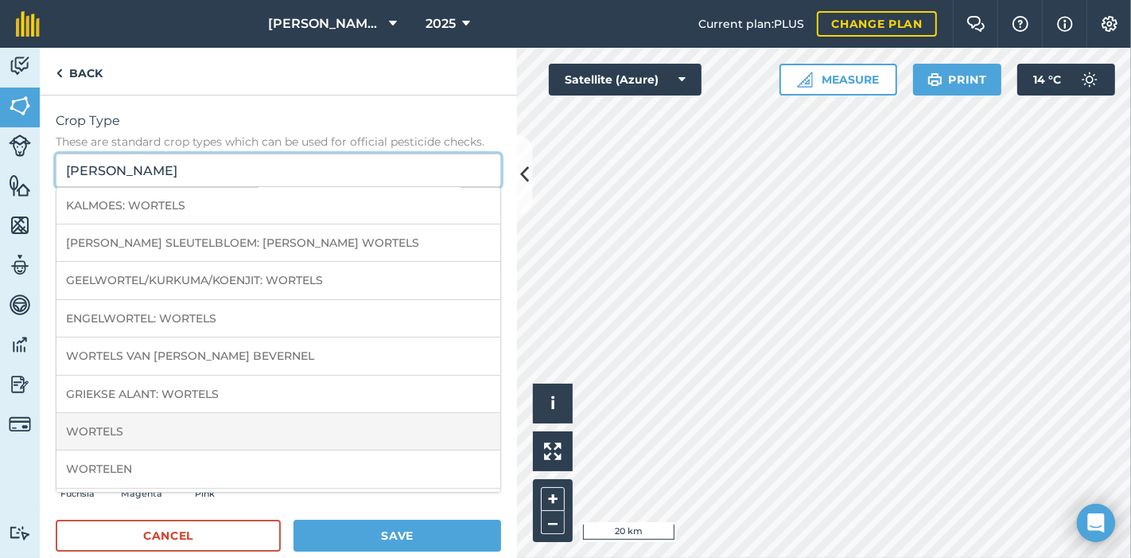
scroll to position [182, 0]
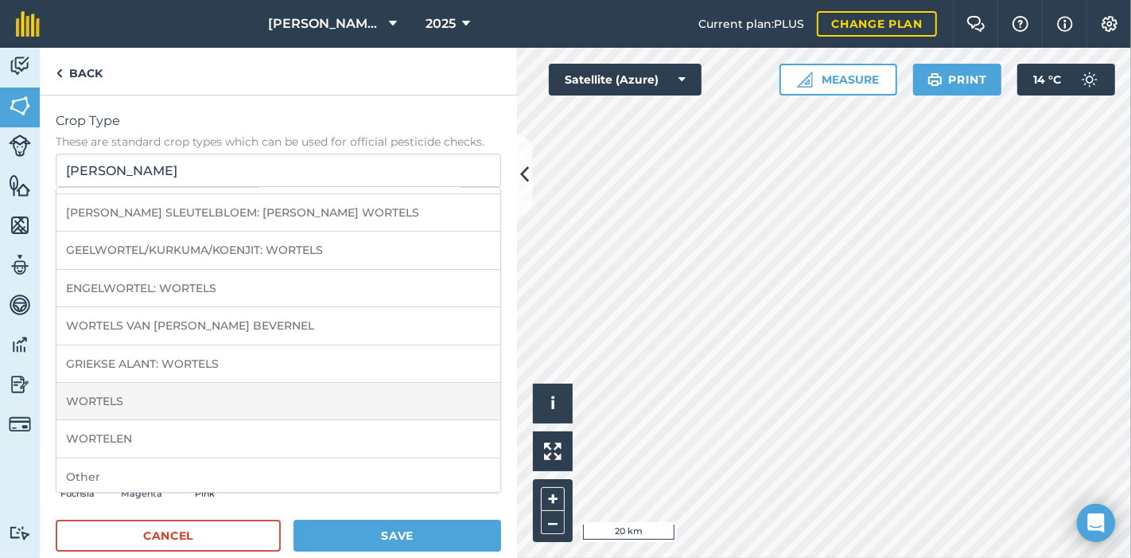
click at [306, 391] on li "WORTELS" at bounding box center [278, 401] width 444 height 37
type input "WORTELS"
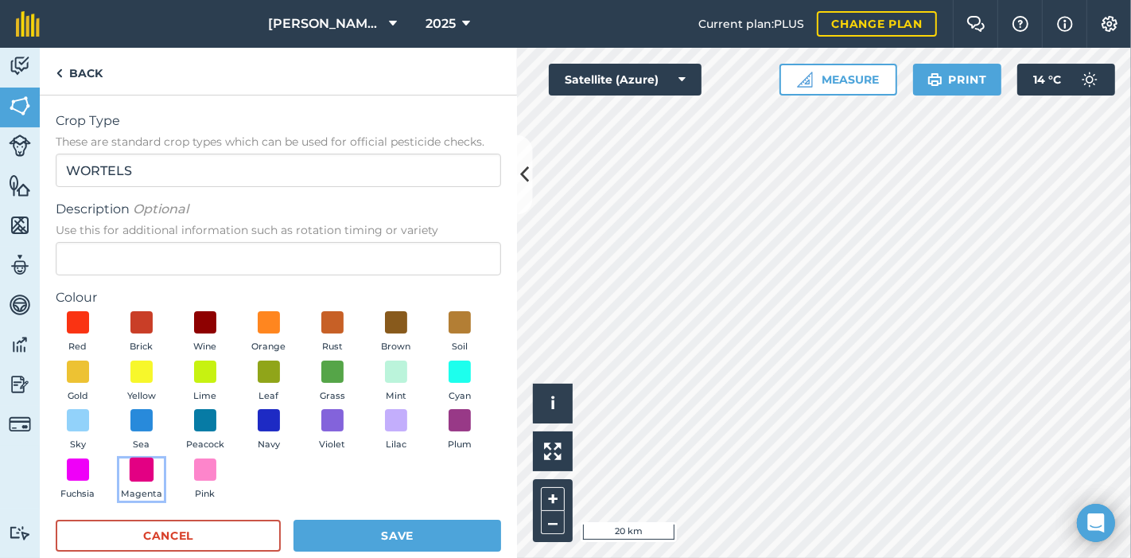
click at [154, 465] on span at bounding box center [142, 469] width 25 height 25
click at [395, 533] on button "Save" at bounding box center [398, 536] width 208 height 32
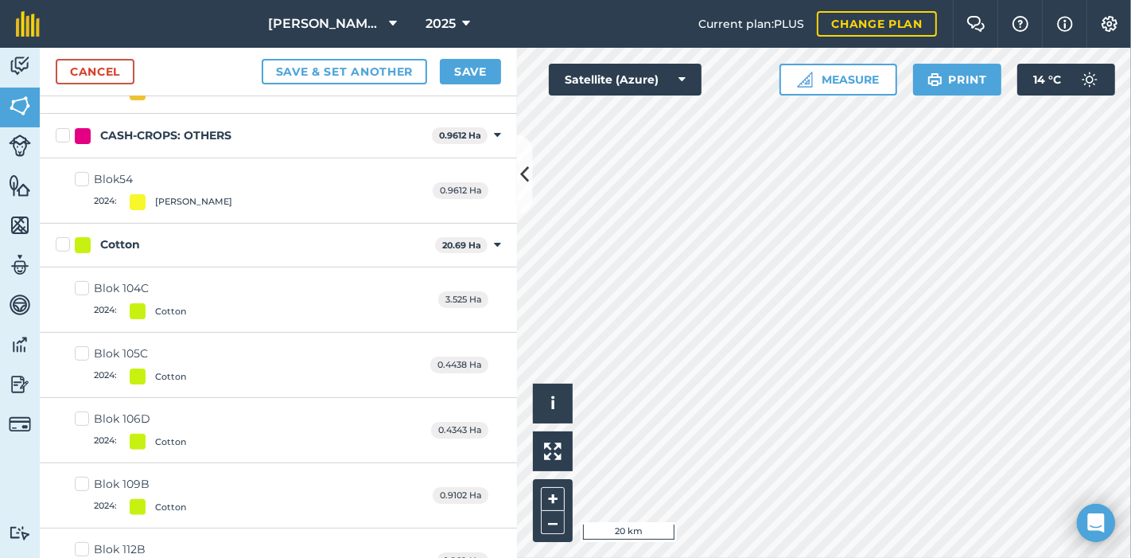
scroll to position [353, 0]
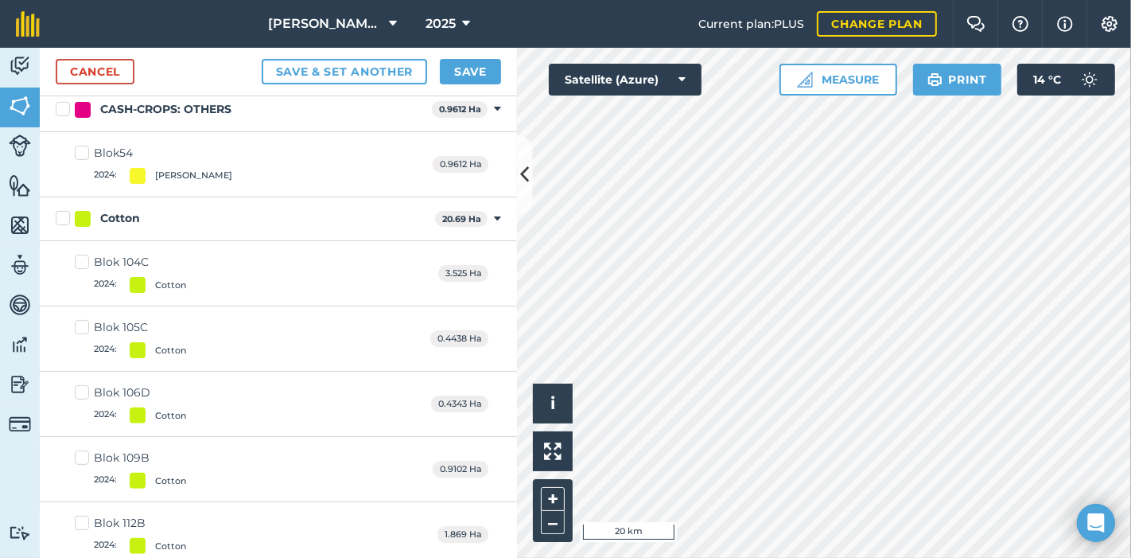
click at [89, 323] on label "Blok 105C 2024 : Cotton" at bounding box center [130, 338] width 111 height 39
click at [85, 323] on input "Blok 105C 2024 : Cotton" at bounding box center [80, 324] width 10 height 10
checkbox input "true"
click at [473, 66] on button "Save" at bounding box center [470, 71] width 61 height 25
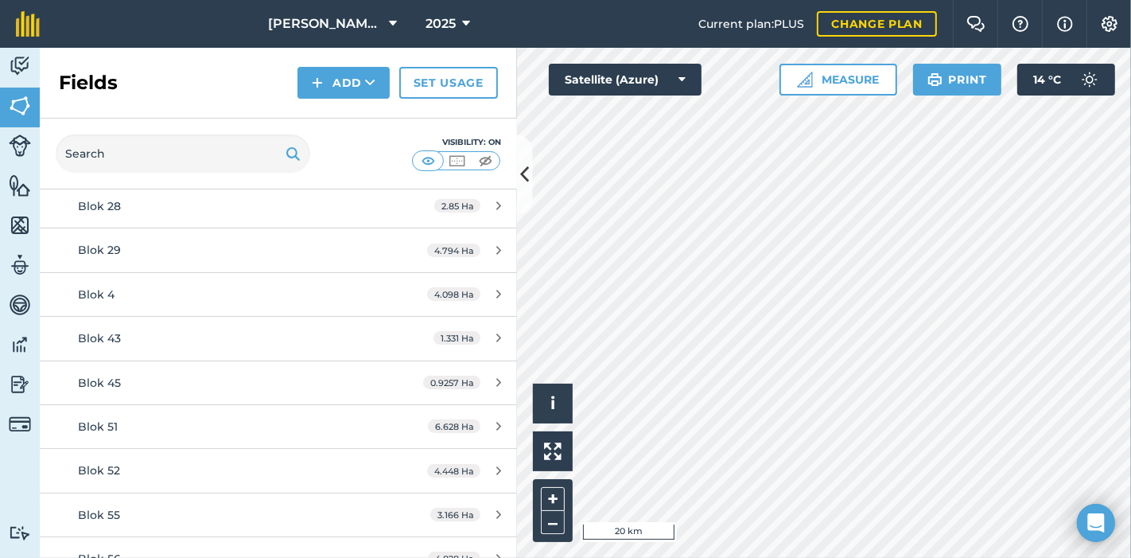
scroll to position [1679, 0]
